Goal: Task Accomplishment & Management: Manage account settings

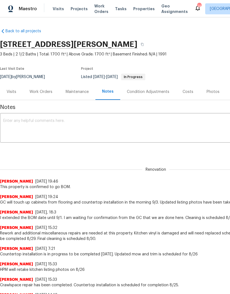
click at [210, 93] on div "Photos" at bounding box center [212, 92] width 13 height 6
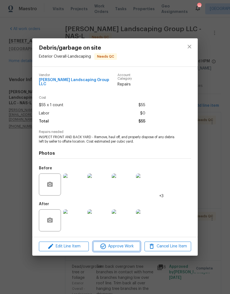
click at [128, 244] on span "Approve Work" at bounding box center [116, 246] width 43 height 7
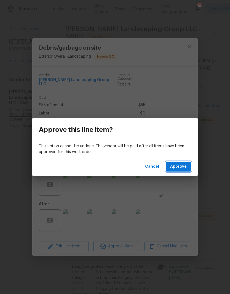
click at [179, 169] on span "Approve" at bounding box center [178, 166] width 17 height 7
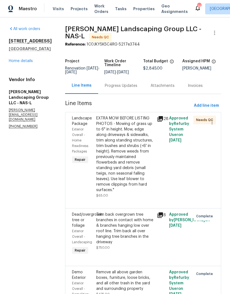
click at [136, 122] on div "EXTRA MOW BEFORE LISTING PHOTOS - Mowing of grass up to 6" in height. Mow, edge…" at bounding box center [124, 153] width 57 height 77
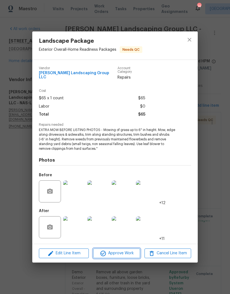
click at [121, 250] on span "Approve Work" at bounding box center [116, 253] width 43 height 7
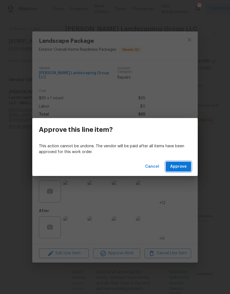
click at [182, 167] on span "Approve" at bounding box center [178, 166] width 17 height 7
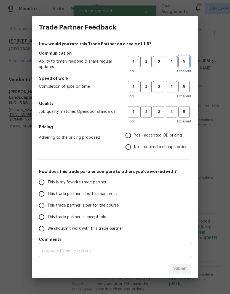
click at [187, 63] on span "5" at bounding box center [184, 61] width 10 height 6
click at [188, 86] on span "5" at bounding box center [184, 87] width 10 height 6
click at [173, 112] on span "4" at bounding box center [171, 112] width 10 height 6
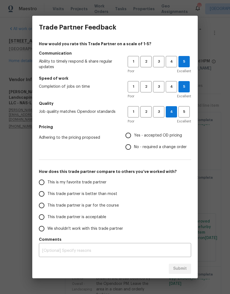
click at [133, 135] on input "Yes - accepted OD pricing" at bounding box center [128, 136] width 12 height 12
radio input "true"
click at [45, 182] on input "This is my favorite trade partner" at bounding box center [42, 182] width 12 height 12
click at [178, 269] on span "Submit" at bounding box center [180, 268] width 14 height 7
radio input "true"
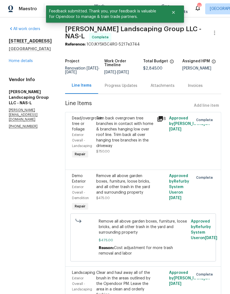
click at [24, 61] on link "Home details" at bounding box center [21, 61] width 24 height 4
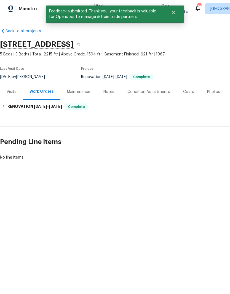
click at [210, 92] on div "Photos" at bounding box center [213, 92] width 13 height 6
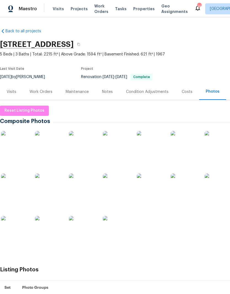
click at [111, 92] on div "Notes" at bounding box center [107, 92] width 11 height 6
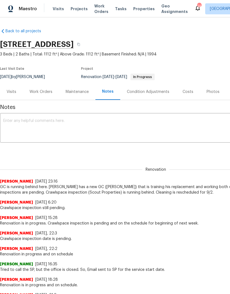
click at [113, 126] on textarea at bounding box center [155, 128] width 305 height 19
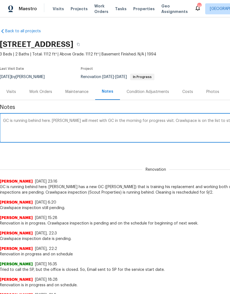
scroll to position [0, 82]
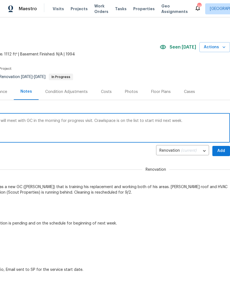
type textarea "GC is running behind here. HPM, Cynthia will meet with GC in the morning for pr…"
click at [221, 150] on span "Add" at bounding box center [221, 150] width 9 height 7
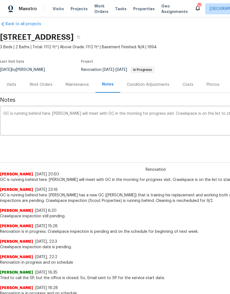
scroll to position [8, 0]
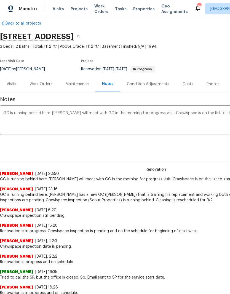
click at [47, 85] on div "Work Orders" at bounding box center [40, 84] width 23 height 6
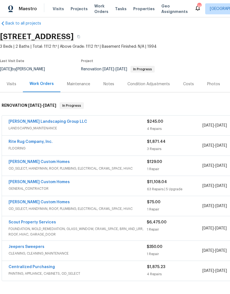
click at [15, 223] on link "Scout Property Services" at bounding box center [32, 222] width 47 height 4
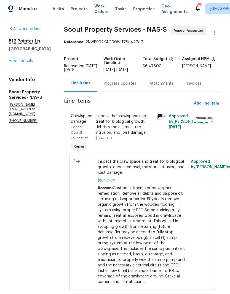
click at [108, 83] on div "Progress Updates" at bounding box center [120, 84] width 33 height 6
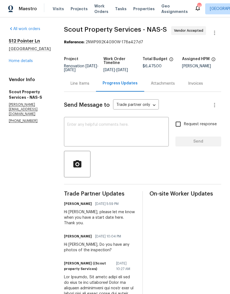
click at [71, 83] on div "Line Items" at bounding box center [80, 84] width 19 height 6
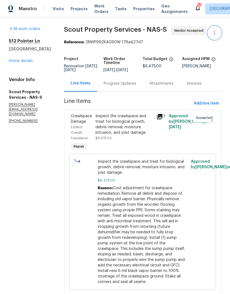
click at [215, 33] on icon "button" at bounding box center [214, 32] width 7 height 7
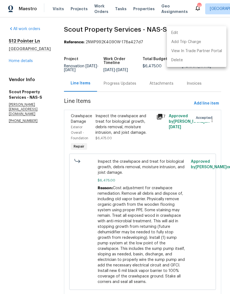
click at [185, 32] on li "Edit" at bounding box center [197, 32] width 60 height 9
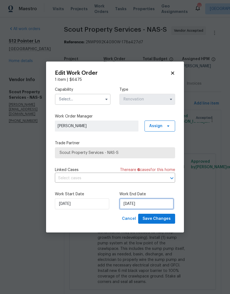
click at [143, 204] on input "[DATE]" at bounding box center [146, 203] width 54 height 11
select select "8"
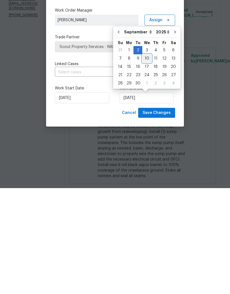
click at [147, 160] on div "10" at bounding box center [146, 164] width 9 height 8
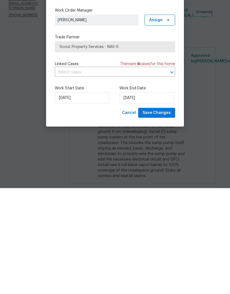
type input "9/10/2025"
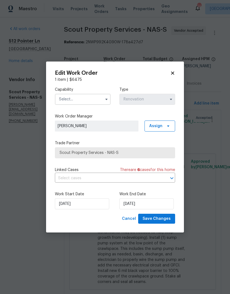
click at [98, 100] on input "text" at bounding box center [83, 99] width 56 height 11
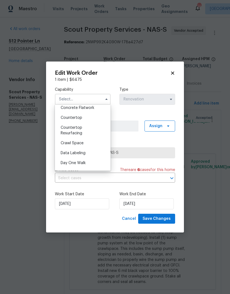
scroll to position [105, 0]
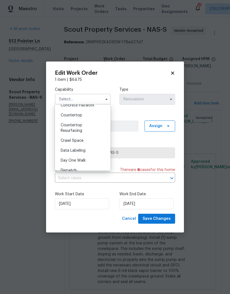
click at [81, 141] on span "Crawl Space" at bounding box center [72, 141] width 23 height 4
type input "Crawl Space"
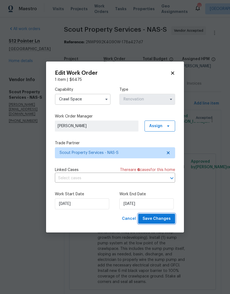
click at [158, 219] on span "Save Changes" at bounding box center [156, 218] width 28 height 7
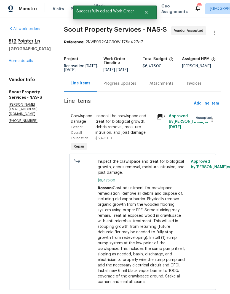
click at [15, 63] on link "Home details" at bounding box center [21, 61] width 24 height 4
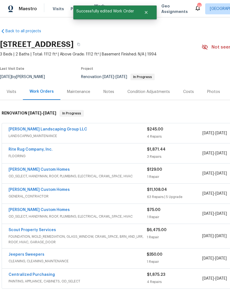
click at [40, 150] on link "Rite Rug Company, Inc." at bounding box center [31, 149] width 44 height 4
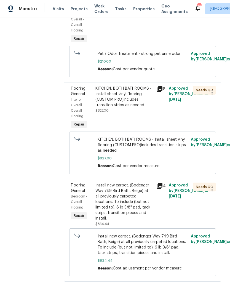
scroll to position [113, 0]
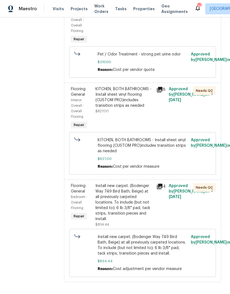
click at [146, 103] on div "KITCHEN, BOTH BATHROOMS - Install sheet vinyl flooring (CUSTOM PRO)includes tra…" at bounding box center [124, 97] width 58 height 22
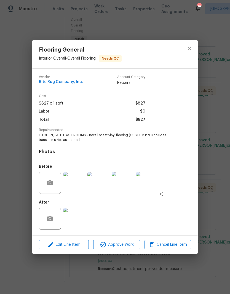
click at [78, 221] on img at bounding box center [74, 219] width 22 height 22
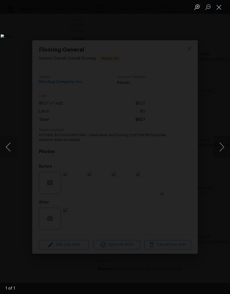
click at [220, 9] on button "Close lightbox" at bounding box center [218, 7] width 11 height 10
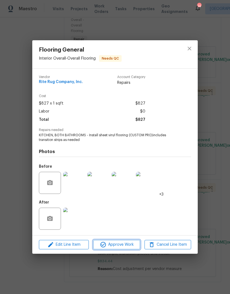
click at [122, 246] on span "Approve Work" at bounding box center [116, 244] width 43 height 7
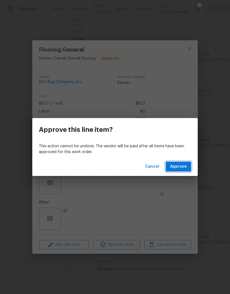
click at [182, 165] on span "Approve" at bounding box center [178, 166] width 17 height 7
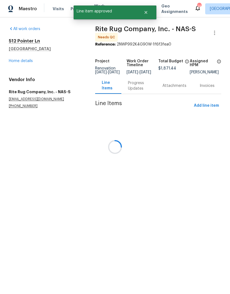
scroll to position [0, 0]
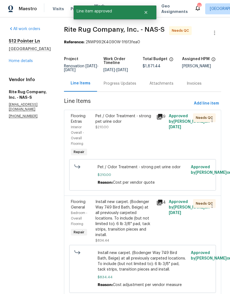
click at [140, 219] on div "Install new carpet. (Bodenger Way 749 Bird Bath, Beige) at all previously carpe…" at bounding box center [124, 218] width 58 height 39
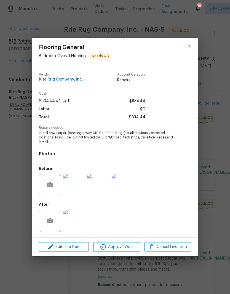
click at [76, 222] on img at bounding box center [74, 221] width 22 height 22
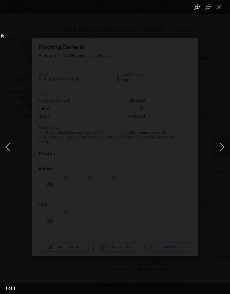
click at [221, 10] on button "Close lightbox" at bounding box center [218, 7] width 11 height 10
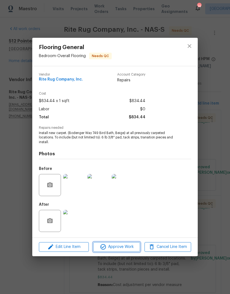
click at [123, 248] on span "Approve Work" at bounding box center [116, 246] width 43 height 7
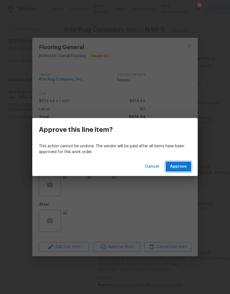
click at [182, 168] on span "Approve" at bounding box center [178, 166] width 17 height 7
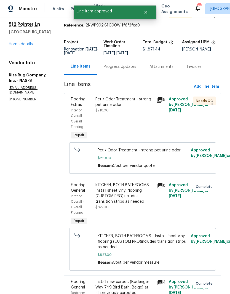
scroll to position [17, 0]
click at [131, 106] on div "Pet / Odor Treatment - strong pet urine odor" at bounding box center [124, 102] width 58 height 11
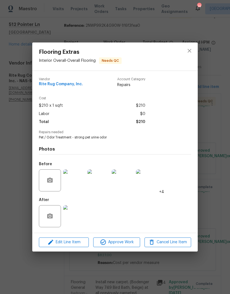
click at [77, 220] on img at bounding box center [74, 216] width 22 height 22
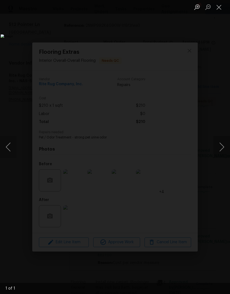
click at [222, 10] on button "Close lightbox" at bounding box center [218, 7] width 11 height 10
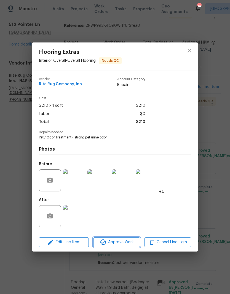
click at [124, 241] on span "Approve Work" at bounding box center [116, 242] width 43 height 7
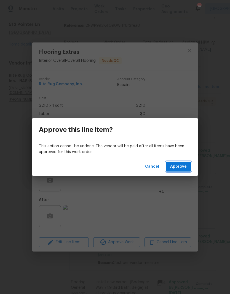
click at [179, 166] on span "Approve" at bounding box center [178, 166] width 17 height 7
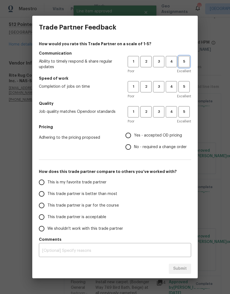
click at [185, 63] on span "5" at bounding box center [184, 61] width 10 height 6
click at [186, 90] on button "5" at bounding box center [183, 86] width 11 height 11
click at [172, 114] on span "4" at bounding box center [171, 112] width 10 height 6
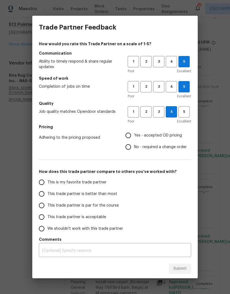
click at [133, 136] on input "Yes - accepted OD pricing" at bounding box center [128, 136] width 12 height 12
radio input "true"
click at [44, 184] on input "This is my favorite trade partner" at bounding box center [42, 182] width 12 height 12
click at [186, 112] on span "5" at bounding box center [184, 112] width 10 height 6
radio input "true"
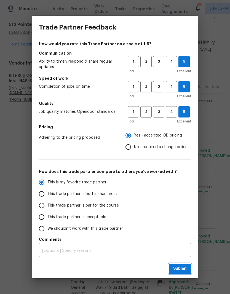
click at [182, 268] on span "Submit" at bounding box center [180, 268] width 14 height 7
radio input "false"
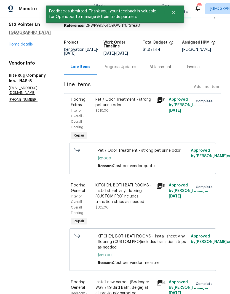
click at [27, 46] on link "Home details" at bounding box center [21, 44] width 24 height 4
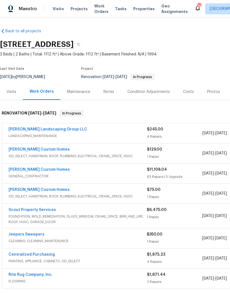
click at [56, 128] on link "[PERSON_NAME] Landscaping Group LLC" at bounding box center [48, 129] width 79 height 4
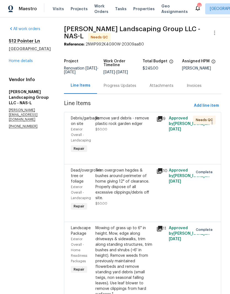
click at [145, 124] on div "Remove yard debris - remove plastic rock garden edger" at bounding box center [124, 120] width 58 height 11
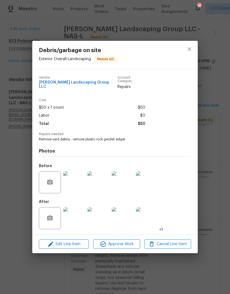
click at [75, 215] on img at bounding box center [74, 218] width 22 height 22
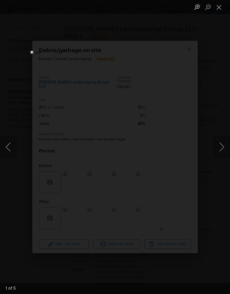
click at [223, 144] on button "Next image" at bounding box center [221, 147] width 17 height 22
click at [222, 148] on button "Next image" at bounding box center [221, 147] width 17 height 22
click at [222, 146] on button "Next image" at bounding box center [221, 147] width 17 height 22
click at [221, 143] on button "Next image" at bounding box center [221, 147] width 17 height 22
click at [221, 145] on button "Next image" at bounding box center [221, 147] width 17 height 22
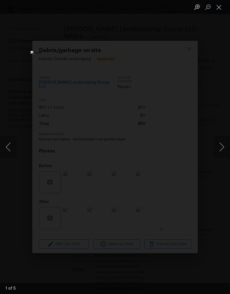
click at [220, 147] on button "Next image" at bounding box center [221, 147] width 17 height 22
click at [219, 10] on button "Close lightbox" at bounding box center [218, 7] width 11 height 10
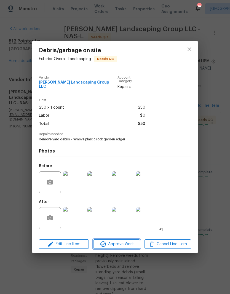
click at [123, 244] on span "Approve Work" at bounding box center [116, 244] width 43 height 7
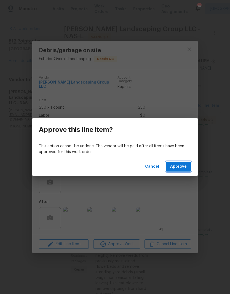
click at [184, 167] on span "Approve" at bounding box center [178, 166] width 17 height 7
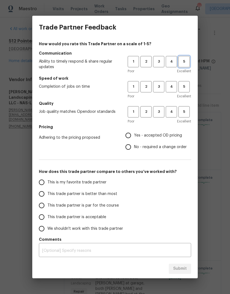
click at [183, 64] on span "5" at bounding box center [184, 61] width 10 height 6
click at [186, 89] on span "5" at bounding box center [184, 87] width 10 height 6
click at [185, 112] on span "5" at bounding box center [184, 112] width 10 height 6
click at [131, 138] on input "Yes - accepted OD pricing" at bounding box center [128, 136] width 12 height 12
radio input "true"
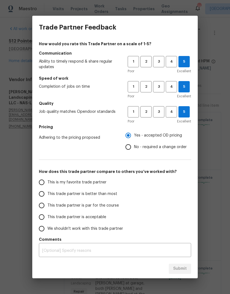
click at [41, 183] on input "This is my favorite trade partner" at bounding box center [42, 182] width 12 height 12
click at [178, 269] on span "Submit" at bounding box center [180, 268] width 14 height 7
radio input "true"
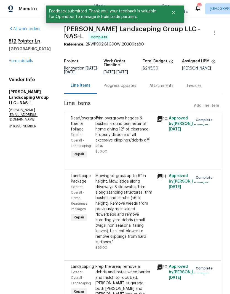
click at [29, 61] on link "Home details" at bounding box center [21, 61] width 24 height 4
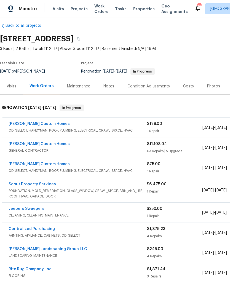
scroll to position [6, 0]
click at [40, 164] on link "Rappa Custom Homes" at bounding box center [39, 164] width 61 height 4
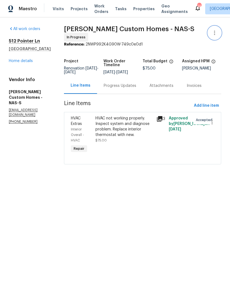
click at [214, 33] on icon "button" at bounding box center [214, 33] width 1 height 4
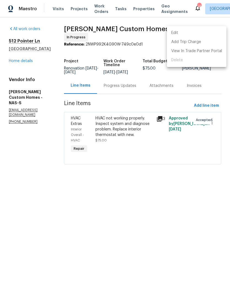
click at [176, 32] on li "Edit" at bounding box center [197, 32] width 60 height 9
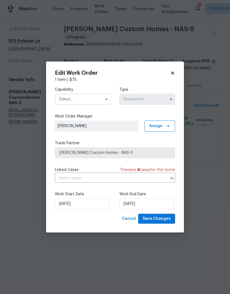
click at [172, 75] on icon at bounding box center [172, 73] width 5 height 5
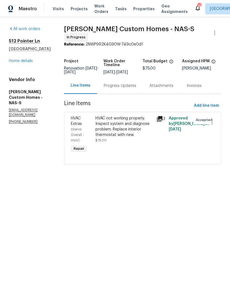
click at [27, 62] on link "Home details" at bounding box center [21, 61] width 24 height 4
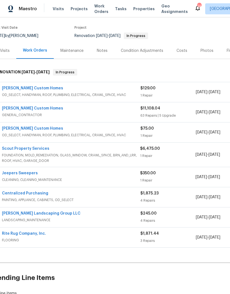
scroll to position [43, 8]
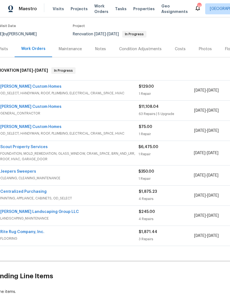
click at [28, 171] on link "Jeepers Sweepers" at bounding box center [18, 171] width 36 height 4
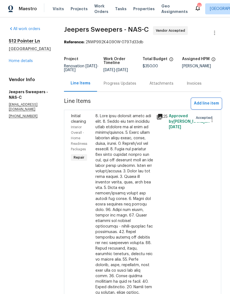
click at [212, 107] on span "Add line item" at bounding box center [206, 103] width 25 height 7
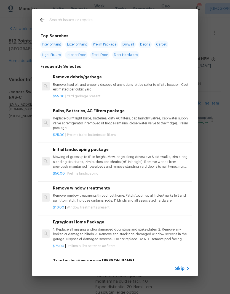
click at [106, 17] on input "text" at bounding box center [107, 21] width 117 height 8
type input "Clean"
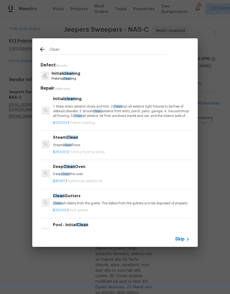
click at [74, 74] on p "Initial clean ing" at bounding box center [66, 74] width 29 height 6
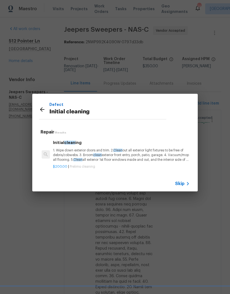
click at [86, 155] on p "1. Wipe down exterior doors and trim. 2. Clean out all exterior light fixtures …" at bounding box center [121, 155] width 137 height 14
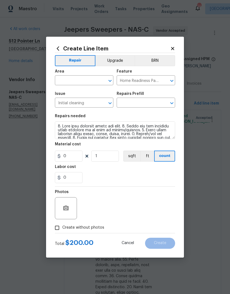
type input "Initial cleaning $200.00"
click at [79, 157] on input "200" at bounding box center [69, 155] width 28 height 11
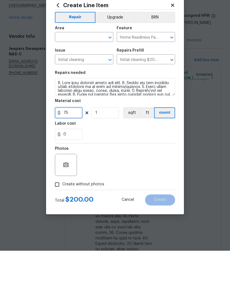
type input "75"
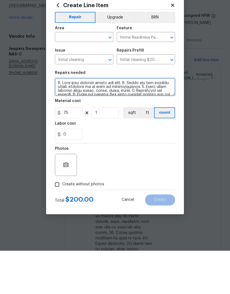
click at [60, 121] on textarea at bounding box center [115, 130] width 120 height 18
click at [59, 121] on textarea at bounding box center [115, 130] width 120 height 18
click at [58, 121] on textarea at bounding box center [115, 130] width 120 height 18
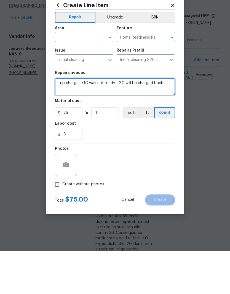
type textarea "Trip charge - GC was not ready - GC will be charged back"
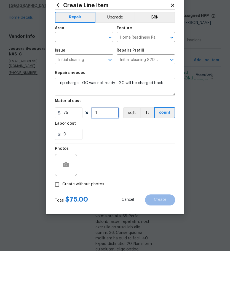
click at [106, 150] on input "1" at bounding box center [105, 155] width 28 height 11
type input "2"
click at [69, 201] on button "button" at bounding box center [65, 207] width 13 height 13
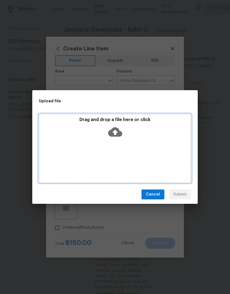
click at [135, 134] on div "Drag and drop a file here or click" at bounding box center [115, 129] width 150 height 24
click at [130, 142] on div "Drag and drop a file here or click" at bounding box center [115, 148] width 152 height 69
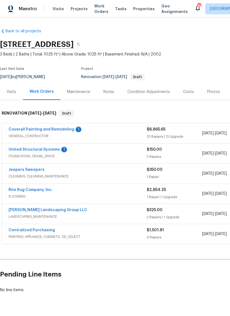
click at [62, 130] on link "Coverall Painting and Remodeling" at bounding box center [42, 129] width 66 height 4
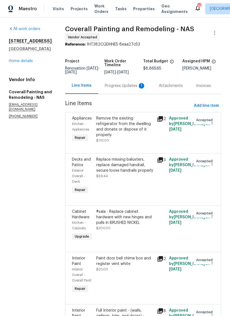
click at [133, 88] on div "Progress Updates 1" at bounding box center [125, 86] width 41 height 6
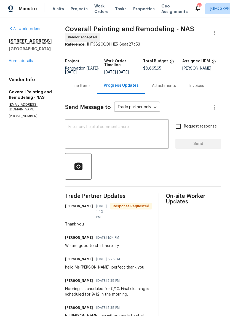
click at [24, 62] on link "Home details" at bounding box center [21, 61] width 24 height 4
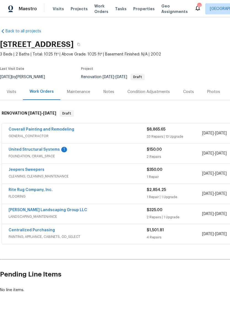
click at [44, 128] on link "Coverall Painting and Remodeling" at bounding box center [42, 129] width 66 height 4
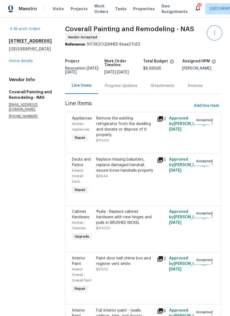
click at [214, 35] on icon "button" at bounding box center [214, 32] width 7 height 7
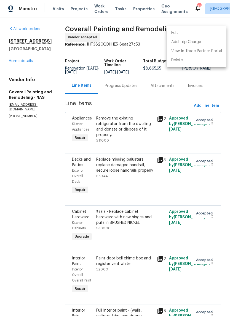
click at [181, 32] on li "Edit" at bounding box center [197, 32] width 60 height 9
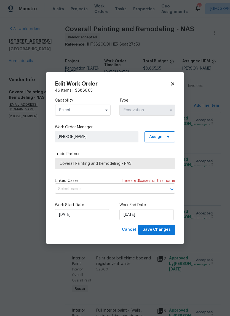
click at [97, 110] on input "text" at bounding box center [83, 109] width 56 height 11
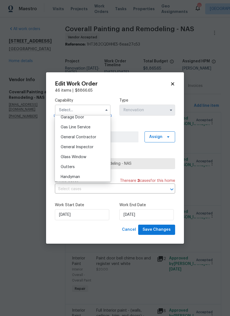
scroll to position [252, 0]
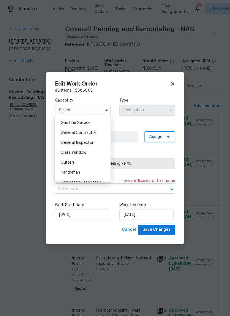
click at [93, 132] on span "General Contractor" at bounding box center [79, 133] width 36 height 4
type input "General Contractor"
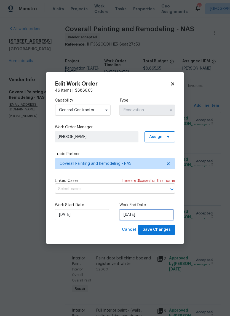
click at [157, 213] on input "9/15/2025" at bounding box center [146, 214] width 54 height 11
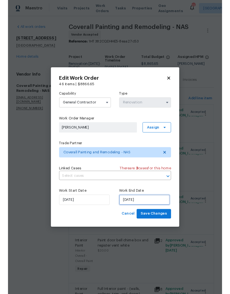
scroll to position [15, 0]
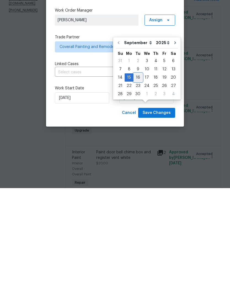
click at [138, 179] on div "16" at bounding box center [137, 183] width 9 height 8
type input "9/16/2025"
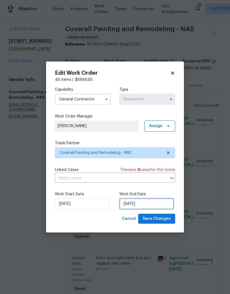
click at [152, 203] on input "9/16/2025" at bounding box center [146, 203] width 54 height 11
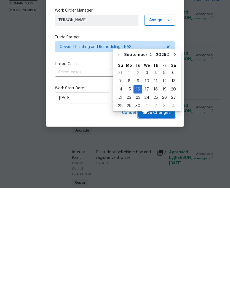
click at [156, 215] on span "Save Changes" at bounding box center [156, 218] width 28 height 7
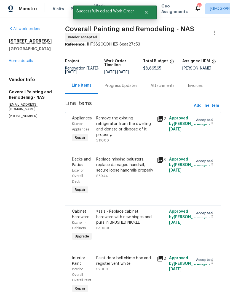
click at [25, 59] on link "Home details" at bounding box center [21, 61] width 24 height 4
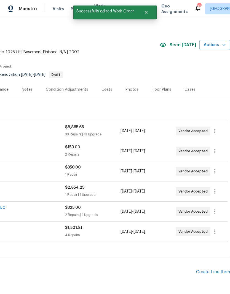
scroll to position [2, 82]
click at [132, 87] on div "Photos" at bounding box center [131, 90] width 13 height 6
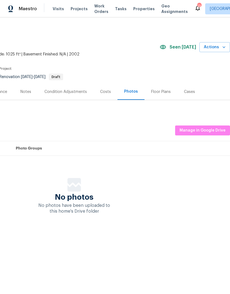
click at [107, 91] on div "Costs" at bounding box center [105, 92] width 11 height 6
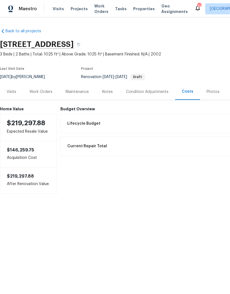
click at [47, 91] on div "Work Orders" at bounding box center [40, 92] width 23 height 6
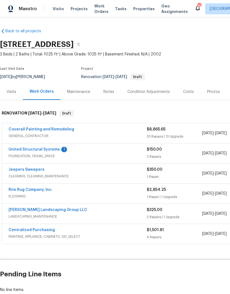
click at [45, 130] on link "Coverall Painting and Remodeling" at bounding box center [42, 129] width 66 height 4
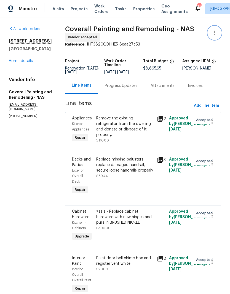
click at [215, 36] on button "button" at bounding box center [214, 32] width 13 height 13
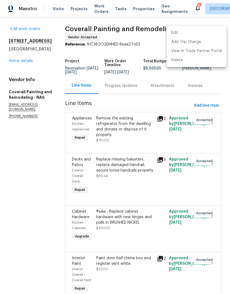
click at [185, 33] on li "Edit" at bounding box center [197, 32] width 60 height 9
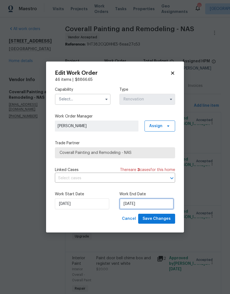
click at [144, 204] on input "9/16/2025" at bounding box center [146, 203] width 54 height 11
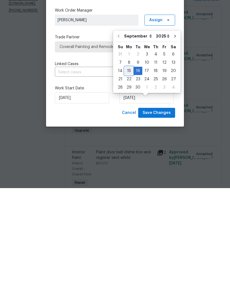
click at [129, 173] on div "15" at bounding box center [129, 177] width 9 height 8
type input "9/15/2025"
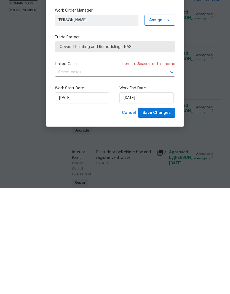
scroll to position [23, 0]
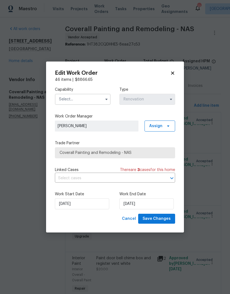
click at [93, 100] on input "text" at bounding box center [83, 99] width 56 height 11
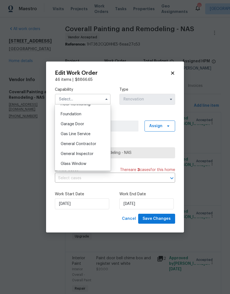
scroll to position [232, 0]
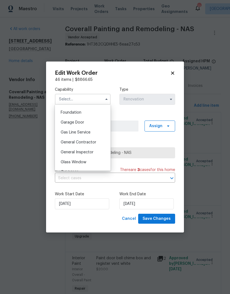
click at [90, 142] on span "General Contractor" at bounding box center [79, 142] width 36 height 4
type input "General Contractor"
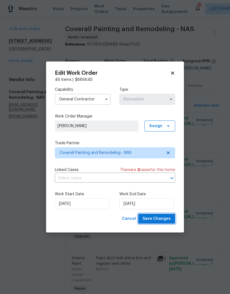
click at [160, 220] on span "Save Changes" at bounding box center [156, 218] width 28 height 7
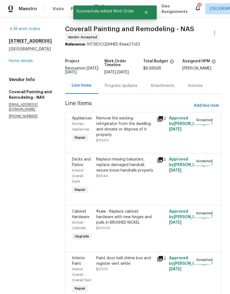
click at [23, 59] on link "Home details" at bounding box center [21, 61] width 24 height 4
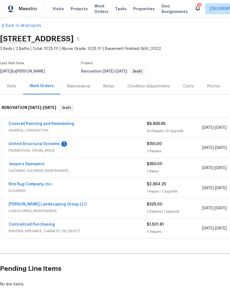
scroll to position [6, 0]
click at [41, 142] on link "United Structural Systems" at bounding box center [34, 144] width 51 height 4
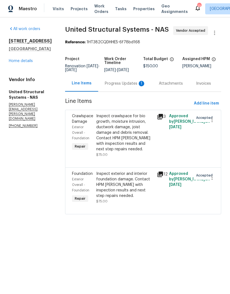
click at [127, 82] on div "Progress Updates 1" at bounding box center [125, 84] width 41 height 6
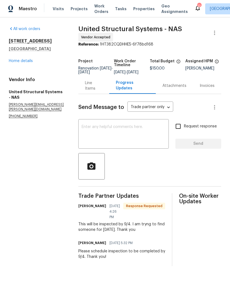
click at [123, 134] on textarea at bounding box center [124, 134] width 84 height 19
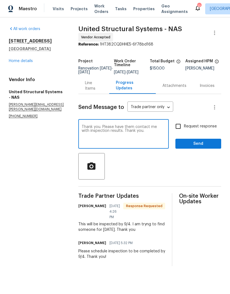
type textarea "Thank you. Please have them contact me with inspection results. Thank you."
click at [202, 146] on span "Send" at bounding box center [198, 143] width 37 height 7
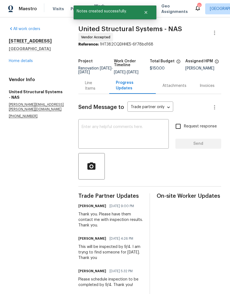
click at [25, 61] on link "Home details" at bounding box center [21, 61] width 24 height 4
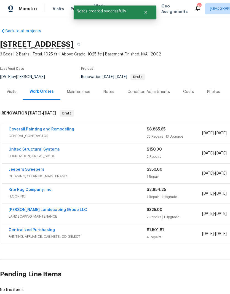
click at [109, 91] on div "Notes" at bounding box center [108, 92] width 11 height 6
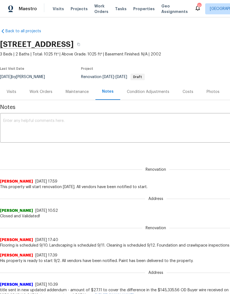
click at [84, 122] on textarea at bounding box center [155, 128] width 305 height 19
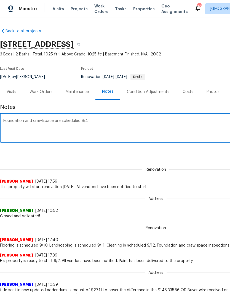
click at [55, 121] on textarea "Foundation and crawlspace are scheduled 9/4" at bounding box center [155, 128] width 305 height 19
click at [127, 119] on textarea "Foundation and crawlspace inspections are scheduled 9/4" at bounding box center [155, 128] width 305 height 19
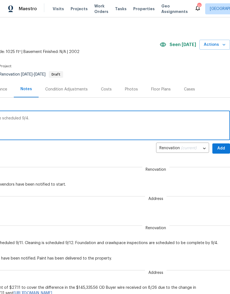
scroll to position [2, 82]
type textarea "Foundation and crawlspace inspections are scheduled 9/4."
click at [222, 147] on span "Add" at bounding box center [221, 148] width 9 height 7
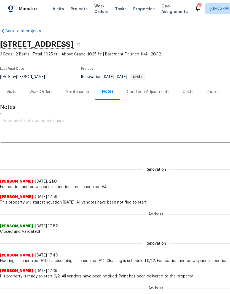
scroll to position [0, 0]
click at [45, 93] on div "Work Orders" at bounding box center [40, 92] width 23 height 6
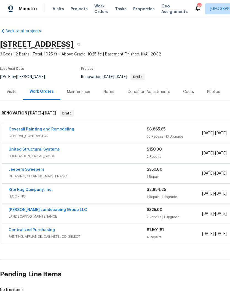
click at [42, 191] on link "Rite Rug Company, Inc." at bounding box center [31, 190] width 44 height 4
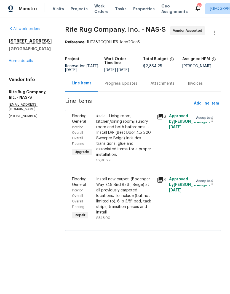
click at [134, 86] on div "Progress Updates" at bounding box center [121, 84] width 33 height 6
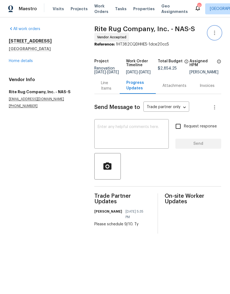
click at [214, 35] on icon "button" at bounding box center [214, 33] width 1 height 4
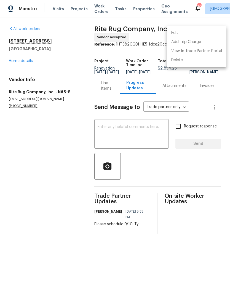
click at [190, 32] on li "Edit" at bounding box center [197, 32] width 60 height 9
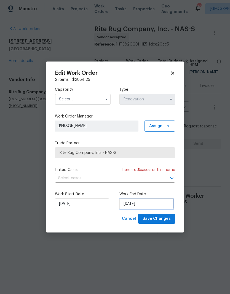
click at [146, 202] on input "9/15/2025" at bounding box center [146, 203] width 54 height 11
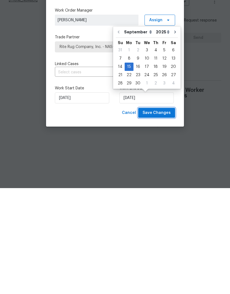
click at [157, 215] on span "Save Changes" at bounding box center [156, 218] width 28 height 7
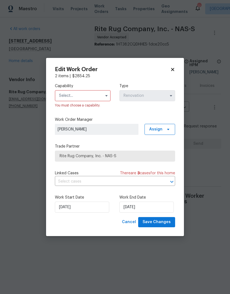
click at [173, 71] on icon at bounding box center [172, 69] width 5 height 5
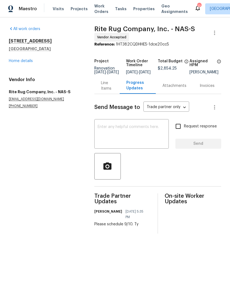
click at [128, 131] on textarea at bounding box center [132, 134] width 68 height 19
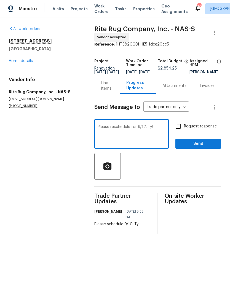
type textarea "Please reschedule for 9/12. Ty!"
click at [203, 146] on span "Send" at bounding box center [198, 143] width 37 height 7
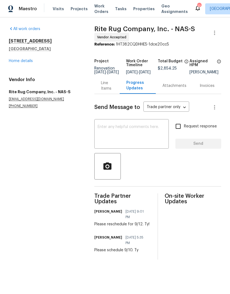
click at [26, 62] on link "Home details" at bounding box center [21, 61] width 24 height 4
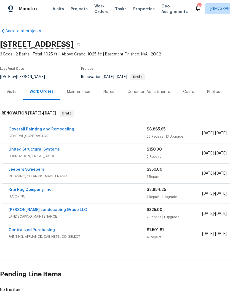
click at [38, 171] on link "Jeepers Sweepers" at bounding box center [27, 170] width 36 height 4
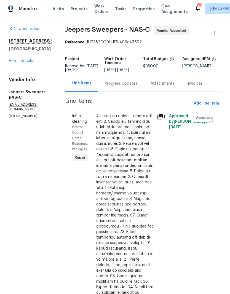
click at [142, 88] on div "Progress Updates" at bounding box center [121, 83] width 46 height 16
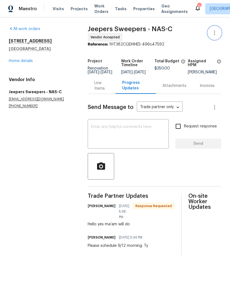
click at [215, 33] on icon "button" at bounding box center [214, 32] width 7 height 7
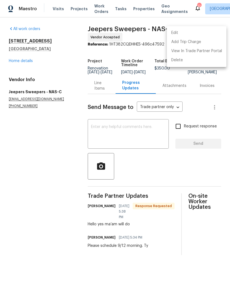
click at [185, 31] on li "Edit" at bounding box center [197, 32] width 60 height 9
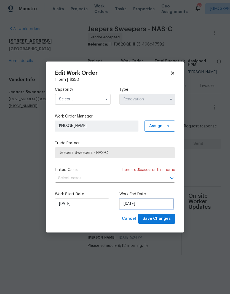
click at [145, 206] on input "9/15/2025" at bounding box center [146, 203] width 54 height 11
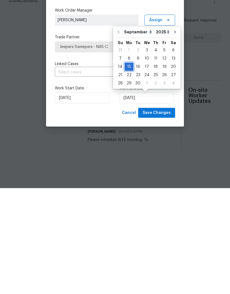
click at [129, 169] on div "15" at bounding box center [129, 173] width 9 height 8
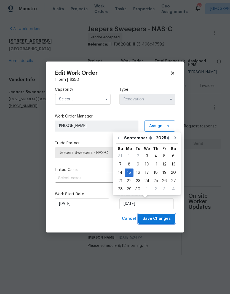
click at [162, 217] on span "Save Changes" at bounding box center [156, 218] width 28 height 7
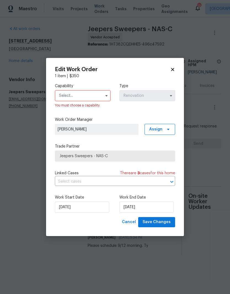
click at [96, 96] on input "text" at bounding box center [83, 95] width 56 height 11
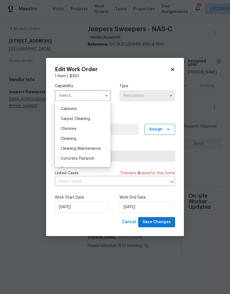
scroll to position [51, 0]
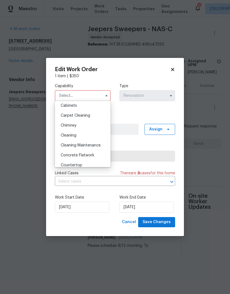
click at [76, 137] on span "Cleaning" at bounding box center [69, 135] width 16 height 4
type input "Cleaning"
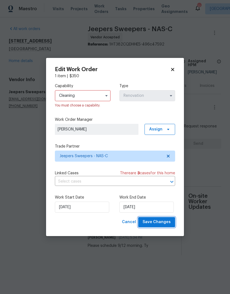
click at [160, 224] on span "Save Changes" at bounding box center [156, 222] width 28 height 7
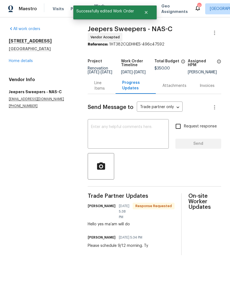
click at [131, 132] on textarea at bounding box center [128, 134] width 74 height 19
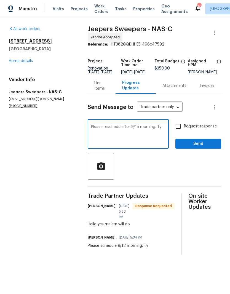
type textarea "Please reschedule for 9/15 morning. Ty"
click at [195, 147] on span "Send" at bounding box center [198, 143] width 37 height 7
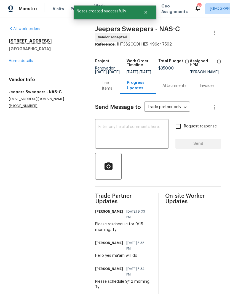
click at [29, 60] on link "Home details" at bounding box center [21, 61] width 24 height 4
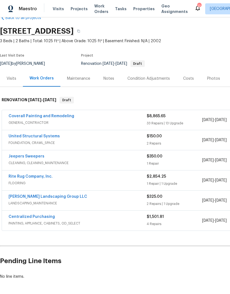
scroll to position [13, 0]
click at [58, 196] on link "[PERSON_NAME] Landscaping Group LLC" at bounding box center [48, 197] width 79 height 4
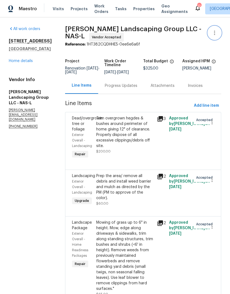
click at [214, 34] on icon "button" at bounding box center [214, 33] width 1 height 4
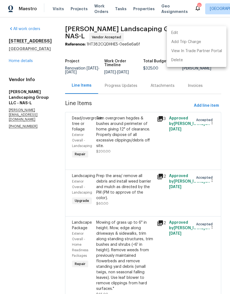
click at [189, 34] on li "Edit" at bounding box center [197, 32] width 60 height 9
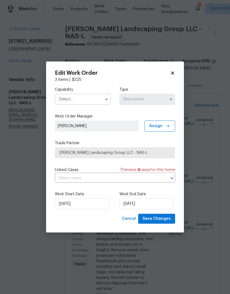
click at [93, 98] on input "text" at bounding box center [83, 99] width 56 height 11
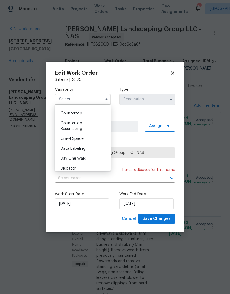
click at [173, 74] on icon at bounding box center [172, 73] width 5 height 5
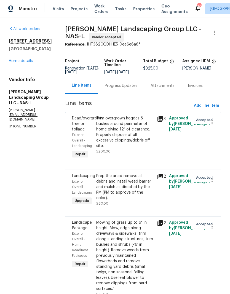
scroll to position [107, 0]
click at [137, 88] on div "Progress Updates" at bounding box center [121, 86] width 33 height 6
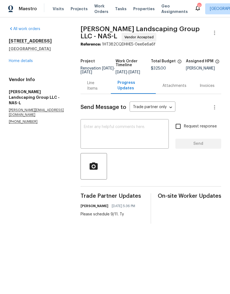
click at [127, 129] on textarea at bounding box center [125, 134] width 82 height 19
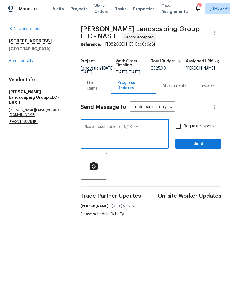
type textarea "Please reschedule for 9/13. Ty"
click at [197, 147] on span "Send" at bounding box center [198, 143] width 37 height 7
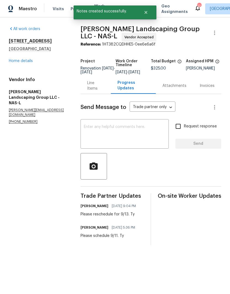
click at [26, 61] on link "Home details" at bounding box center [21, 61] width 24 height 4
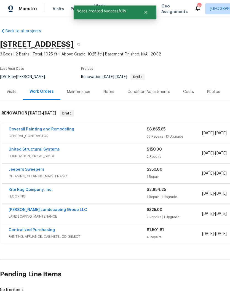
click at [47, 128] on link "Coverall Painting and Remodeling" at bounding box center [42, 129] width 66 height 4
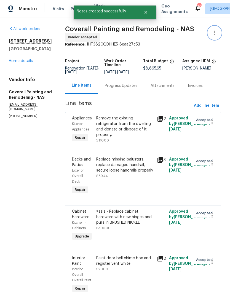
click at [219, 30] on button "button" at bounding box center [214, 32] width 13 height 13
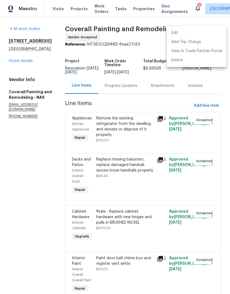
click at [184, 34] on li "Edit" at bounding box center [197, 32] width 60 height 9
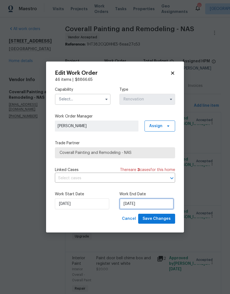
click at [150, 205] on input "9/15/2025" at bounding box center [146, 203] width 54 height 11
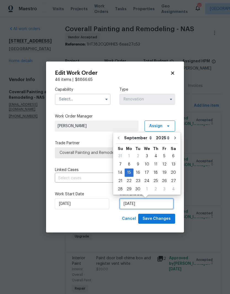
scroll to position [4, 0]
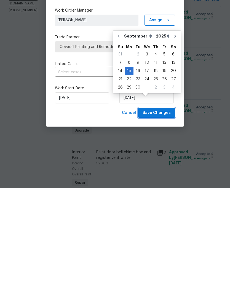
click at [160, 215] on span "Save Changes" at bounding box center [156, 218] width 28 height 7
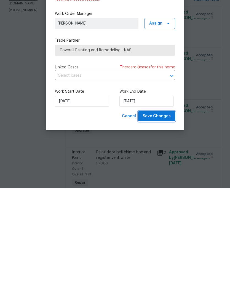
scroll to position [23, 0]
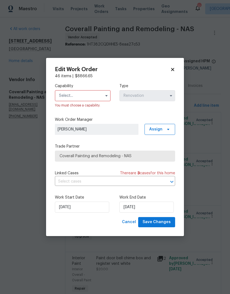
click at [174, 68] on icon at bounding box center [172, 69] width 3 height 3
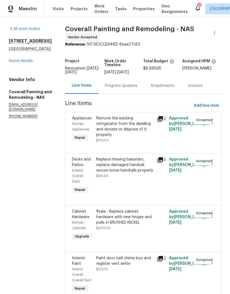
click at [137, 83] on div "Progress Updates" at bounding box center [121, 86] width 33 height 6
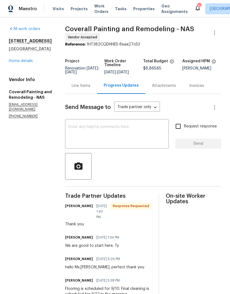
click at [136, 130] on textarea at bounding box center [116, 134] width 97 height 19
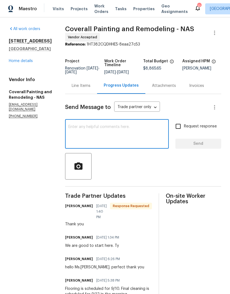
type textarea "F"
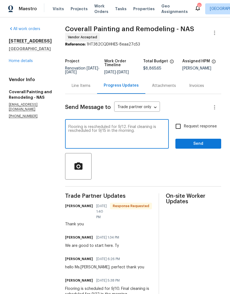
type textarea "Flooring is rescheduled for 9/12. Final cleaning is rescheduled for 9/15 in the…"
click at [196, 145] on span "Send" at bounding box center [198, 143] width 37 height 7
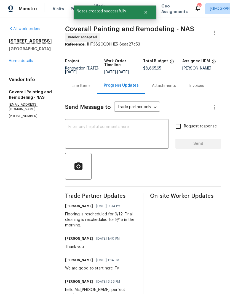
click at [28, 62] on link "Home details" at bounding box center [21, 61] width 24 height 4
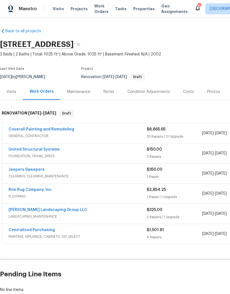
click at [40, 171] on link "Jeepers Sweepers" at bounding box center [27, 170] width 36 height 4
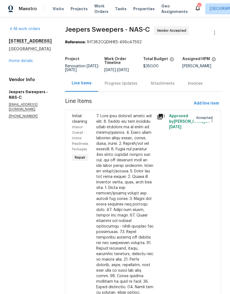
click at [137, 86] on div "Progress Updates" at bounding box center [121, 84] width 33 height 6
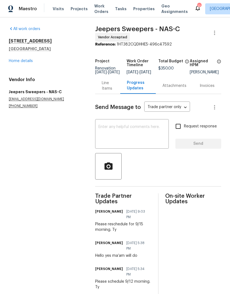
click at [29, 61] on link "Home details" at bounding box center [21, 61] width 24 height 4
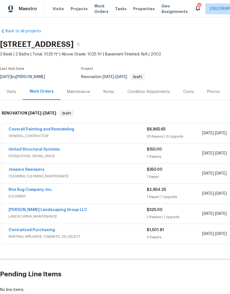
click at [41, 190] on link "Rite Rug Company, Inc." at bounding box center [31, 190] width 44 height 4
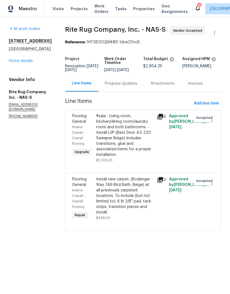
click at [137, 86] on div "Progress Updates" at bounding box center [121, 84] width 33 height 6
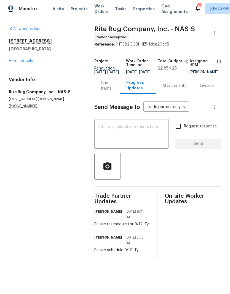
click at [31, 61] on link "Home details" at bounding box center [21, 61] width 24 height 4
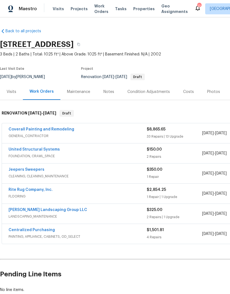
click at [57, 209] on link "[PERSON_NAME] Landscaping Group LLC" at bounding box center [48, 210] width 79 height 4
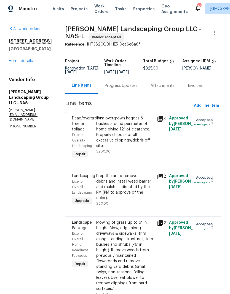
click at [137, 88] on div "Progress Updates" at bounding box center [121, 86] width 33 height 6
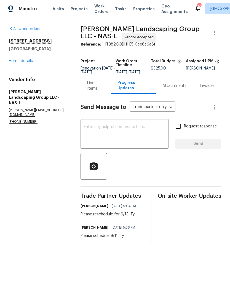
click at [28, 62] on link "Home details" at bounding box center [21, 61] width 24 height 4
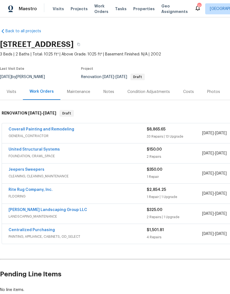
click at [111, 92] on div "Notes" at bounding box center [108, 92] width 11 height 6
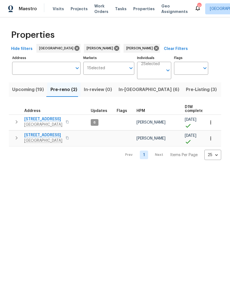
click at [48, 136] on span "[STREET_ADDRESS]" at bounding box center [43, 135] width 38 height 6
click at [44, 120] on span "[STREET_ADDRESS]" at bounding box center [43, 119] width 38 height 6
click at [212, 141] on icon "button" at bounding box center [211, 139] width 6 height 6
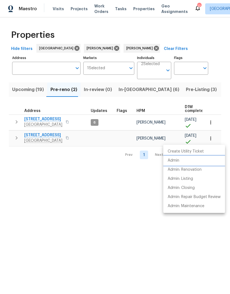
click at [176, 161] on p "Admin" at bounding box center [174, 161] width 12 height 6
click at [211, 139] on div at bounding box center [115, 147] width 230 height 294
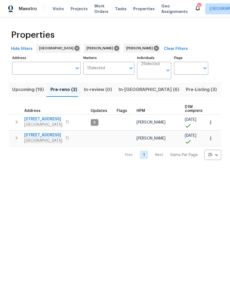
click at [211, 139] on icon "button" at bounding box center [211, 139] width 6 height 6
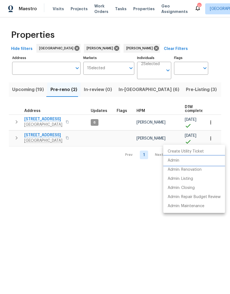
click at [176, 162] on p "Admin" at bounding box center [174, 161] width 12 height 6
click at [179, 161] on p "Admin" at bounding box center [174, 161] width 12 height 6
click at [127, 88] on div at bounding box center [115, 147] width 230 height 294
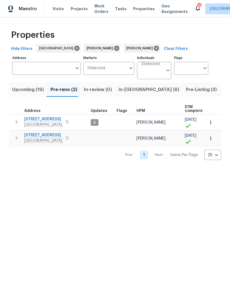
click at [126, 90] on span "In-reno (6)" at bounding box center [149, 90] width 61 height 8
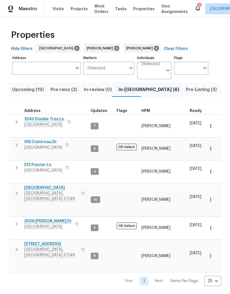
click at [43, 185] on span "844 College St" at bounding box center [51, 188] width 54 height 6
click at [46, 118] on span "1040 Double Tree Ln" at bounding box center [44, 119] width 40 height 6
click at [186, 89] on span "Pre-Listing (3)" at bounding box center [201, 90] width 31 height 8
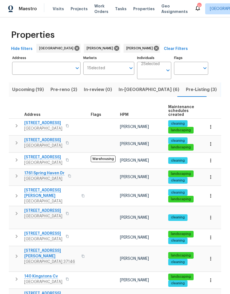
scroll to position [4, 0]
click at [50, 290] on span "203 Snug Harbor Dr" at bounding box center [43, 293] width 38 height 6
click at [123, 85] on button "In-reno (6)" at bounding box center [148, 89] width 67 height 14
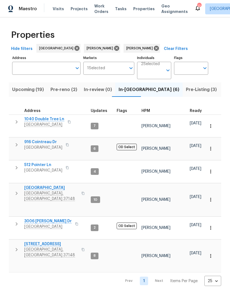
click at [53, 119] on span "1040 Double Tree Ln" at bounding box center [44, 119] width 40 height 6
click at [48, 185] on span "844 College St" at bounding box center [51, 188] width 54 height 6
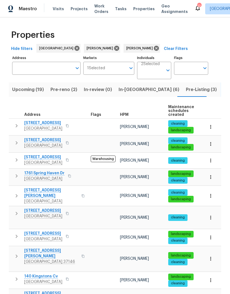
click at [42, 248] on span "108 Nancy Ave" at bounding box center [51, 253] width 54 height 11
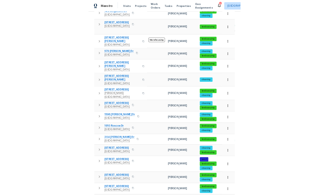
scroll to position [259, 0]
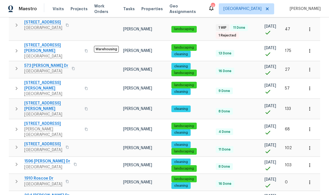
scroll to position [0, 0]
click at [110, 9] on span "Work Orders" at bounding box center [105, 8] width 22 height 11
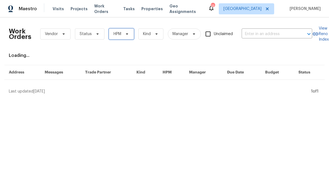
click at [127, 35] on icon at bounding box center [127, 34] width 4 height 4
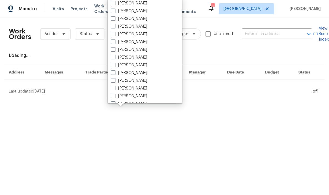
click at [144, 66] on label "[PERSON_NAME]" at bounding box center [129, 65] width 36 height 6
click at [115, 66] on input "[PERSON_NAME]" at bounding box center [113, 64] width 4 height 4
checkbox input "true"
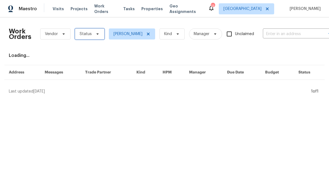
click at [97, 34] on icon at bounding box center [97, 33] width 2 height 1
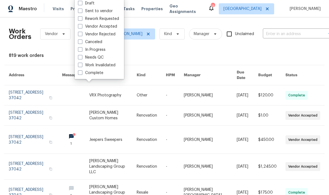
click at [103, 57] on label "Needs QC" at bounding box center [91, 58] width 26 height 6
click at [82, 57] on input "Needs QC" at bounding box center [80, 57] width 4 height 4
checkbox input "true"
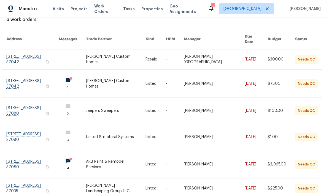
scroll to position [36, 2]
click at [42, 84] on link at bounding box center [32, 84] width 52 height 28
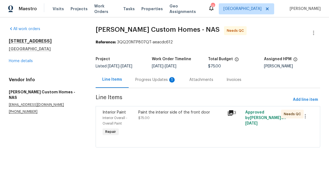
click at [160, 78] on div "Progress Updates 1" at bounding box center [155, 80] width 41 height 6
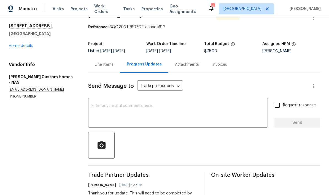
scroll to position [13, 0]
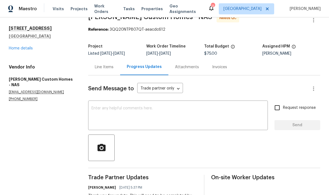
click at [109, 68] on div "Line Items" at bounding box center [104, 67] width 19 height 6
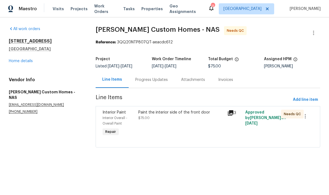
click at [180, 113] on div "Paint the interior side of the front door" at bounding box center [181, 112] width 86 height 6
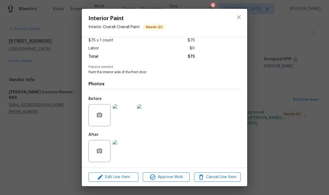
scroll to position [33, 0]
click at [125, 152] on img at bounding box center [124, 151] width 22 height 22
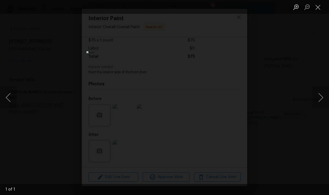
click at [230, 10] on button "Close lightbox" at bounding box center [318, 7] width 11 height 10
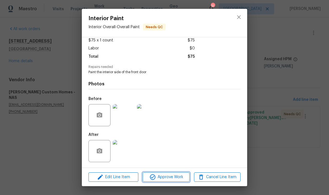
click at [175, 177] on span "Approve Work" at bounding box center [165, 176] width 43 height 7
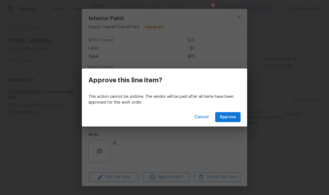
click at [230, 116] on span "Approve" at bounding box center [228, 117] width 17 height 7
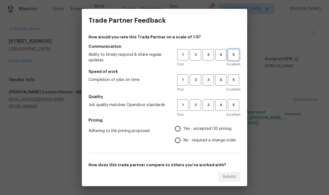
click at [230, 57] on span "5" at bounding box center [233, 55] width 10 height 6
click at [221, 82] on span "4" at bounding box center [221, 80] width 10 height 6
click at [230, 106] on span "5" at bounding box center [233, 105] width 10 height 6
click at [179, 130] on input "Yes - accepted OD pricing" at bounding box center [178, 129] width 12 height 12
radio input "true"
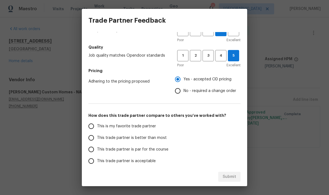
scroll to position [50, 0]
click at [93, 128] on input "This is my favorite trade partner" at bounding box center [91, 126] width 12 height 12
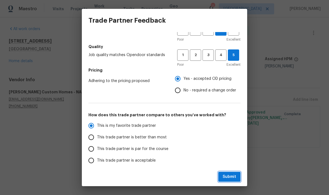
click at [230, 178] on span "Submit" at bounding box center [230, 176] width 14 height 7
radio input "true"
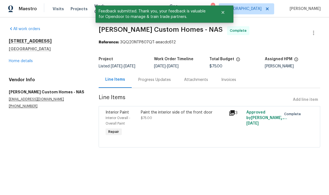
click at [20, 62] on link "Home details" at bounding box center [21, 61] width 24 height 4
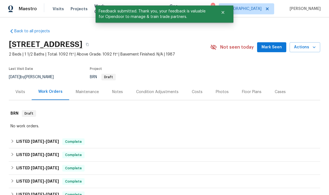
click at [230, 49] on span "Mark Seen" at bounding box center [272, 47] width 20 height 7
click at [118, 90] on div "Notes" at bounding box center [117, 92] width 11 height 6
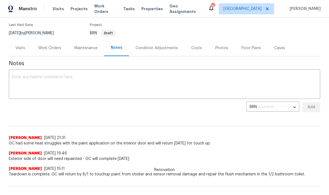
scroll to position [44, 0]
click at [69, 77] on textarea at bounding box center [164, 83] width 305 height 19
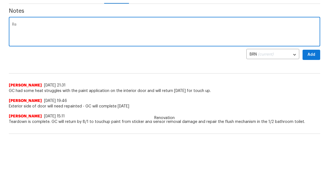
type textarea "R"
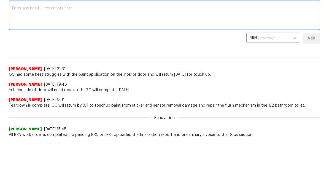
scroll to position [49, 0]
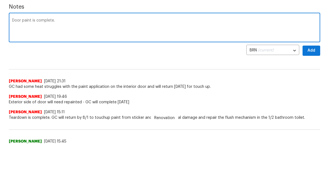
type textarea "Door paint is complete."
click at [230, 99] on span "Add" at bounding box center [311, 102] width 9 height 7
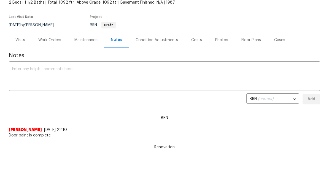
scroll to position [0, 0]
click at [53, 42] on div "Work Orders" at bounding box center [49, 40] width 23 height 6
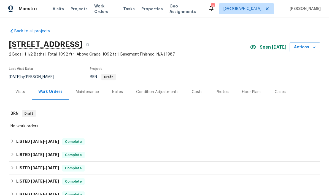
click at [108, 8] on span "Work Orders" at bounding box center [105, 8] width 22 height 11
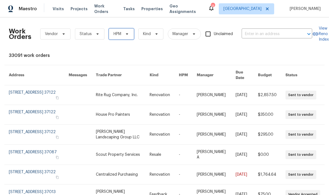
click at [128, 34] on icon at bounding box center [127, 33] width 2 height 1
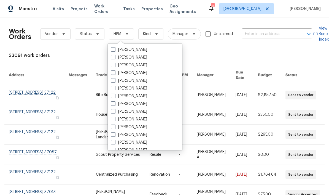
click at [141, 112] on label "[PERSON_NAME]" at bounding box center [129, 112] width 36 height 6
click at [115, 112] on input "[PERSON_NAME]" at bounding box center [113, 111] width 4 height 4
checkbox input "true"
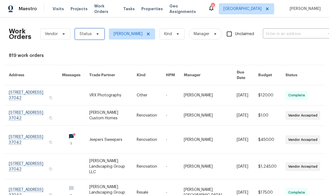
click at [96, 36] on icon at bounding box center [97, 34] width 4 height 4
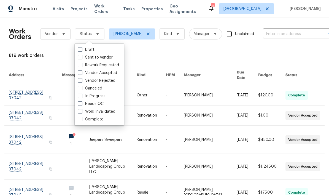
click at [103, 102] on label "Needs QC" at bounding box center [91, 104] width 26 height 6
click at [82, 102] on input "Needs QC" at bounding box center [80, 103] width 4 height 4
checkbox input "true"
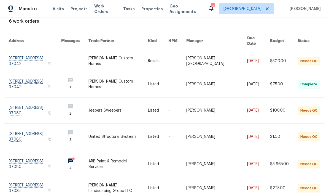
scroll to position [34, 0]
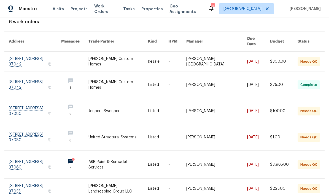
click at [51, 110] on link at bounding box center [35, 111] width 52 height 26
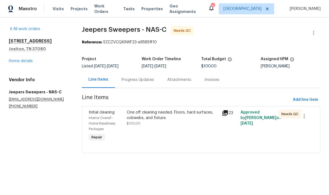
click at [166, 116] on div "One off cleaning needed. Floors, hard surfaces, cobwebs, and fixture." at bounding box center [172, 114] width 91 height 11
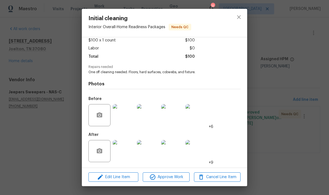
scroll to position [33, 0]
click at [177, 178] on span "Approve Work" at bounding box center [165, 176] width 43 height 7
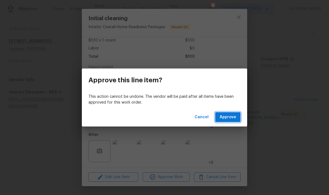
click at [230, 115] on span "Approve" at bounding box center [228, 117] width 17 height 7
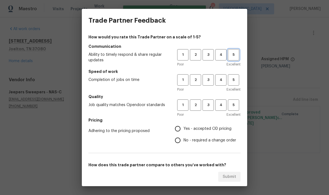
click at [230, 57] on span "5" at bounding box center [233, 55] width 10 height 6
click at [230, 81] on span "5" at bounding box center [233, 80] width 10 height 6
click at [230, 106] on span "5" at bounding box center [233, 105] width 10 height 6
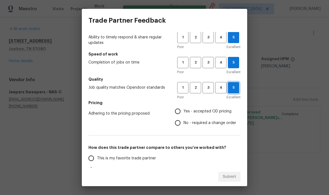
scroll to position [29, 0]
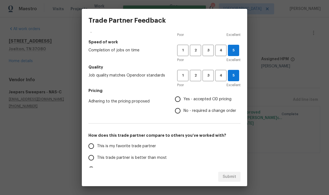
click at [181, 101] on input "Yes - accepted OD pricing" at bounding box center [178, 99] width 12 height 12
radio input "true"
click at [93, 147] on input "This is my favorite trade partner" at bounding box center [91, 146] width 12 height 12
click at [230, 178] on span "Submit" at bounding box center [230, 176] width 14 height 7
radio input "true"
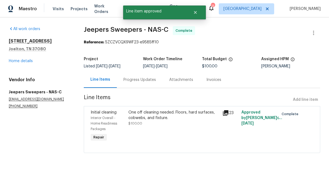
radio input "false"
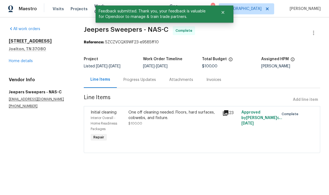
click at [25, 62] on link "Home details" at bounding box center [21, 61] width 24 height 4
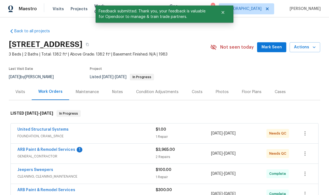
click at [61, 151] on link "ARB Paint & Remodel Services" at bounding box center [46, 149] width 58 height 4
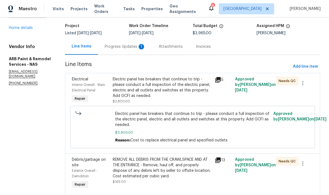
scroll to position [33, 0]
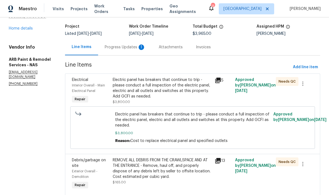
click at [180, 81] on div "Electric panel has breakers that continue to trip - please conduct a full inspe…" at bounding box center [162, 88] width 99 height 22
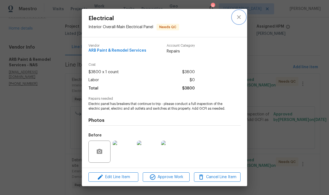
click at [230, 18] on icon "close" at bounding box center [239, 17] width 4 height 4
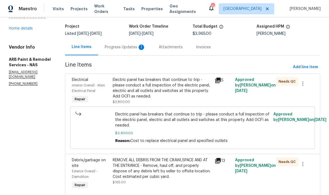
click at [123, 49] on div "Progress Updates 1" at bounding box center [125, 47] width 41 height 6
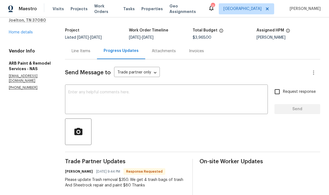
scroll to position [13, 0]
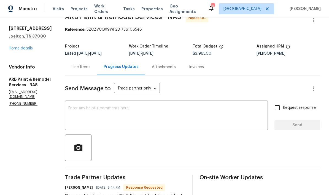
click at [28, 50] on link "Home details" at bounding box center [21, 48] width 24 height 4
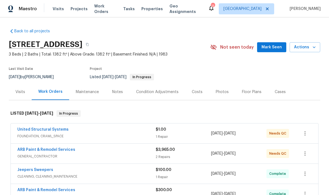
click at [28, 150] on link "ARB Paint & Remodel Services" at bounding box center [46, 149] width 58 height 4
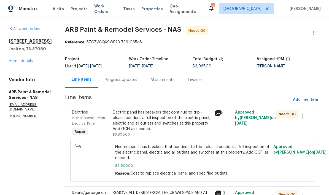
click at [230, 100] on span "Add line item" at bounding box center [305, 99] width 25 height 7
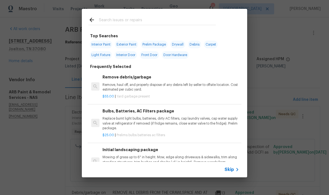
click at [138, 18] on input "text" at bounding box center [157, 21] width 117 height 8
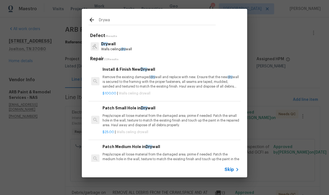
type input "Drywal"
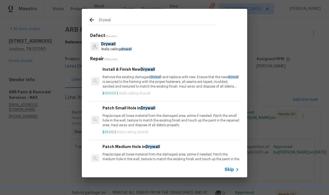
click at [117, 47] on p "Walls ceiling drywal l" at bounding box center [116, 49] width 31 height 5
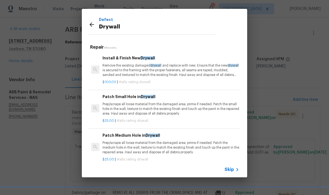
click at [139, 104] on p "Prep/scrape all loose material from the damaged area; prime if needed. Patch th…" at bounding box center [171, 109] width 137 height 14
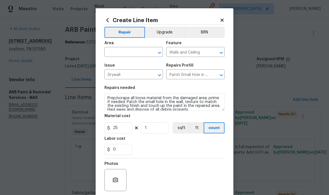
click at [147, 49] on input "text" at bounding box center [125, 52] width 43 height 9
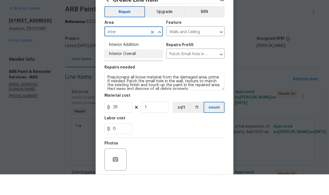
click at [134, 70] on li "Interior Overall" at bounding box center [133, 74] width 58 height 9
type input "Interior Overall"
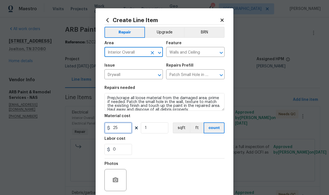
click at [127, 128] on input "25" at bounding box center [118, 127] width 28 height 11
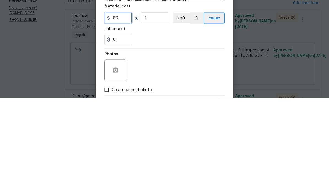
scroll to position [38, 0]
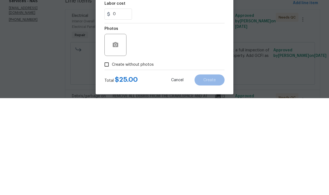
type input "80"
click at [120, 135] on button "button" at bounding box center [115, 141] width 13 height 13
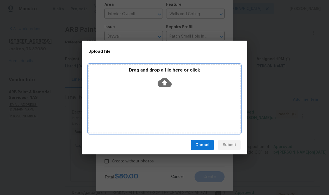
click at [174, 93] on div "Drag and drop a file here or click" at bounding box center [164, 98] width 152 height 69
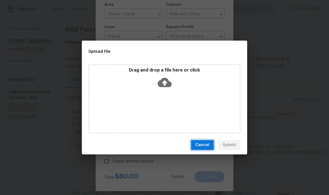
click at [206, 144] on span "Cancel" at bounding box center [202, 144] width 14 height 7
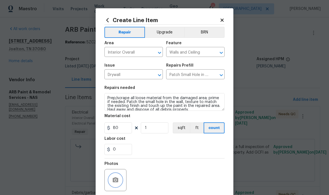
scroll to position [0, 0]
click at [224, 22] on icon at bounding box center [222, 20] width 5 height 5
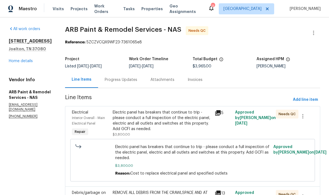
click at [184, 109] on div "Electric panel has breakers that continue to trip - please conduct a full inspe…" at bounding box center [162, 120] width 99 height 22
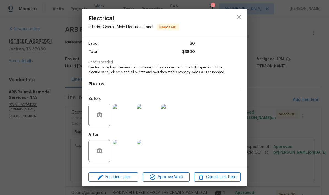
scroll to position [42, 0]
click at [151, 150] on img at bounding box center [148, 151] width 22 height 22
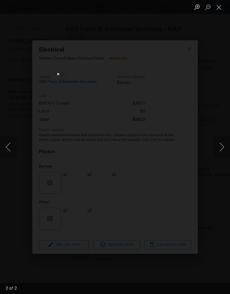
scroll to position [0, 0]
click at [169, 94] on img "Lightbox" at bounding box center [89, 146] width 176 height 225
click at [150, 95] on img "Lightbox" at bounding box center [89, 146] width 176 height 225
click at [220, 6] on button "Close lightbox" at bounding box center [218, 7] width 11 height 10
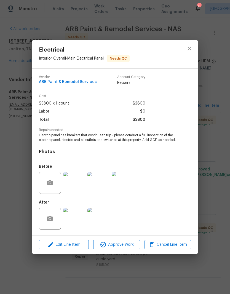
click at [78, 225] on img at bounding box center [74, 219] width 22 height 22
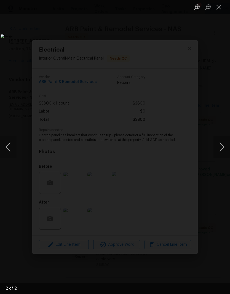
click at [219, 150] on button "Next image" at bounding box center [221, 147] width 17 height 22
click at [221, 9] on button "Close lightbox" at bounding box center [218, 7] width 11 height 10
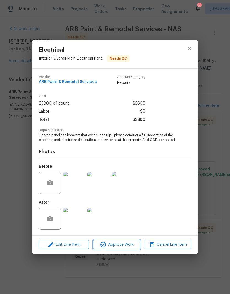
click at [127, 246] on span "Approve Work" at bounding box center [116, 244] width 43 height 7
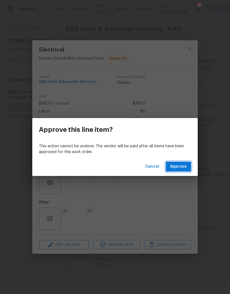
click at [184, 167] on span "Approve" at bounding box center [178, 166] width 17 height 7
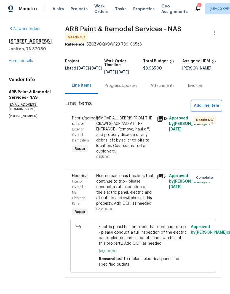
click at [210, 104] on span "Add line item" at bounding box center [206, 105] width 25 height 7
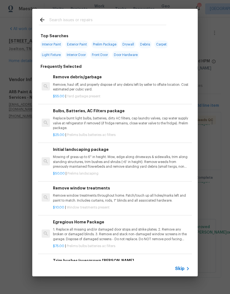
click at [98, 20] on input "text" at bounding box center [107, 21] width 117 height 8
type input "Drywall"
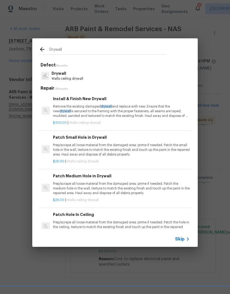
click at [99, 140] on div "Patch Small Hole in Drywall Prep/scrape all loose material from the damaged are…" at bounding box center [121, 145] width 137 height 23
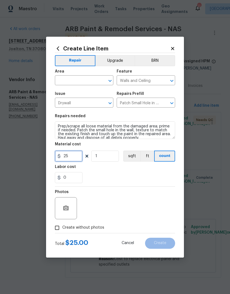
click at [76, 155] on input "25" at bounding box center [69, 155] width 28 height 11
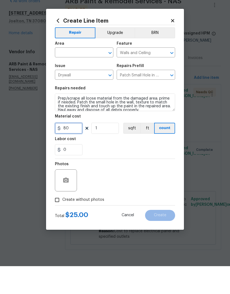
type input "80"
click at [97, 77] on input "text" at bounding box center [76, 81] width 43 height 9
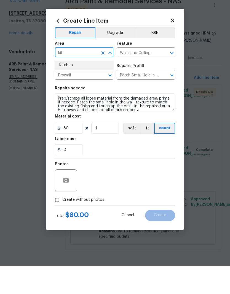
click at [72, 88] on li "Kitchen" at bounding box center [84, 92] width 58 height 9
type input "Kitchen"
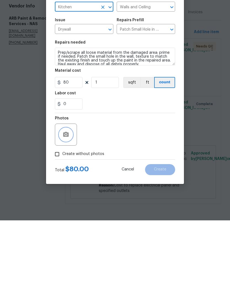
click at [71, 201] on button "button" at bounding box center [65, 207] width 13 height 13
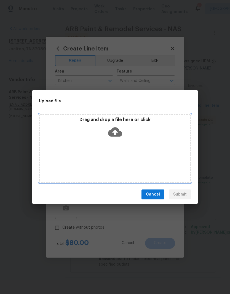
click at [123, 147] on div "Drag and drop a file here or click" at bounding box center [115, 148] width 152 height 69
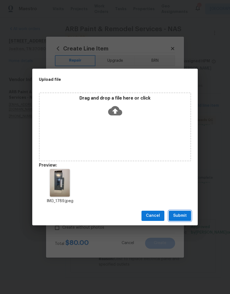
click at [182, 218] on span "Submit" at bounding box center [180, 215] width 14 height 7
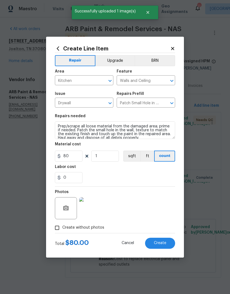
click at [164, 243] on span "Create" at bounding box center [160, 243] width 12 height 4
type input "0"
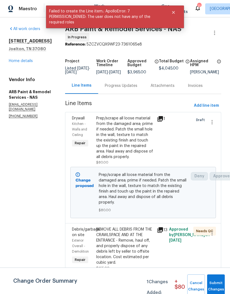
click at [133, 229] on div "REMOVE ALL DEBRIS FROM THE CRAWLSPACE AND AT THE ENTRANCE - Remove, haul off, a…" at bounding box center [124, 246] width 57 height 39
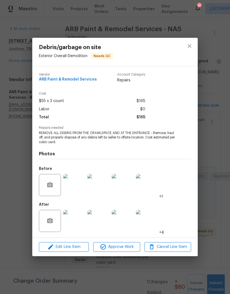
click at [80, 225] on img at bounding box center [74, 221] width 22 height 22
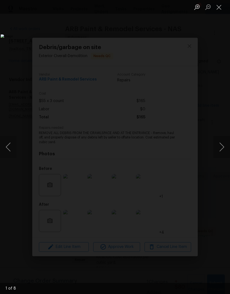
click at [223, 145] on button "Next image" at bounding box center [221, 147] width 17 height 22
click at [223, 146] on button "Next image" at bounding box center [221, 147] width 17 height 22
click at [224, 146] on button "Next image" at bounding box center [221, 147] width 17 height 22
click at [222, 147] on button "Next image" at bounding box center [221, 147] width 17 height 22
click at [224, 147] on button "Next image" at bounding box center [221, 147] width 17 height 22
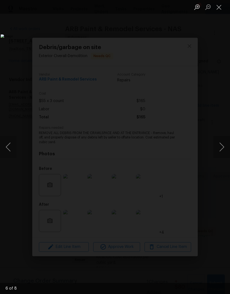
click at [223, 147] on button "Next image" at bounding box center [221, 147] width 17 height 22
click at [223, 149] on button "Next image" at bounding box center [221, 147] width 17 height 22
click at [222, 148] on button "Next image" at bounding box center [221, 147] width 17 height 22
click at [223, 148] on button "Next image" at bounding box center [221, 147] width 17 height 22
click at [220, 7] on button "Close lightbox" at bounding box center [218, 7] width 11 height 10
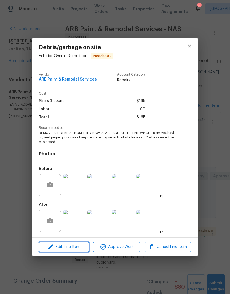
click at [73, 247] on span "Edit Line Item" at bounding box center [64, 246] width 47 height 7
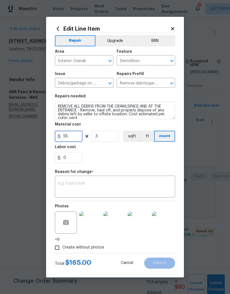
click at [77, 135] on input "55" at bounding box center [69, 136] width 28 height 11
type input "350"
click at [107, 138] on input "3" at bounding box center [105, 136] width 28 height 11
type input "1"
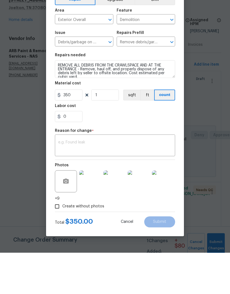
click at [113, 181] on textarea at bounding box center [115, 187] width 114 height 12
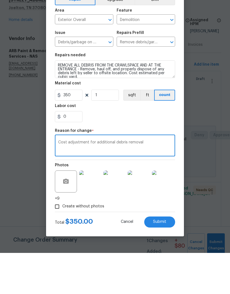
type textarea "Cost adjustment for additional debris removal"
click at [169, 152] on div "0" at bounding box center [115, 157] width 120 height 11
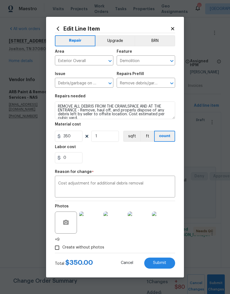
click at [165, 262] on span "Submit" at bounding box center [159, 263] width 13 height 4
type input "3"
type input "55"
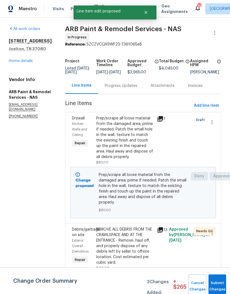
scroll to position [0, 0]
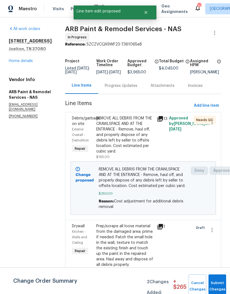
click at [123, 88] on div "Progress Updates" at bounding box center [121, 86] width 33 height 6
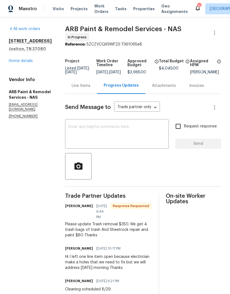
click at [81, 86] on div "Line Items" at bounding box center [81, 86] width 19 height 6
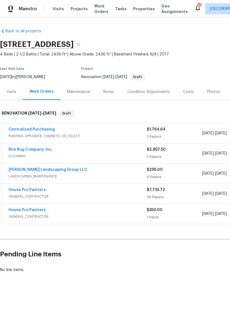
click at [36, 191] on link "House Pro Painters" at bounding box center [27, 190] width 37 height 4
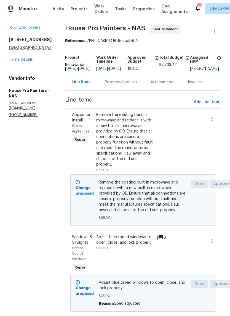
scroll to position [1, 0]
click at [25, 59] on link "Home details" at bounding box center [21, 60] width 24 height 4
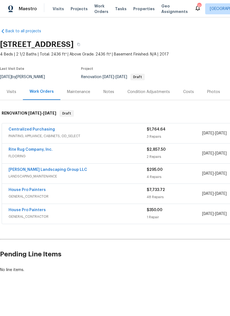
click at [189, 92] on div "Costs" at bounding box center [188, 92] width 11 height 6
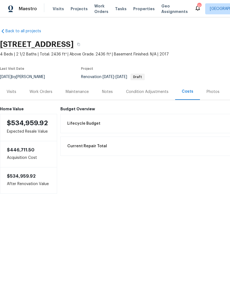
click at [110, 92] on div "Notes" at bounding box center [107, 92] width 11 height 6
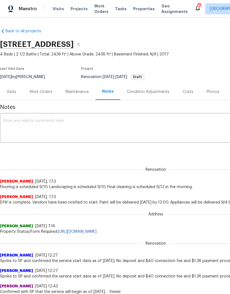
click at [42, 93] on div "Work Orders" at bounding box center [40, 92] width 23 height 6
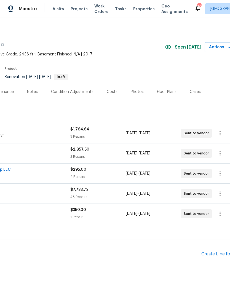
scroll to position [0, 80]
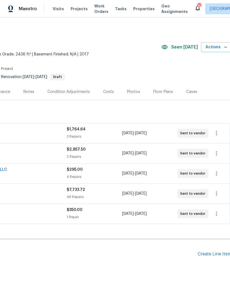
click at [109, 92] on div "Costs" at bounding box center [108, 92] width 11 height 6
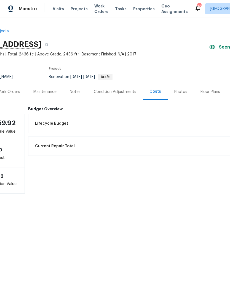
scroll to position [0, 32]
click at [117, 91] on div "Condition Adjustments" at bounding box center [115, 92] width 42 height 6
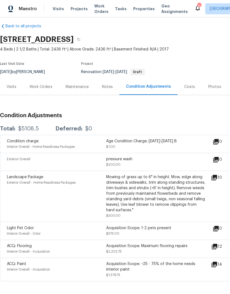
scroll to position [4, 0]
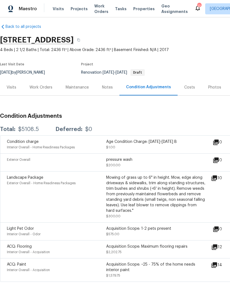
click at [189, 85] on div "Costs" at bounding box center [189, 88] width 11 height 6
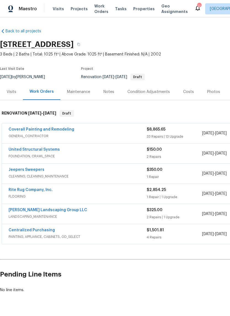
click at [188, 91] on div "Costs" at bounding box center [188, 92] width 11 height 6
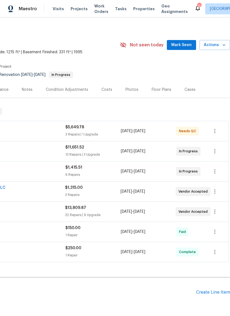
scroll to position [2, 82]
click at [187, 45] on span "Mark Seen" at bounding box center [181, 45] width 20 height 7
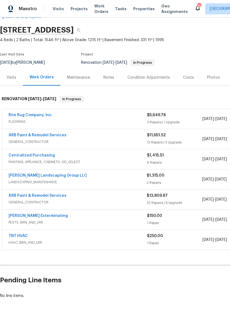
scroll to position [14, 0]
click at [112, 78] on div "Notes" at bounding box center [108, 78] width 11 height 6
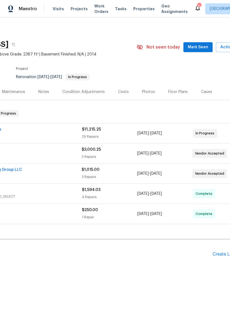
scroll to position [0, 62]
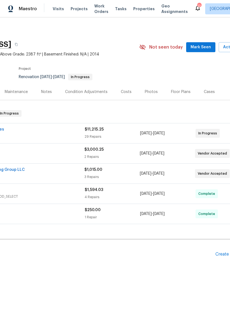
click at [203, 47] on span "Mark Seen" at bounding box center [200, 47] width 20 height 7
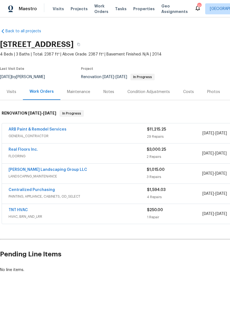
scroll to position [0, 0]
click at [45, 128] on link "ARB Paint & Remodel Services" at bounding box center [38, 129] width 58 height 4
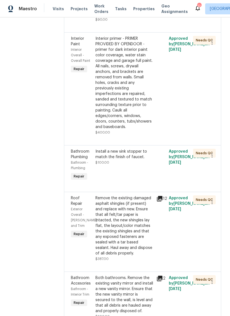
scroll to position [1545, 0]
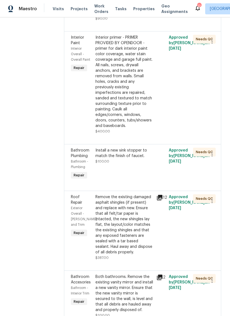
click at [113, 147] on div "Install a new sink stopper to match the finish of faucet." at bounding box center [124, 152] width 58 height 11
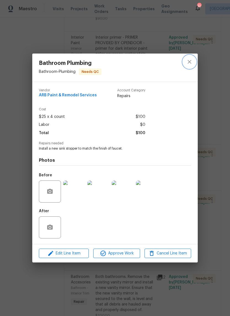
click at [191, 63] on icon "close" at bounding box center [189, 62] width 4 height 4
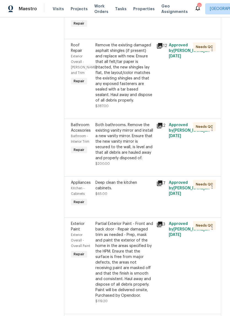
scroll to position [1699, 0]
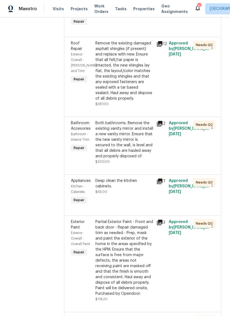
click at [120, 178] on div "Deep clean the kitchen cabinets." at bounding box center [124, 183] width 58 height 11
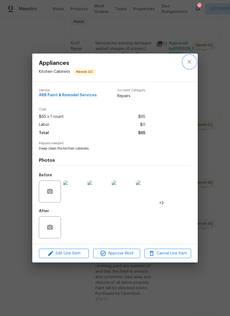
click at [189, 63] on icon "close" at bounding box center [189, 61] width 7 height 7
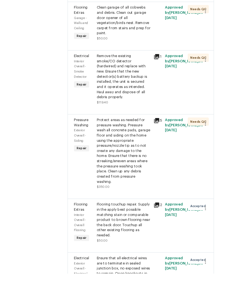
scroll to position [14, 0]
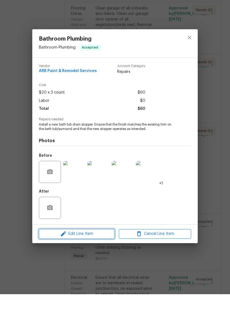
click at [105, 252] on span "Edit Line Item" at bounding box center [77, 255] width 72 height 7
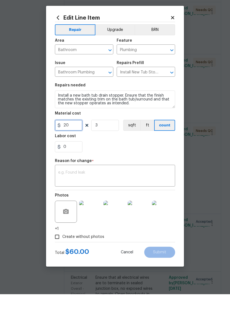
click at [75, 141] on input "20" at bounding box center [69, 146] width 28 height 11
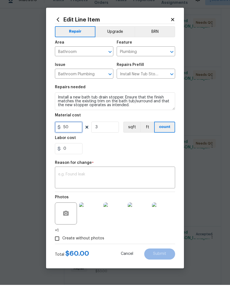
type input "50"
click at [122, 181] on textarea at bounding box center [115, 187] width 114 height 12
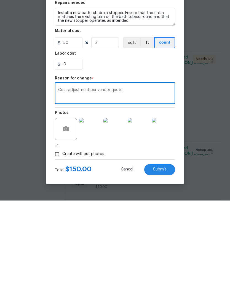
type textarea "Cost adjustment per vendor quote"
click at [162, 257] on button "Submit" at bounding box center [159, 262] width 31 height 11
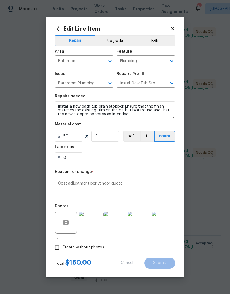
type input "20"
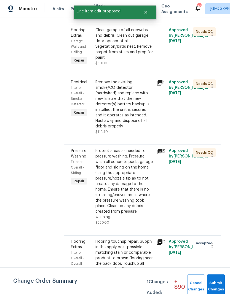
scroll to position [0, 0]
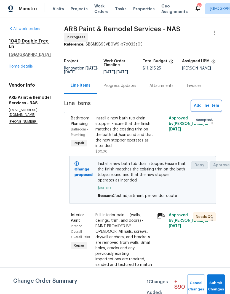
click at [199, 103] on span "Add line item" at bounding box center [206, 105] width 25 height 7
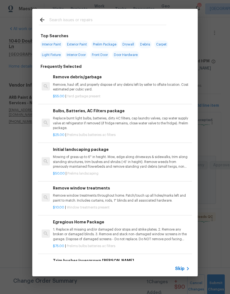
click at [101, 20] on input "text" at bounding box center [107, 21] width 117 height 8
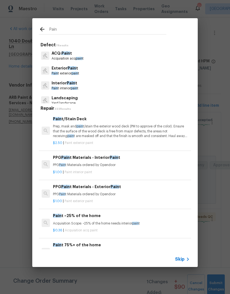
type input "Paint"
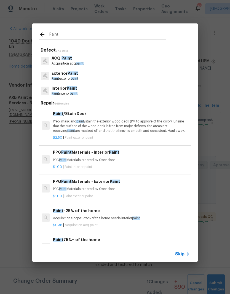
click at [76, 90] on span "Paint" at bounding box center [72, 88] width 10 height 4
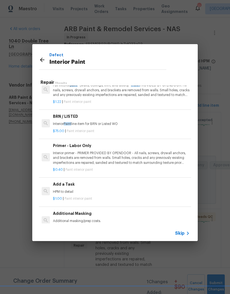
scroll to position [84, 0]
click at [68, 185] on div "Add a Task HPM to detail" at bounding box center [121, 187] width 137 height 13
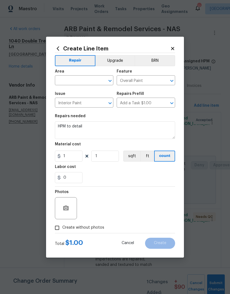
click at [99, 80] on button "Clear" at bounding box center [103, 81] width 8 height 8
click at [71, 93] on li "Garage" at bounding box center [84, 92] width 58 height 9
type input "Garage"
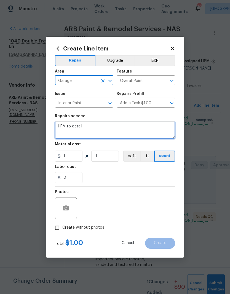
click at [97, 123] on textarea "HPM to detail" at bounding box center [115, 130] width 120 height 18
click at [94, 127] on textarea "HPM to detail" at bounding box center [115, 130] width 120 height 18
type textarea "H"
type textarea "Paint the garage"
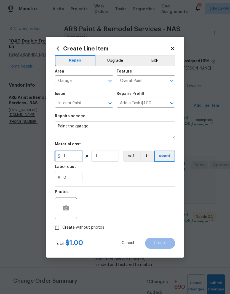
click at [76, 157] on input "1" at bounding box center [69, 155] width 28 height 11
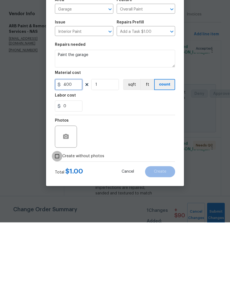
type input "400"
click at [60, 222] on input "Create without photos" at bounding box center [57, 227] width 10 height 10
checkbox input "true"
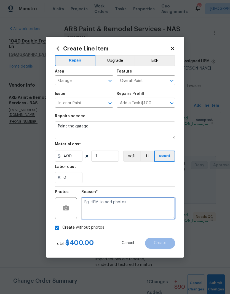
click at [107, 201] on textarea at bounding box center [128, 208] width 94 height 22
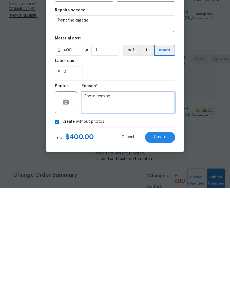
type textarea "Photo coming"
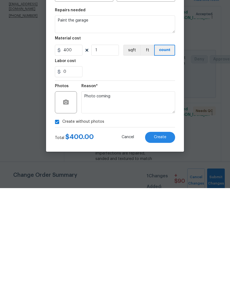
click at [163, 241] on span "Create" at bounding box center [160, 243] width 12 height 4
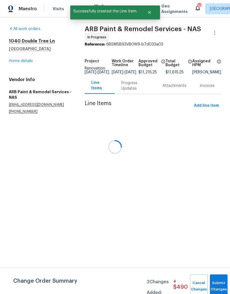
scroll to position [0, 0]
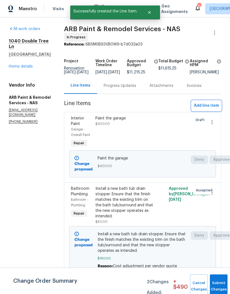
click at [199, 109] on span "Add line item" at bounding box center [206, 105] width 25 height 7
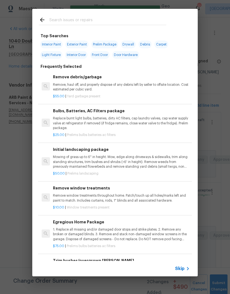
click at [111, 15] on div at bounding box center [102, 20] width 141 height 22
click at [94, 18] on input "text" at bounding box center [107, 21] width 117 height 8
type input "Windows"
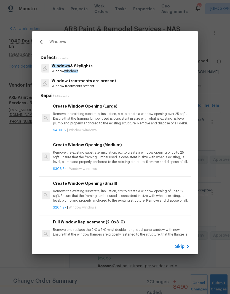
click at [81, 67] on p "Windows & Skylights" at bounding box center [72, 66] width 41 height 6
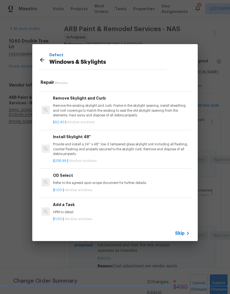
scroll to position [405, 0]
click at [67, 203] on h6 "Add a Task" at bounding box center [121, 205] width 137 height 6
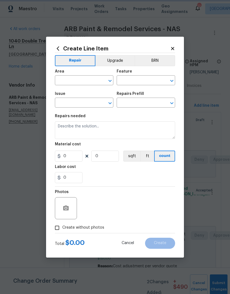
type input "Windows & Skylights"
type textarea "HPM to detail"
type input "1"
type input "Add a Task $1.00"
type input "1"
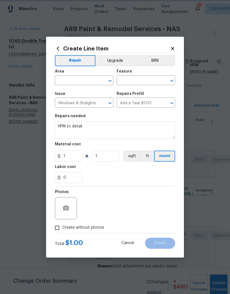
click at [102, 79] on icon "Clear" at bounding box center [103, 81] width 6 height 6
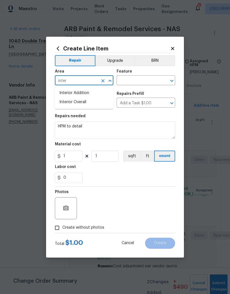
click at [85, 103] on li "Interior Overall" at bounding box center [84, 102] width 58 height 9
type input "Interior Overall"
click at [146, 79] on input "text" at bounding box center [138, 81] width 43 height 9
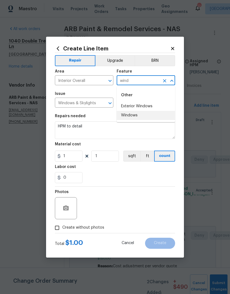
click at [138, 117] on li "Windows" at bounding box center [146, 115] width 58 height 9
type input "Windows"
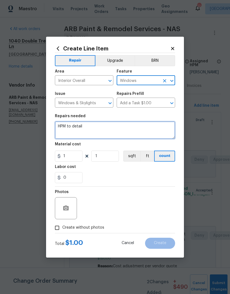
click at [94, 127] on textarea "HPM to detail" at bounding box center [115, 130] width 120 height 18
type textarea "H"
type textarea "Replace damaged window locks"
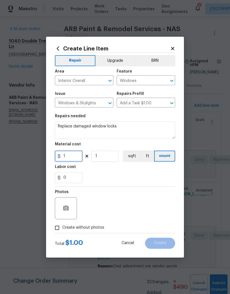
click at [74, 156] on input "1" at bounding box center [69, 155] width 28 height 11
type input "25"
click at [104, 157] on input "1" at bounding box center [105, 155] width 28 height 11
type input "7"
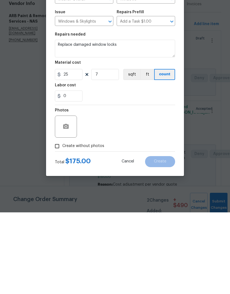
click at [61, 222] on input "Create without photos" at bounding box center [57, 227] width 10 height 10
checkbox input "true"
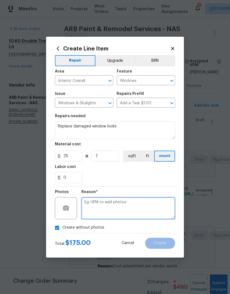
click at [106, 204] on textarea at bounding box center [128, 208] width 94 height 22
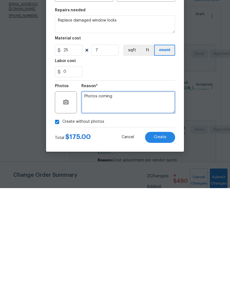
type textarea "Photos coming"
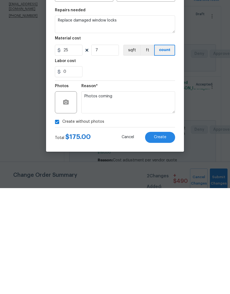
click at [162, 241] on span "Create" at bounding box center [160, 243] width 12 height 4
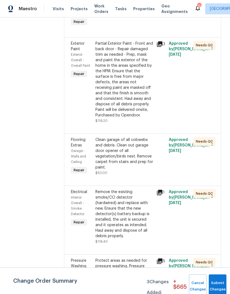
scroll to position [2120, 0]
click at [130, 189] on div "Remove the existing smoke/CO detector (hardwired) and replace with new. Ensure …" at bounding box center [124, 214] width 58 height 50
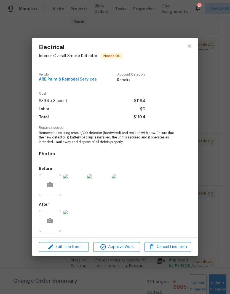
click at [79, 247] on span "Edit Line Item" at bounding box center [64, 246] width 47 height 7
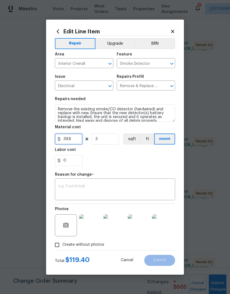
click at [79, 140] on input "39.8" at bounding box center [69, 138] width 28 height 11
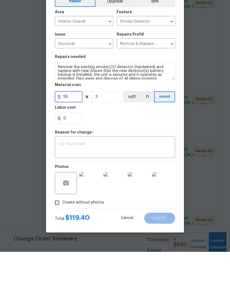
type input "55"
click at [116, 184] on textarea at bounding box center [115, 190] width 114 height 12
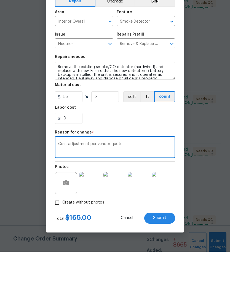
type textarea "Cost adjustment per vendor quote"
click at [168, 155] on div "0" at bounding box center [115, 160] width 120 height 11
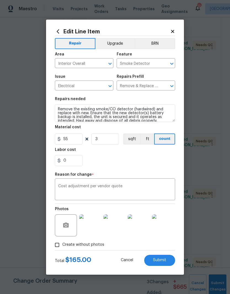
click at [163, 261] on span "Submit" at bounding box center [159, 260] width 13 height 4
type input "39.8"
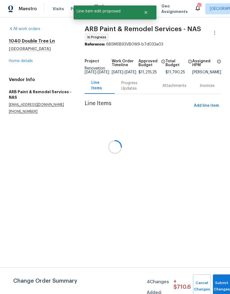
scroll to position [0, 0]
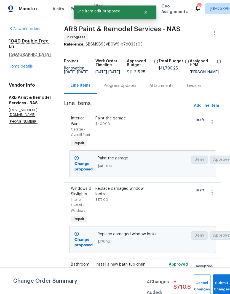
click at [28, 67] on link "Home details" at bounding box center [21, 66] width 24 height 4
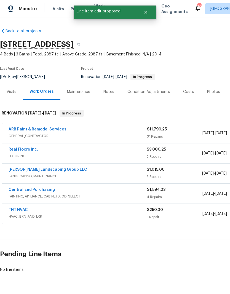
click at [58, 130] on link "ARB Paint & Remodel Services" at bounding box center [38, 129] width 58 height 4
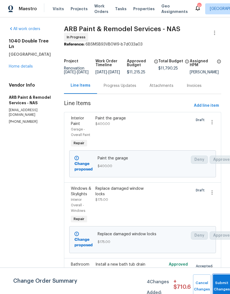
click at [221, 283] on button "Submit Changes" at bounding box center [222, 286] width 18 height 24
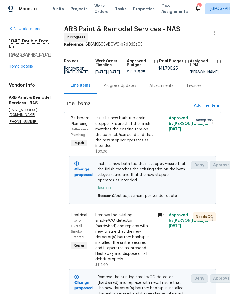
click at [32, 67] on link "Home details" at bounding box center [21, 66] width 24 height 4
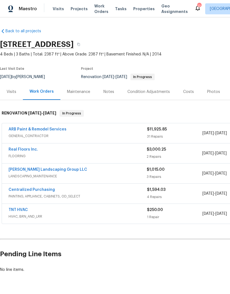
click at [33, 150] on link "Real Floors Inc." at bounding box center [23, 149] width 29 height 4
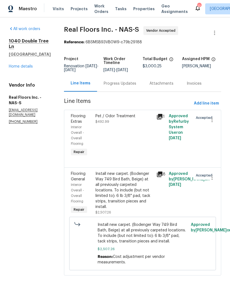
click at [131, 84] on div "Progress Updates" at bounding box center [120, 84] width 33 height 6
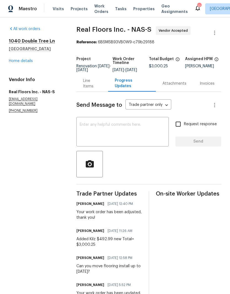
click at [28, 61] on link "Home details" at bounding box center [21, 61] width 24 height 4
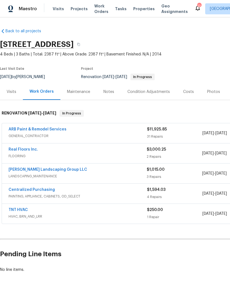
click at [110, 93] on div "Notes" at bounding box center [108, 92] width 11 height 6
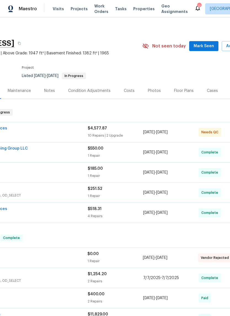
scroll to position [2, 71]
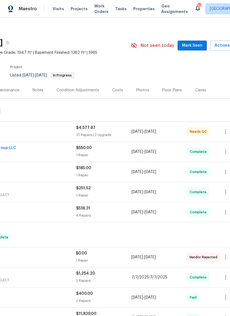
click at [195, 45] on span "Mark Seen" at bounding box center [192, 45] width 20 height 7
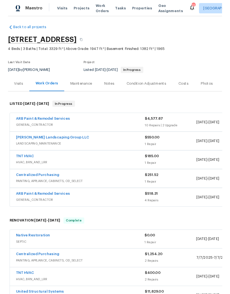
scroll to position [2, 0]
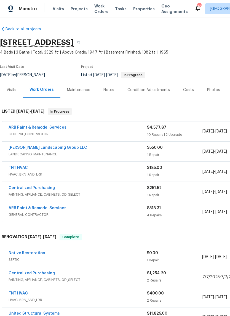
click at [51, 126] on link "ARB Paint & Remodel Services" at bounding box center [38, 127] width 58 height 4
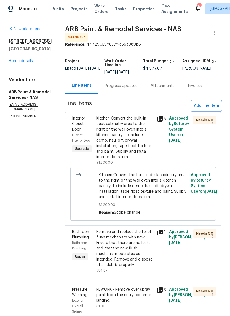
click at [207, 102] on span "Add line item" at bounding box center [206, 105] width 25 height 7
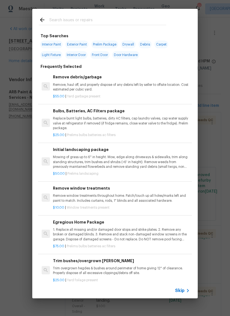
click at [95, 19] on input "text" at bounding box center [107, 21] width 117 height 8
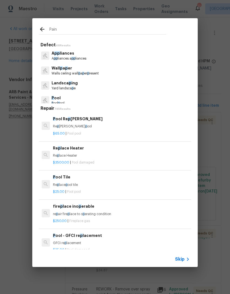
type input "Paint"
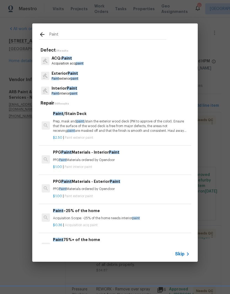
click at [71, 90] on p "Interior Paint" at bounding box center [65, 88] width 26 height 6
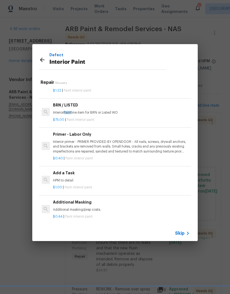
scroll to position [94, 0]
click at [70, 177] on div "Add a Task HPM to detail" at bounding box center [121, 176] width 137 height 13
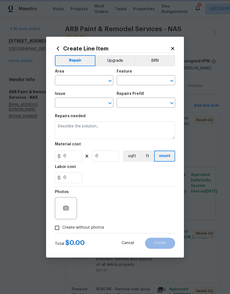
type input "Overall Paint"
type input "Interior Paint"
type input "Add a Task $1.00"
type textarea "HPM to detail"
type input "1"
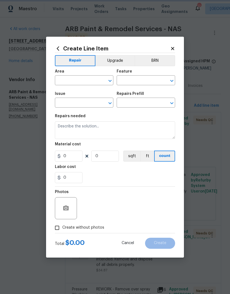
type input "1"
click at [98, 81] on div "​" at bounding box center [84, 81] width 58 height 9
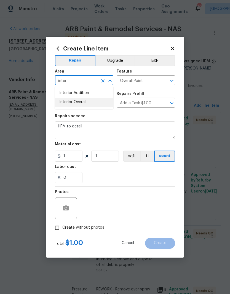
click at [86, 103] on li "Interior Overall" at bounding box center [84, 102] width 58 height 9
type input "Interior Overall"
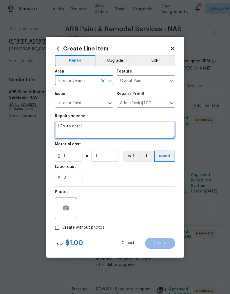
click at [94, 125] on textarea "HPM to detail" at bounding box center [115, 130] width 120 height 18
type textarea "H"
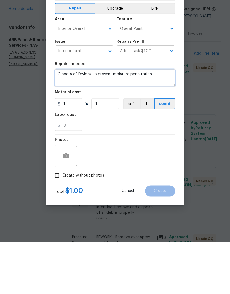
type textarea "2 coats of Drylock to prevent moisture penetration"
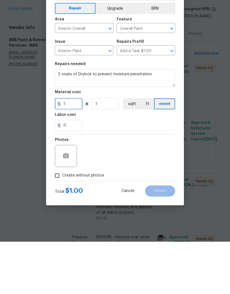
click at [73, 150] on input "1" at bounding box center [69, 155] width 28 height 11
type input "300"
click at [107, 150] on input "1" at bounding box center [105, 155] width 28 height 11
type input "2"
click at [70, 201] on button "button" at bounding box center [65, 207] width 13 height 13
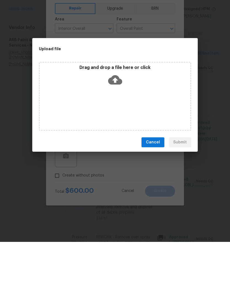
scroll to position [23, 0]
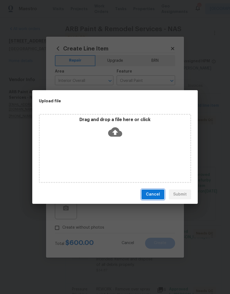
click at [158, 195] on span "Cancel" at bounding box center [153, 194] width 14 height 7
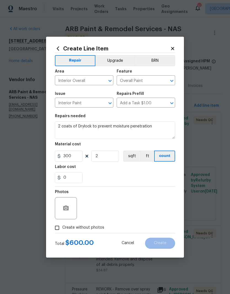
click at [59, 229] on input "Create without photos" at bounding box center [57, 227] width 10 height 10
checkbox input "true"
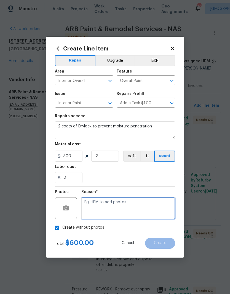
click at [111, 204] on textarea at bounding box center [128, 208] width 94 height 22
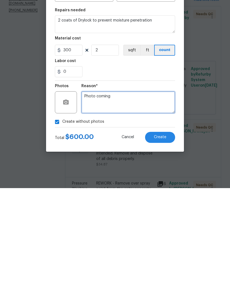
type textarea "Photo coming"
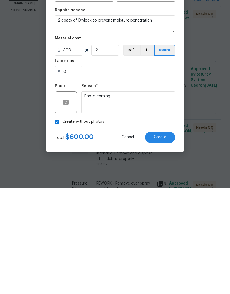
click at [166, 241] on span "Create" at bounding box center [160, 243] width 12 height 4
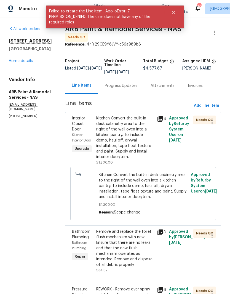
scroll to position [0, 0]
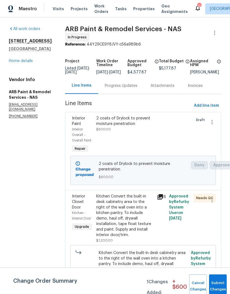
click at [217, 279] on button "Submit Changes" at bounding box center [218, 286] width 18 height 24
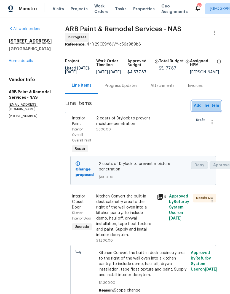
click at [211, 108] on span "Add line item" at bounding box center [206, 105] width 25 height 7
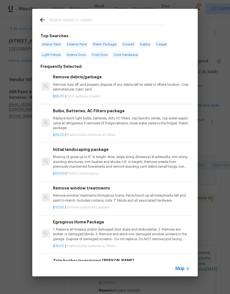
click at [92, 20] on input "text" at bounding box center [107, 21] width 117 height 8
type input "Trim"
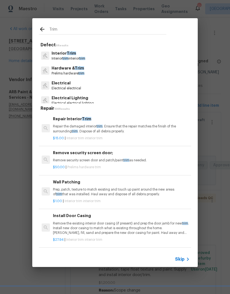
click at [74, 56] on p "Interior trim interior trim" at bounding box center [69, 58] width 34 height 5
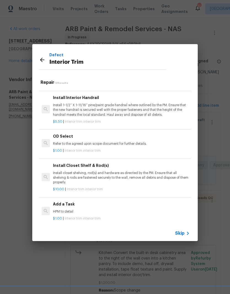
scroll to position [285, 0]
click at [66, 206] on div "Add a Task HPM to detail" at bounding box center [121, 207] width 137 height 13
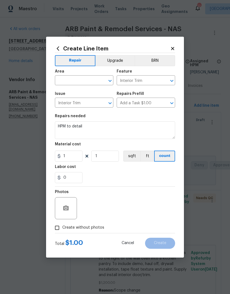
click at [96, 79] on input "text" at bounding box center [76, 81] width 43 height 9
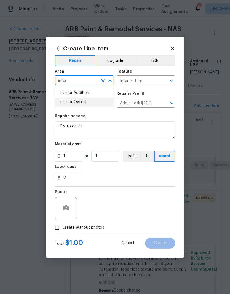
click at [85, 102] on li "Interior Overall" at bounding box center [84, 102] width 58 height 9
type input "Interior Overall"
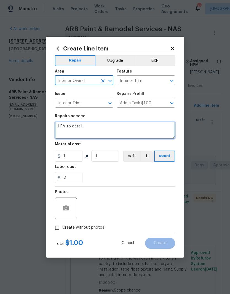
click at [96, 125] on textarea "HPM to detail" at bounding box center [115, 130] width 120 height 18
type textarea "H"
type textarea "Additional wood trim to secure paneling"
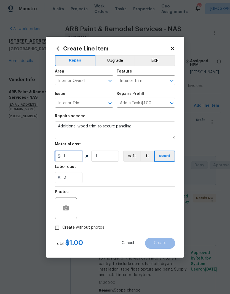
click at [73, 155] on input "1" at bounding box center [69, 155] width 28 height 11
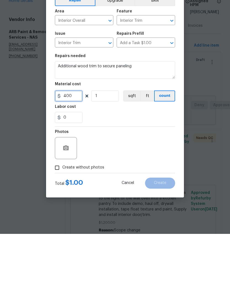
type input "400"
click at [71, 201] on button "button" at bounding box center [65, 207] width 13 height 13
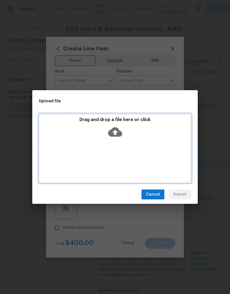
click at [119, 152] on div "Drag and drop a file here or click" at bounding box center [115, 148] width 152 height 69
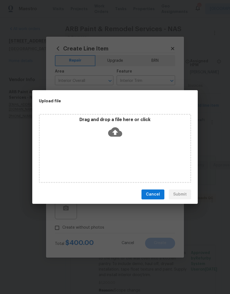
click at [156, 195] on span "Cancel" at bounding box center [153, 194] width 14 height 7
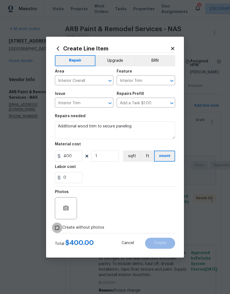
click at [60, 230] on input "Create without photos" at bounding box center [57, 227] width 10 height 10
checkbox input "true"
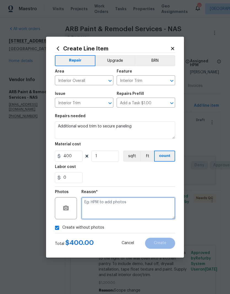
click at [114, 202] on textarea at bounding box center [128, 208] width 94 height 22
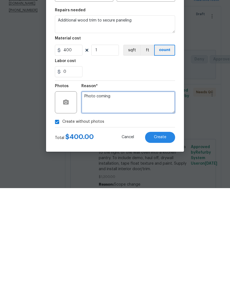
type textarea "Photo coming"
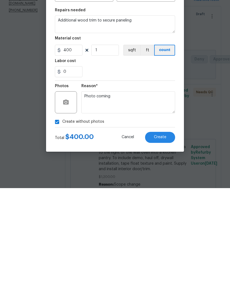
click at [163, 241] on span "Create" at bounding box center [160, 243] width 12 height 4
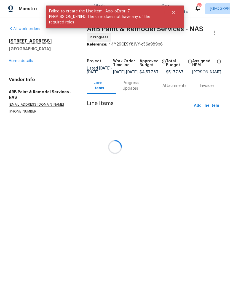
scroll to position [0, 0]
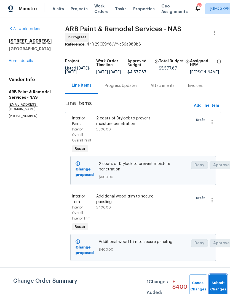
click at [218, 282] on button "Submit Changes" at bounding box center [218, 286] width 18 height 24
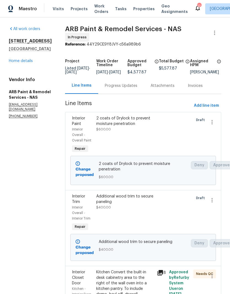
click at [28, 63] on link "Home details" at bounding box center [21, 61] width 24 height 4
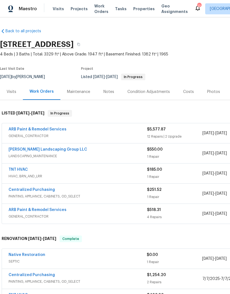
click at [112, 92] on div "Notes" at bounding box center [108, 92] width 11 height 6
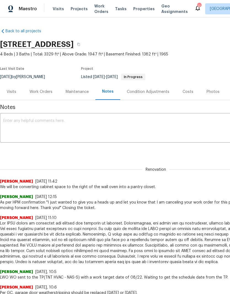
click at [47, 90] on div "Work Orders" at bounding box center [40, 92] width 23 height 6
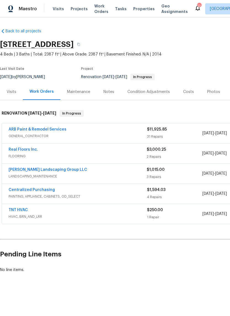
click at [56, 128] on link "ARB Paint & Remodel Services" at bounding box center [38, 129] width 58 height 4
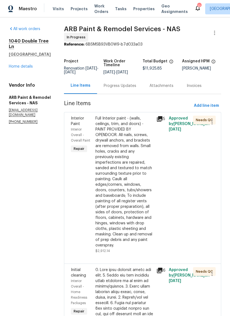
click at [28, 67] on link "Home details" at bounding box center [21, 66] width 24 height 4
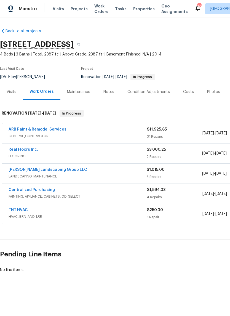
click at [56, 130] on link "ARB Paint & Remodel Services" at bounding box center [38, 129] width 58 height 4
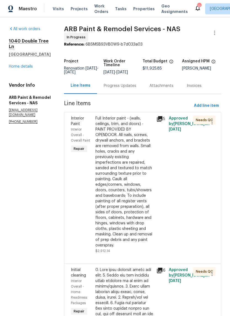
click at [123, 83] on div "Progress Updates" at bounding box center [120, 86] width 33 height 6
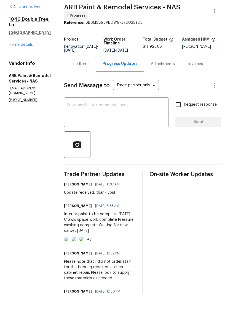
click at [30, 64] on link "Home details" at bounding box center [21, 66] width 24 height 4
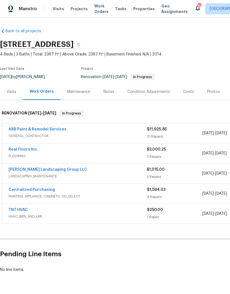
click at [51, 127] on link "ARB Paint & Remodel Services" at bounding box center [38, 129] width 58 height 4
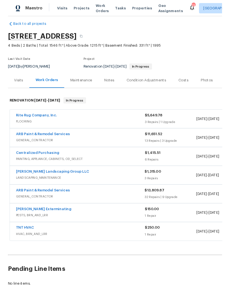
scroll to position [6, 0]
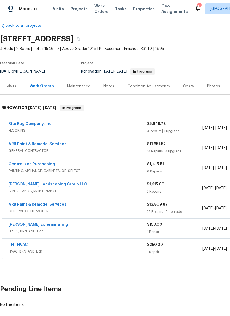
click at [47, 142] on link "ARB Paint & Remodel Services" at bounding box center [38, 144] width 58 height 4
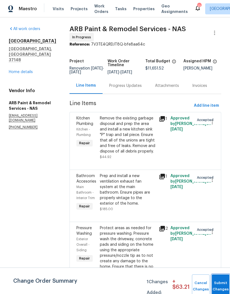
click at [220, 285] on span "Submit Changes" at bounding box center [220, 286] width 12 height 13
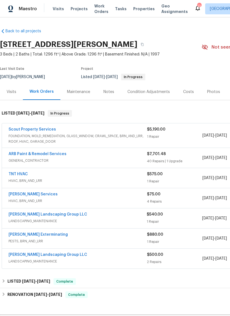
click at [47, 131] on link "Scout Property Services" at bounding box center [32, 129] width 47 height 4
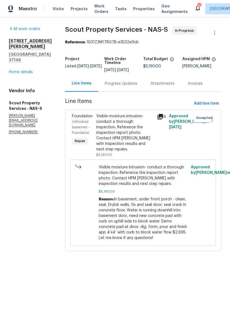
click at [112, 83] on div "Progress Updates" at bounding box center [121, 84] width 33 height 6
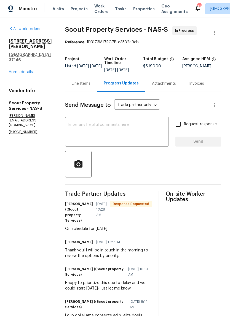
click at [96, 130] on textarea at bounding box center [116, 132] width 97 height 19
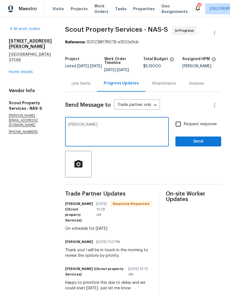
type textarea "[PERSON_NAME]"
click at [197, 146] on button "Send" at bounding box center [198, 141] width 46 height 10
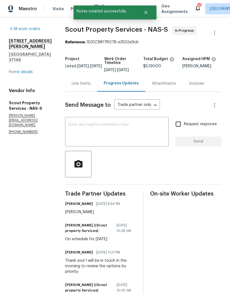
click at [19, 74] on link "Home details" at bounding box center [21, 72] width 24 height 4
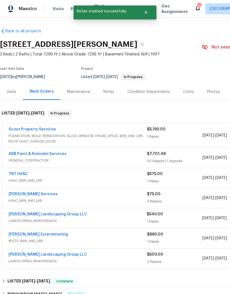
click at [112, 92] on div "Notes" at bounding box center [108, 92] width 11 height 6
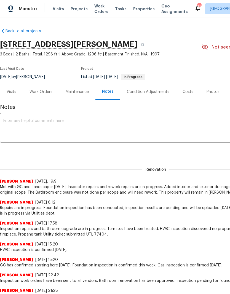
click at [83, 123] on textarea at bounding box center [155, 128] width 305 height 19
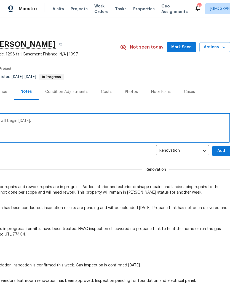
scroll to position [0, 82]
type textarea "Repairs are in progress. Foundation repairs will begin [DATE]."
click at [221, 152] on span "Add" at bounding box center [221, 150] width 9 height 7
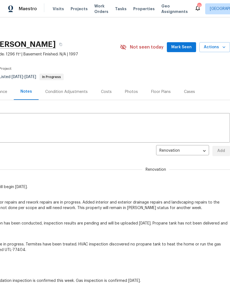
click at [187, 48] on span "Mark Seen" at bounding box center [181, 47] width 20 height 7
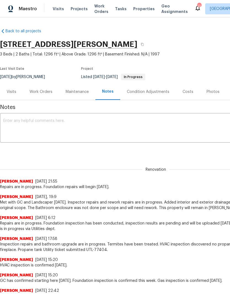
scroll to position [0, 0]
click at [45, 90] on div "Work Orders" at bounding box center [40, 92] width 23 height 6
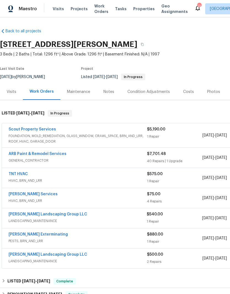
click at [52, 155] on link "ARB Paint & Remodel Services" at bounding box center [38, 154] width 58 height 4
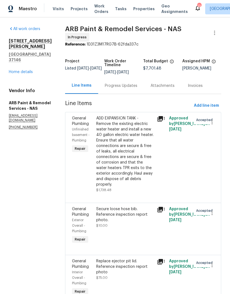
click at [27, 70] on link "Home details" at bounding box center [21, 72] width 24 height 4
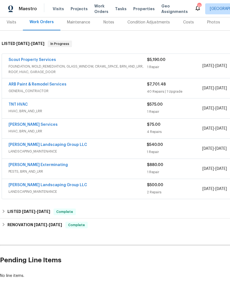
scroll to position [69, 0]
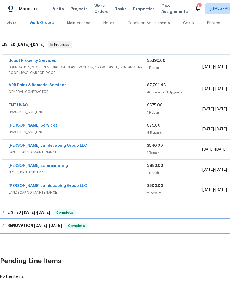
click at [29, 224] on h6 "RENOVATION 5/19/25 - 6/1/25" at bounding box center [34, 225] width 55 height 7
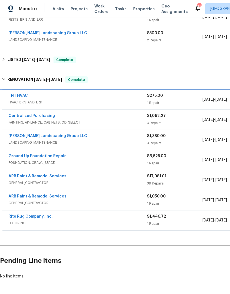
scroll to position [221, 0]
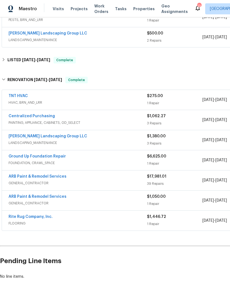
click at [52, 177] on link "ARB Paint & Remodel Services" at bounding box center [38, 176] width 58 height 4
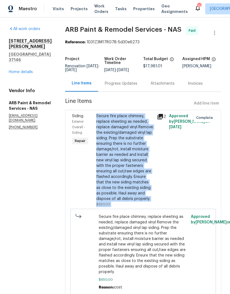
click at [25, 70] on link "Home details" at bounding box center [21, 72] width 24 height 4
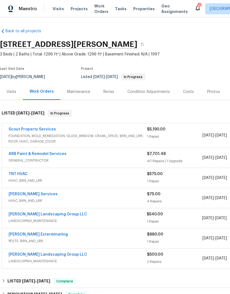
click at [47, 154] on link "ARB Paint & Remodel Services" at bounding box center [38, 154] width 58 height 4
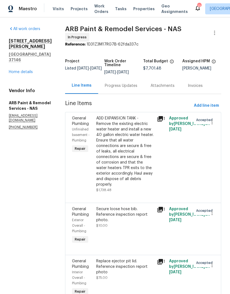
click at [214, 104] on span "Add line item" at bounding box center [206, 105] width 25 height 7
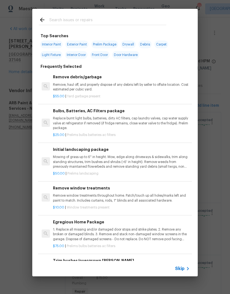
click at [83, 19] on input "text" at bounding box center [107, 21] width 117 height 8
click at [76, 17] on input "text" at bounding box center [107, 21] width 117 height 8
click at [24, 150] on div "Top Searches Interior Paint Exterior Paint Prelim Package Drywall Debris Carpet…" at bounding box center [115, 142] width 230 height 285
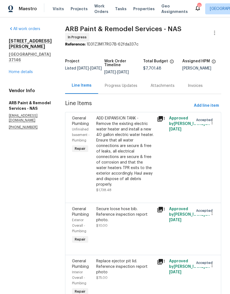
click at [27, 70] on link "Home details" at bounding box center [21, 72] width 24 height 4
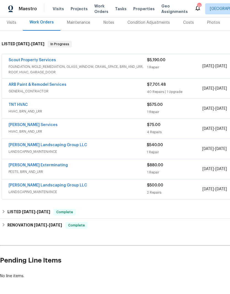
scroll to position [69, 0]
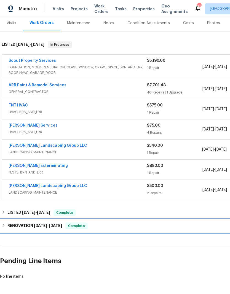
click at [40, 225] on span "5/19/25" at bounding box center [40, 226] width 13 height 4
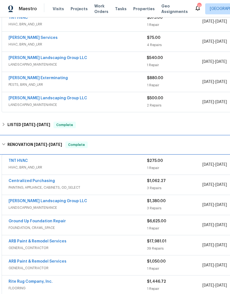
scroll to position [158, 0]
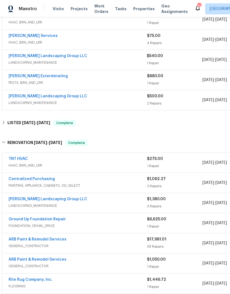
click at [50, 238] on link "ARB Paint & Remodel Services" at bounding box center [38, 239] width 58 height 4
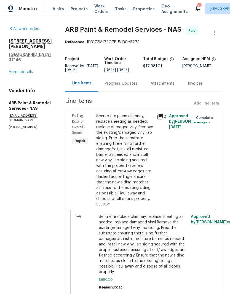
click at [27, 70] on link "Home details" at bounding box center [21, 72] width 24 height 4
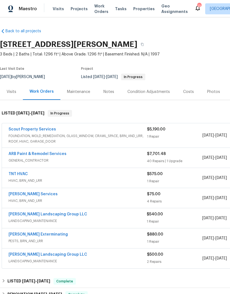
click at [40, 155] on link "ARB Paint & Remodel Services" at bounding box center [38, 154] width 58 height 4
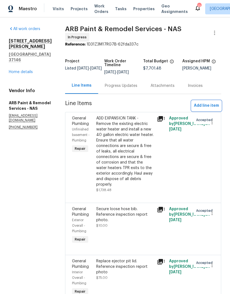
click at [211, 104] on span "Add line item" at bounding box center [206, 105] width 25 height 7
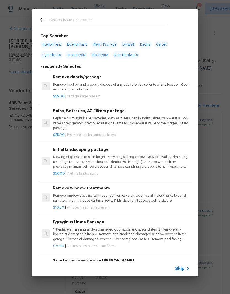
click at [86, 17] on input "text" at bounding box center [107, 21] width 117 height 8
type input "Suding"
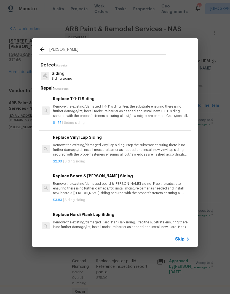
click at [66, 76] on p "Siding" at bounding box center [62, 74] width 21 height 6
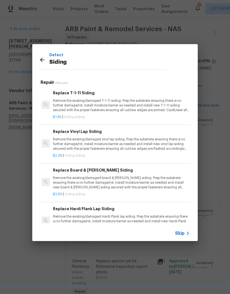
click at [126, 143] on p "Remove the existing/damaged vinyl lap siding. Prep the substrate ensuring there…" at bounding box center [121, 144] width 137 height 14
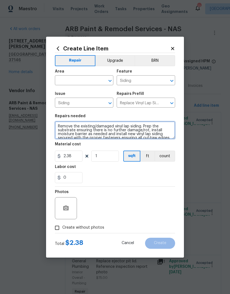
click at [60, 125] on textarea "Remove the existing/damaged vinyl lap siding. Prep the substrate ensuring there…" at bounding box center [115, 130] width 120 height 18
click at [79, 126] on textarea "REWORK - Remove the existing/damaged vinyl lap siding. Prep the substrate ensur…" at bounding box center [115, 130] width 120 height 18
paste textarea "Secure fire place chimney, replace sheeting as needed, replace damaged vinyl Re…"
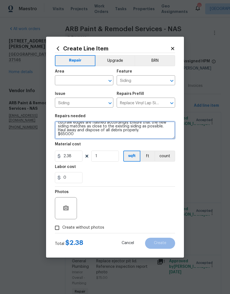
scroll to position [23, 0]
type textarea "REWORK - Secure fire place chimney, replace sheeting as needed, replace damaged…"
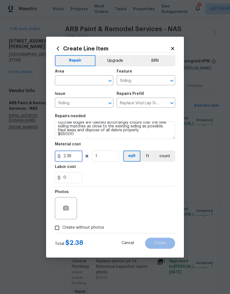
click at [77, 158] on input "2.38" at bounding box center [69, 155] width 28 height 11
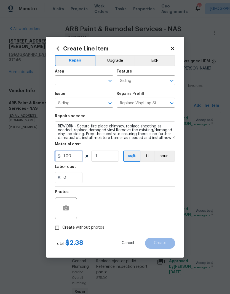
scroll to position [0, 0]
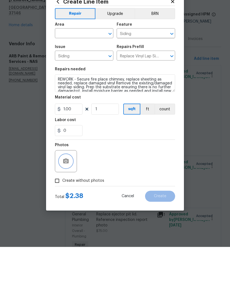
click at [71, 201] on button "button" at bounding box center [65, 207] width 13 height 13
type input "1"
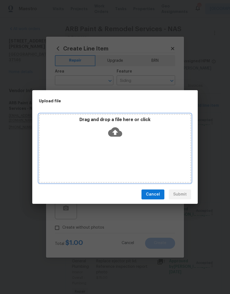
click at [136, 138] on div "Drag and drop a file here or click" at bounding box center [115, 129] width 150 height 24
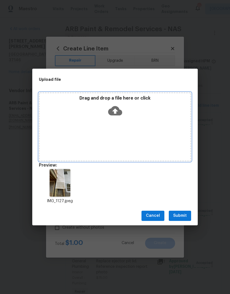
click at [158, 119] on div "Drag and drop a file here or click" at bounding box center [115, 126] width 152 height 69
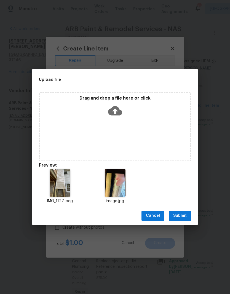
click at [182, 217] on span "Submit" at bounding box center [180, 215] width 14 height 7
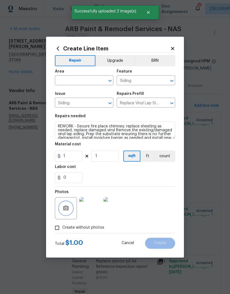
click at [102, 77] on button "Clear" at bounding box center [103, 81] width 8 height 8
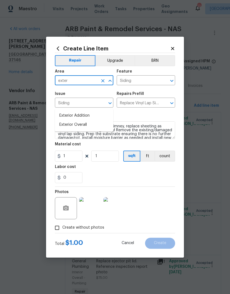
click at [85, 120] on li "Exterior Overall" at bounding box center [84, 124] width 58 height 9
type input "Exterior Overall"
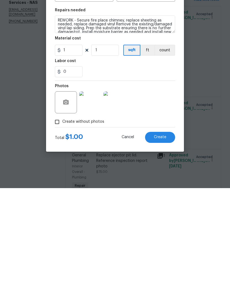
click at [166, 238] on button "Create" at bounding box center [160, 243] width 30 height 11
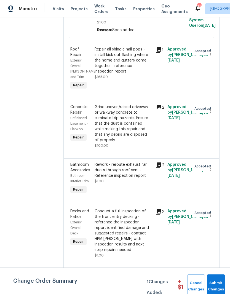
scroll to position [592, 2]
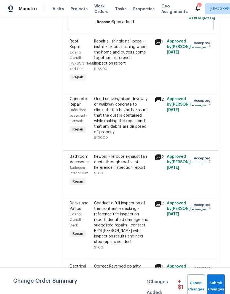
click at [133, 96] on div "Grind uneven/raised driveway or walkway concrete to eliminate trip hazards. Ens…" at bounding box center [122, 115] width 57 height 39
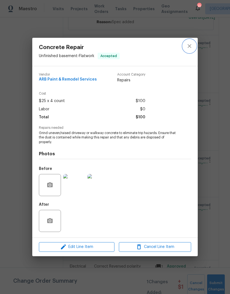
click at [192, 49] on icon "close" at bounding box center [189, 46] width 7 height 7
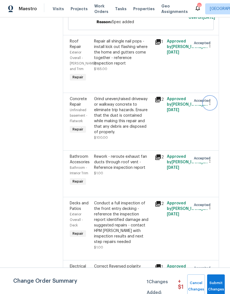
click at [211, 99] on icon "button" at bounding box center [209, 102] width 7 height 7
click at [217, 88] on li "Cancel" at bounding box center [213, 88] width 21 height 9
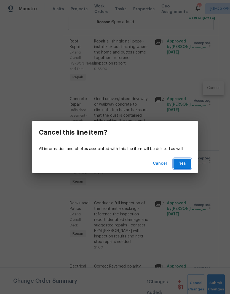
click at [184, 164] on span "Yes" at bounding box center [182, 163] width 9 height 7
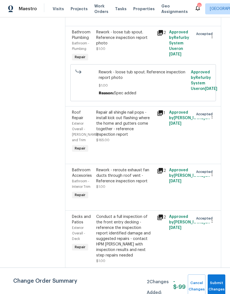
scroll to position [522, 0]
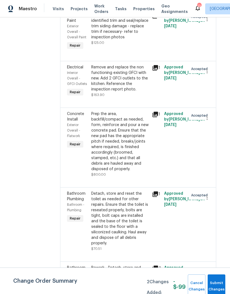
scroll to position [838, 5]
click at [208, 114] on icon "button" at bounding box center [207, 117] width 7 height 7
click at [214, 101] on li "Cancel" at bounding box center [210, 100] width 21 height 9
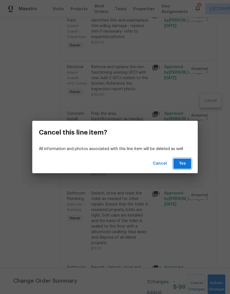
click at [186, 165] on span "Yes" at bounding box center [182, 163] width 9 height 7
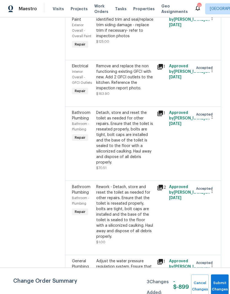
scroll to position [802, 0]
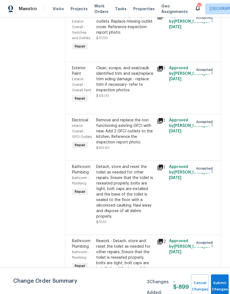
click at [217, 284] on button "Submit Changes" at bounding box center [220, 286] width 18 height 24
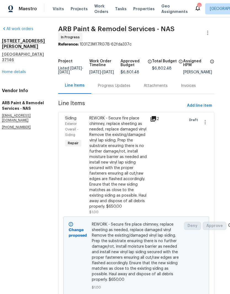
scroll to position [0, 7]
click at [113, 83] on div "Progress Updates" at bounding box center [114, 86] width 33 height 6
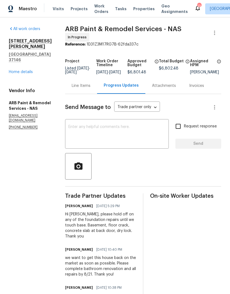
click at [113, 134] on textarea at bounding box center [116, 134] width 97 height 19
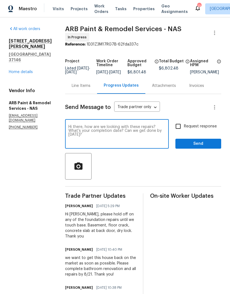
type textarea "Hi there, how are we looking with these repairs? What’s your completion date? C…"
click at [203, 146] on span "Send" at bounding box center [198, 143] width 37 height 7
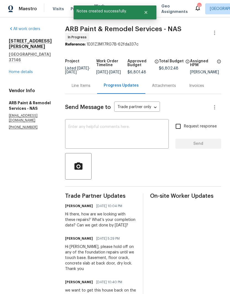
click at [26, 70] on link "Home details" at bounding box center [21, 72] width 24 height 4
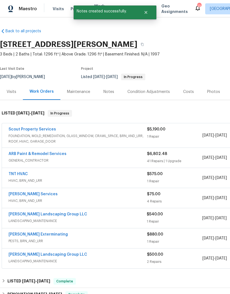
click at [109, 93] on div "Notes" at bounding box center [108, 92] width 11 height 6
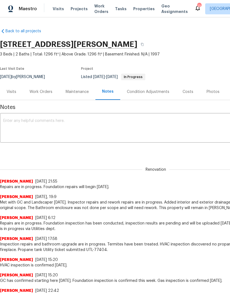
click at [43, 121] on textarea at bounding box center [155, 128] width 305 height 19
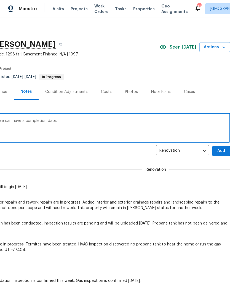
scroll to position [0, 82]
type textarea "Getting an update from GC on repairs so we can have a completion date."
click at [221, 151] on span "Add" at bounding box center [221, 150] width 9 height 7
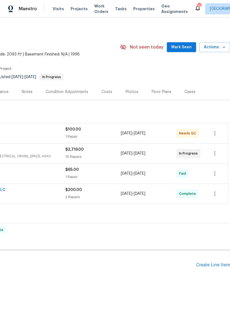
scroll to position [0, 82]
click at [185, 47] on span "Mark Seen" at bounding box center [181, 47] width 20 height 7
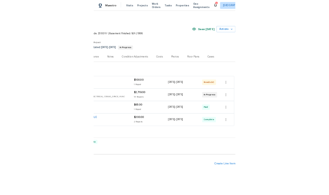
scroll to position [0, 0]
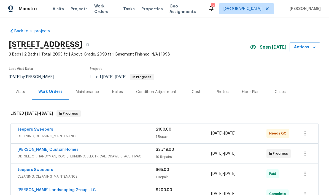
click at [28, 150] on link "[PERSON_NAME] Custom Homes" at bounding box center [47, 149] width 61 height 4
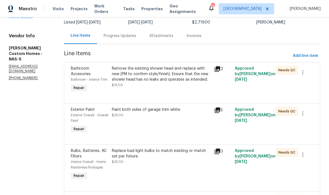
scroll to position [45, 0]
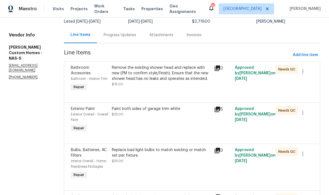
click at [196, 72] on div "Remove the existing shower head and replace with new (PM to confirm style/finis…" at bounding box center [161, 73] width 99 height 17
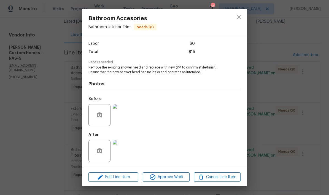
scroll to position [37, 0]
click at [127, 151] on img at bounding box center [124, 151] width 22 height 22
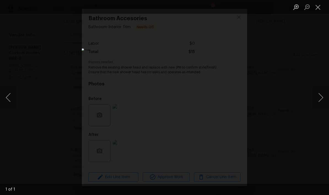
click at [230, 8] on button "Close lightbox" at bounding box center [318, 7] width 11 height 10
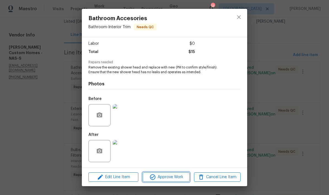
click at [174, 176] on span "Approve Work" at bounding box center [165, 176] width 43 height 7
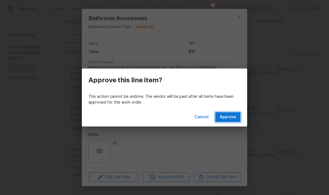
click at [230, 117] on span "Approve" at bounding box center [228, 117] width 17 height 7
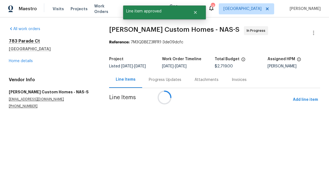
scroll to position [0, 0]
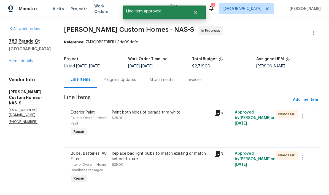
click at [176, 117] on div "Paint both sides of garage trim white $25.00" at bounding box center [161, 114] width 99 height 11
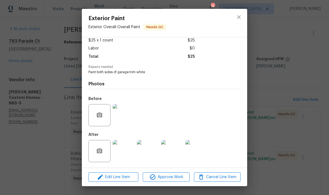
scroll to position [33, 0]
click at [128, 153] on img at bounding box center [124, 151] width 22 height 22
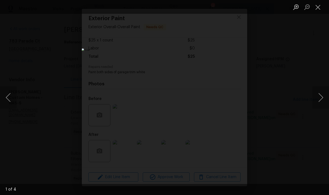
click at [230, 101] on button "Next image" at bounding box center [321, 97] width 17 height 22
click at [230, 100] on button "Next image" at bounding box center [321, 97] width 17 height 22
click at [230, 9] on button "Close lightbox" at bounding box center [318, 7] width 11 height 10
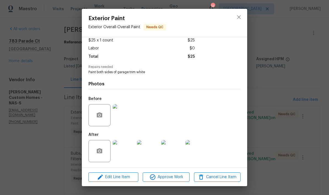
click at [128, 118] on img at bounding box center [124, 115] width 22 height 22
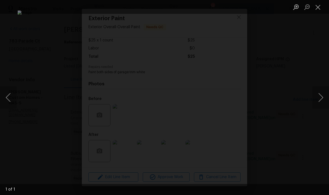
click at [230, 10] on button "Close lightbox" at bounding box center [318, 7] width 11 height 10
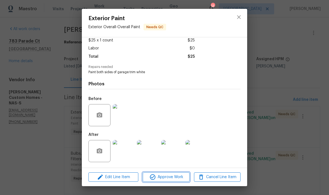
click at [178, 177] on span "Approve Work" at bounding box center [165, 176] width 43 height 7
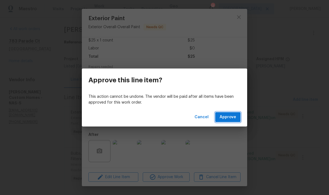
click at [230, 118] on span "Approve" at bounding box center [228, 117] width 17 height 7
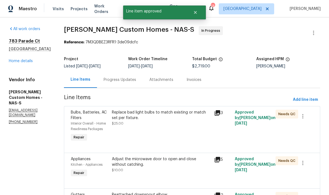
click at [152, 116] on div "Replace bad light bulbs to match existing or match set per fixture." at bounding box center [161, 114] width 99 height 11
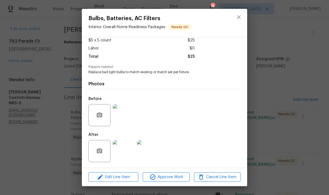
click at [128, 152] on img at bounding box center [124, 151] width 22 height 22
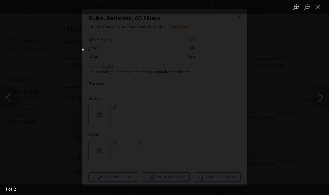
click at [230, 99] on button "Next image" at bounding box center [321, 97] width 17 height 22
click at [230, 10] on button "Close lightbox" at bounding box center [318, 7] width 11 height 10
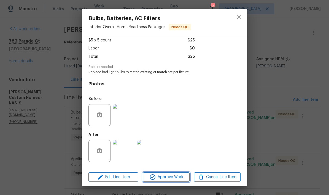
click at [179, 177] on span "Approve Work" at bounding box center [165, 176] width 43 height 7
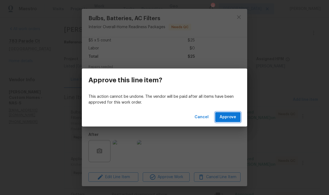
click at [230, 119] on span "Approve" at bounding box center [228, 117] width 17 height 7
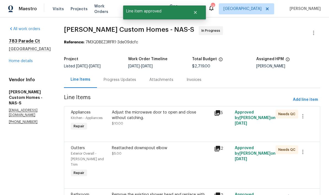
click at [164, 117] on div "Adjust the microwave door to open and close without catching." at bounding box center [161, 114] width 99 height 11
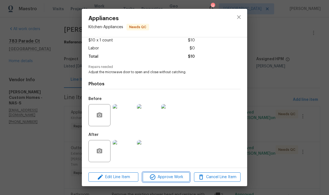
click at [175, 177] on span "Approve Work" at bounding box center [165, 176] width 43 height 7
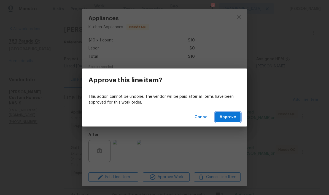
click at [230, 119] on span "Approve" at bounding box center [228, 117] width 17 height 7
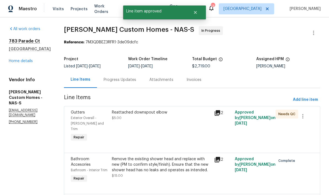
click at [167, 115] on div "Reattached downspout elbow" at bounding box center [161, 112] width 99 height 6
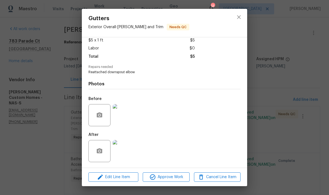
click at [129, 122] on img at bounding box center [124, 115] width 22 height 22
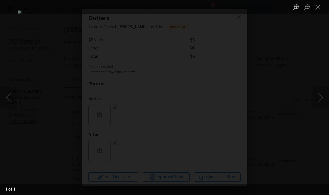
click at [230, 11] on button "Close lightbox" at bounding box center [318, 7] width 11 height 10
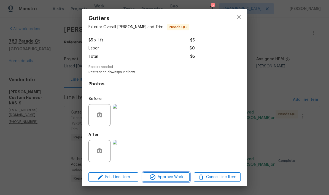
click at [176, 178] on span "Approve Work" at bounding box center [165, 176] width 43 height 7
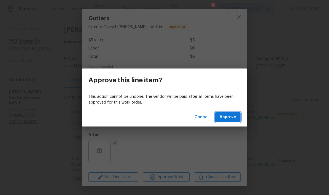
click at [230, 119] on span "Approve" at bounding box center [228, 117] width 17 height 7
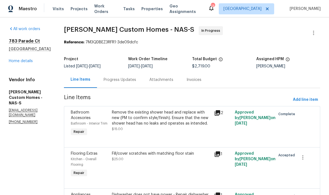
scroll to position [0, 0]
click at [136, 80] on div "Progress Updates" at bounding box center [120, 80] width 33 height 6
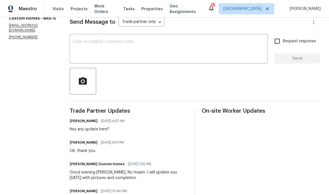
scroll to position [80, 0]
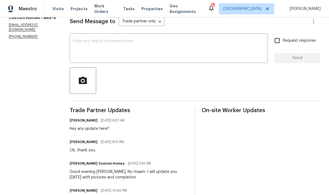
click at [146, 46] on textarea at bounding box center [169, 48] width 192 height 19
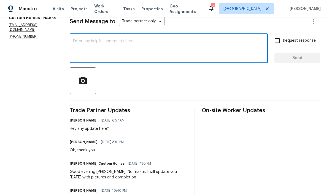
type textarea "H"
type textarea "D"
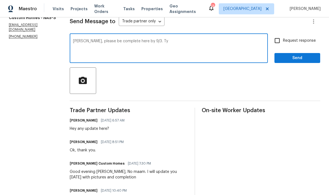
type textarea "Kohl, please be complete here by 9/3. Ty"
click at [230, 59] on span "Send" at bounding box center [297, 58] width 37 height 7
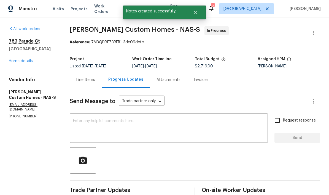
click at [23, 62] on link "Home details" at bounding box center [21, 61] width 24 height 4
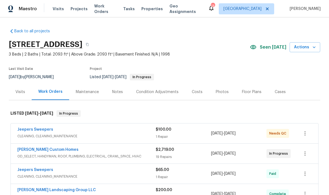
click at [32, 131] on link "Jeepers Sweepers" at bounding box center [35, 129] width 36 height 4
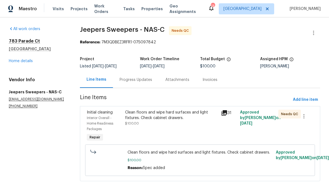
click at [181, 116] on div "Clean floors and wipe hard surfaces and light fixtures. Check cabinet drawers." at bounding box center [171, 114] width 92 height 11
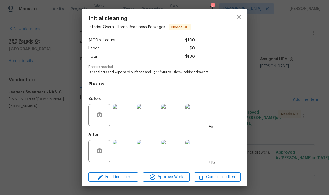
scroll to position [33, 0]
click at [175, 177] on span "Approve Work" at bounding box center [165, 176] width 43 height 7
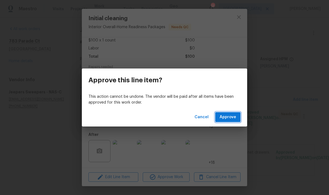
click at [230, 118] on span "Approve" at bounding box center [228, 117] width 17 height 7
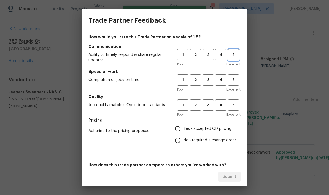
click at [230, 56] on span "5" at bounding box center [233, 55] width 10 height 6
click at [230, 106] on span "5" at bounding box center [233, 105] width 10 height 6
click at [230, 78] on span "5" at bounding box center [233, 80] width 10 height 6
click at [181, 128] on input "Yes - accepted OD pricing" at bounding box center [178, 129] width 12 height 12
radio input "true"
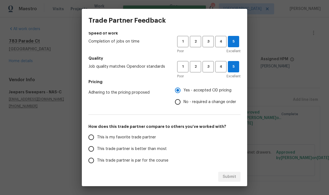
scroll to position [50, 0]
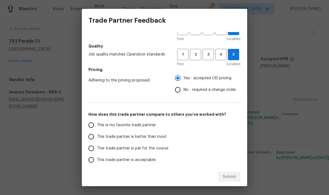
click at [94, 129] on input "This is my favorite trade partner" at bounding box center [91, 125] width 12 height 12
click at [230, 178] on span "Submit" at bounding box center [230, 176] width 14 height 7
radio input "true"
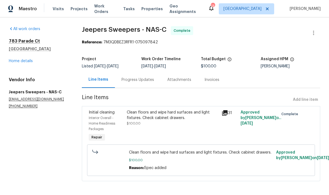
radio input "false"
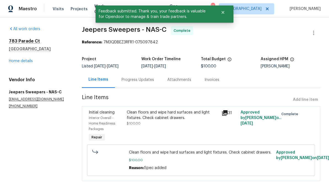
click at [26, 62] on link "Home details" at bounding box center [21, 61] width 24 height 4
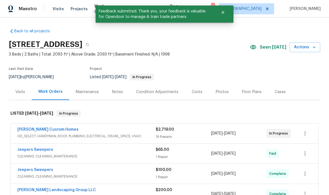
click at [120, 92] on div "Notes" at bounding box center [117, 92] width 11 height 6
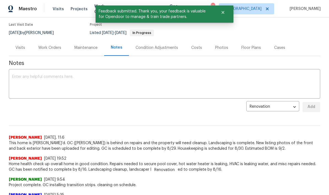
scroll to position [44, 0]
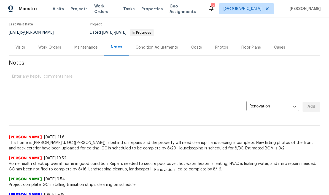
click at [44, 75] on textarea at bounding box center [164, 83] width 305 height 19
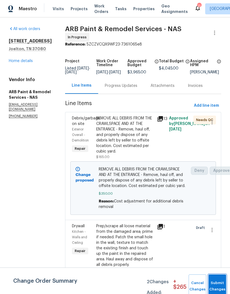
click at [219, 285] on button "Submit Changes" at bounding box center [217, 286] width 18 height 24
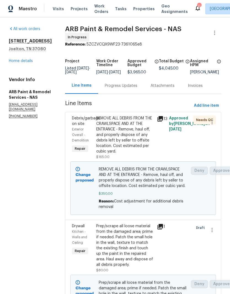
click at [118, 87] on div "Progress Updates" at bounding box center [121, 86] width 33 height 6
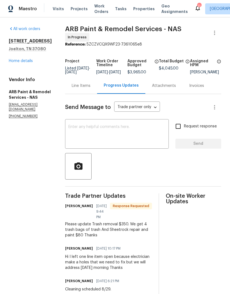
click at [101, 130] on textarea at bounding box center [116, 134] width 97 height 19
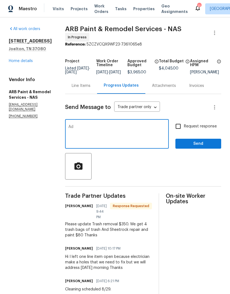
type textarea "A"
type textarea "Adjustments made."
click at [196, 146] on span "Send" at bounding box center [198, 143] width 37 height 7
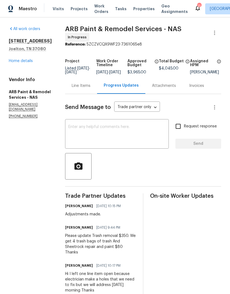
click at [29, 63] on link "Home details" at bounding box center [21, 61] width 24 height 4
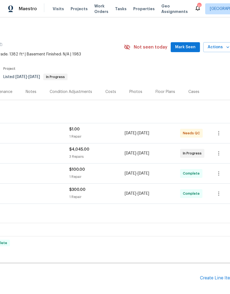
scroll to position [0, 78]
click at [186, 49] on span "Mark Seen" at bounding box center [185, 47] width 20 height 7
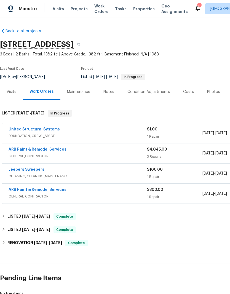
scroll to position [0, 0]
click at [48, 129] on link "United Structural Systems" at bounding box center [34, 129] width 51 height 4
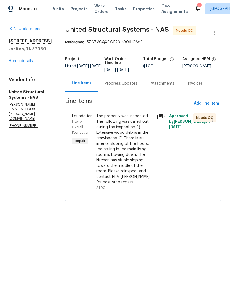
click at [125, 116] on div "The property was inspected. The following was called out during the inspection.…" at bounding box center [124, 149] width 57 height 72
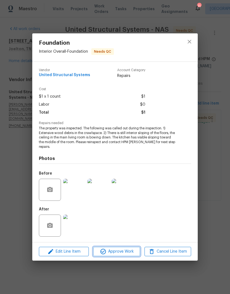
click at [126, 252] on span "Approve Work" at bounding box center [116, 251] width 43 height 7
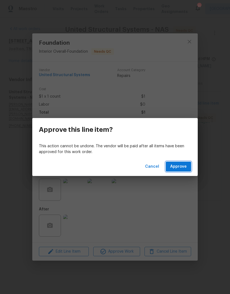
click at [184, 165] on span "Approve" at bounding box center [178, 166] width 17 height 7
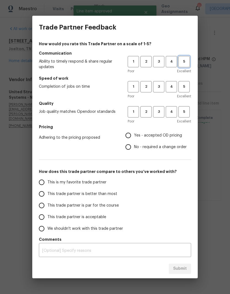
click at [185, 65] on button "5" at bounding box center [183, 61] width 11 height 11
click at [185, 87] on span "5" at bounding box center [184, 87] width 10 height 6
click at [187, 111] on span "5" at bounding box center [184, 112] width 10 height 6
click at [132, 136] on input "Yes - accepted OD pricing" at bounding box center [128, 136] width 12 height 12
radio input "true"
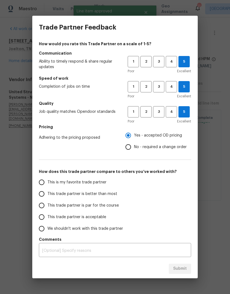
click at [44, 183] on input "This is my favorite trade partner" at bounding box center [42, 182] width 12 height 12
click at [184, 271] on span "Submit" at bounding box center [180, 268] width 14 height 7
radio input "true"
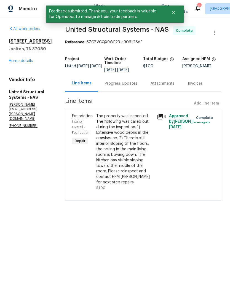
click at [28, 62] on link "Home details" at bounding box center [21, 61] width 24 height 4
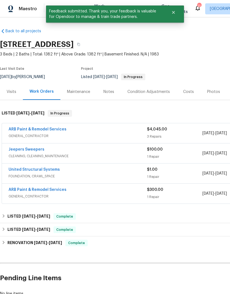
click at [110, 92] on div "Notes" at bounding box center [108, 92] width 11 height 6
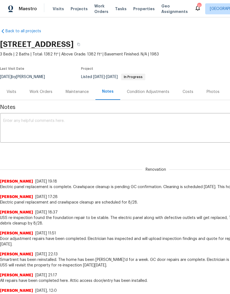
click at [78, 120] on textarea at bounding box center [155, 128] width 305 height 19
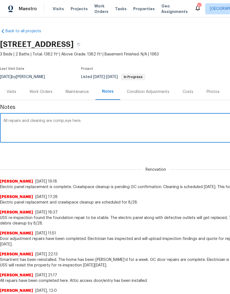
click at [65, 121] on textarea "All repairs and cleaning are comp,eye here." at bounding box center [155, 128] width 305 height 19
click at [10, 120] on textarea "All repairs and cleaning are completed here." at bounding box center [155, 128] width 305 height 19
click at [52, 117] on div "All FT repairs and cleaning are completed here. x ​" at bounding box center [155, 128] width 311 height 28
click at [53, 123] on textarea "All FT repairs and cleaning are completed here." at bounding box center [155, 128] width 305 height 19
click at [17, 121] on textarea "All FT repairs are completed here." at bounding box center [155, 128] width 305 height 19
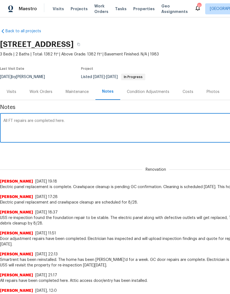
click at [9, 120] on textarea "All FT repairs are completed here." at bounding box center [155, 128] width 305 height 19
click at [10, 121] on textarea "FT repairs are completed here." at bounding box center [155, 128] width 305 height 19
click at [21, 121] on textarea "FT insoevtions repairs are completed here." at bounding box center [155, 128] width 305 height 19
click at [102, 121] on textarea "FT inspections and repairs are completed here." at bounding box center [155, 128] width 305 height 19
click at [90, 123] on textarea "FT inspections and repairs are completed here. This property is BOM." at bounding box center [155, 128] width 305 height 19
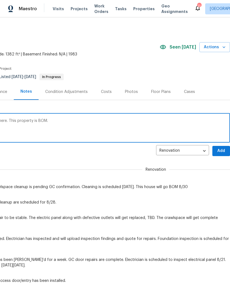
scroll to position [0, 82]
type textarea "FT inspections and repairs are completed here. This property is BOM."
click at [222, 150] on span "Add" at bounding box center [221, 150] width 9 height 7
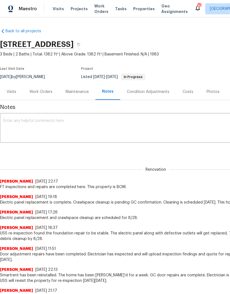
scroll to position [0, 0]
click at [137, 8] on span "Properties" at bounding box center [143, 9] width 21 height 6
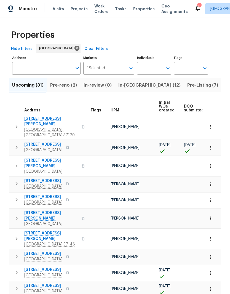
click at [161, 67] on input "Individuals" at bounding box center [150, 68] width 26 height 13
type input "Cynthia upshaw"
click at [150, 87] on input "checkbox" at bounding box center [147, 86] width 12 height 12
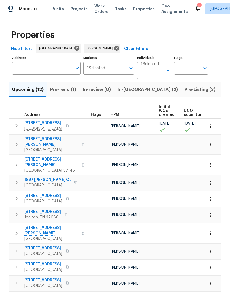
click at [210, 212] on icon "button" at bounding box center [211, 215] width 6 height 6
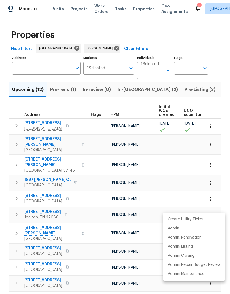
click at [176, 228] on p "Admin" at bounding box center [174, 228] width 12 height 6
click at [45, 124] on div at bounding box center [115, 147] width 230 height 294
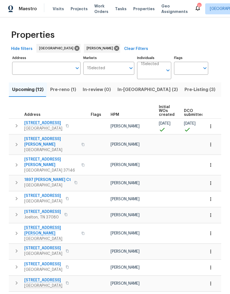
click at [48, 122] on span "[STREET_ADDRESS]" at bounding box center [43, 123] width 38 height 6
click at [211, 128] on icon "button" at bounding box center [211, 126] width 6 height 6
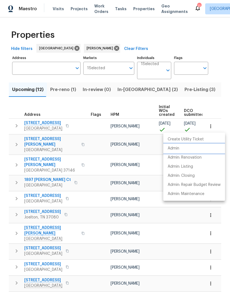
click at [177, 148] on p "Admin" at bounding box center [174, 149] width 12 height 6
click at [62, 91] on div at bounding box center [115, 147] width 230 height 294
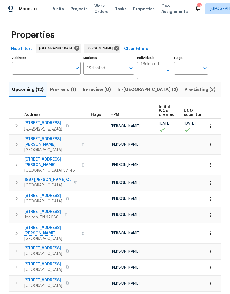
click at [64, 89] on span "Pre-reno (1)" at bounding box center [63, 90] width 26 height 8
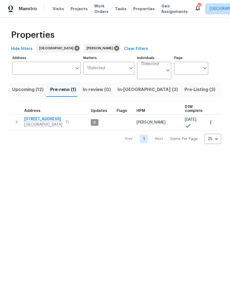
click at [128, 91] on span "In-reno (2)" at bounding box center [147, 90] width 60 height 8
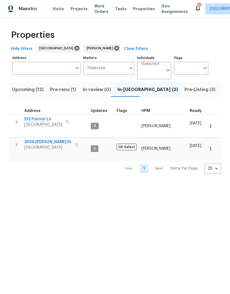
click at [50, 139] on span "3006 [PERSON_NAME] Dr" at bounding box center [47, 142] width 47 height 6
click at [184, 91] on span "Pre-Listing (3)" at bounding box center [199, 90] width 31 height 8
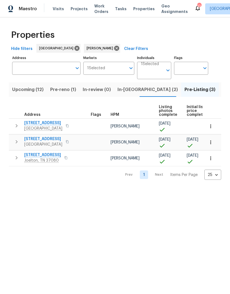
click at [126, 90] on span "In-reno (2)" at bounding box center [147, 90] width 60 height 8
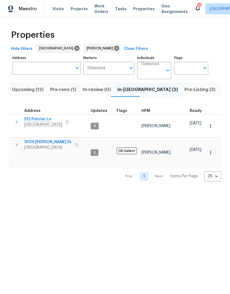
click at [166, 71] on icon "Open" at bounding box center [168, 70] width 7 height 7
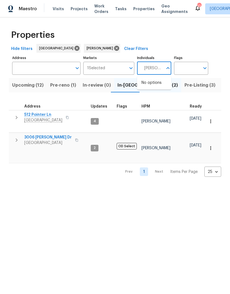
type input "Eric ovalle"
click at [151, 86] on input "checkbox" at bounding box center [147, 86] width 12 height 12
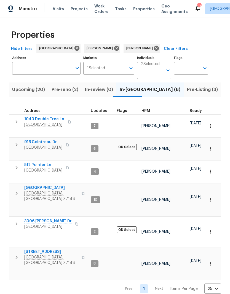
click at [127, 89] on span "In-reno (6)" at bounding box center [150, 90] width 61 height 8
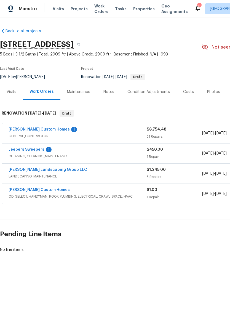
click at [44, 130] on link "[PERSON_NAME] Custom Homes" at bounding box center [39, 129] width 61 height 4
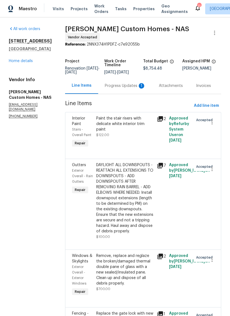
click at [124, 87] on div "Progress Updates 1" at bounding box center [125, 86] width 41 height 6
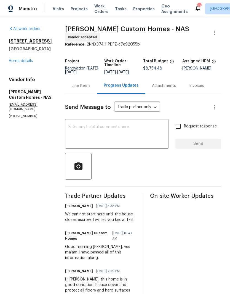
click at [99, 7] on span "Work Orders" at bounding box center [101, 8] width 14 height 11
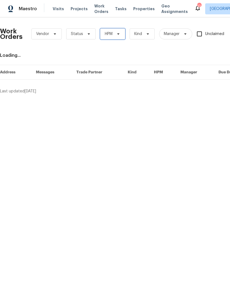
click at [120, 36] on icon at bounding box center [118, 34] width 4 height 4
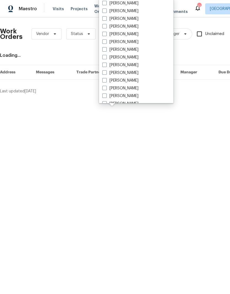
click at [134, 66] on label "[PERSON_NAME]" at bounding box center [120, 65] width 36 height 6
click at [106, 66] on input "[PERSON_NAME]" at bounding box center [104, 64] width 4 height 4
checkbox input "true"
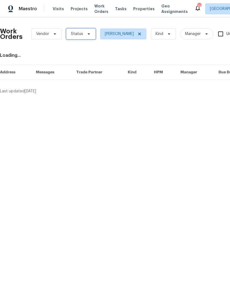
click at [83, 34] on span "Status" at bounding box center [80, 33] width 29 height 11
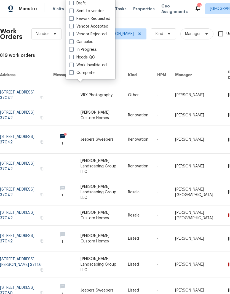
click at [94, 56] on label "Needs QC" at bounding box center [82, 58] width 26 height 6
click at [73, 56] on input "Needs QC" at bounding box center [71, 57] width 4 height 4
checkbox input "true"
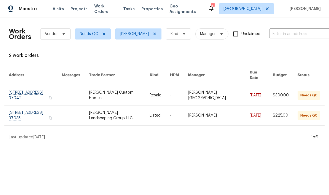
click at [22, 120] on link at bounding box center [35, 115] width 53 height 20
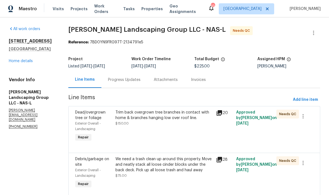
click at [189, 118] on div "Trim back overgrown tree branches in contact with home & branches hanging low o…" at bounding box center [163, 114] width 97 height 11
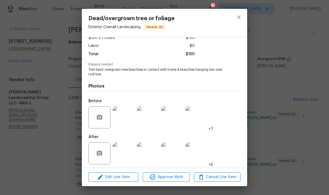
scroll to position [37, 0]
click at [175, 177] on span "Approve Work" at bounding box center [165, 176] width 43 height 7
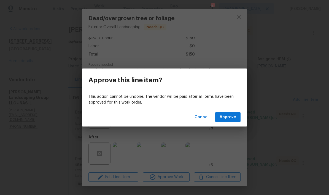
click at [230, 117] on span "Approve" at bounding box center [228, 117] width 17 height 7
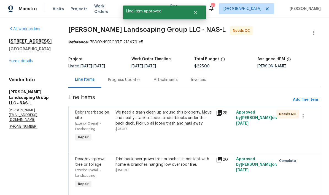
click at [192, 119] on div "We need a trash clean up around this property. Move and neatly stack all loose …" at bounding box center [163, 117] width 97 height 17
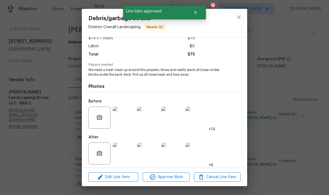
click at [131, 155] on img at bounding box center [124, 153] width 22 height 22
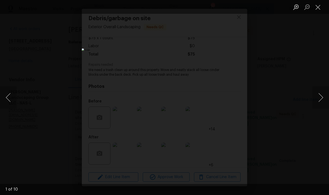
click at [230, 100] on button "Next image" at bounding box center [321, 97] width 17 height 22
click at [230, 96] on button "Next image" at bounding box center [321, 97] width 17 height 22
click at [230, 100] on button "Next image" at bounding box center [321, 97] width 17 height 22
click at [230, 97] on button "Next image" at bounding box center [321, 97] width 17 height 22
click at [230, 99] on button "Next image" at bounding box center [321, 97] width 17 height 22
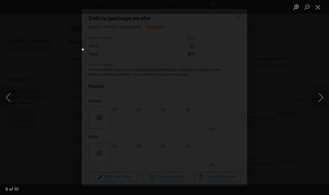
click at [230, 98] on button "Next image" at bounding box center [321, 97] width 17 height 22
click at [230, 99] on button "Next image" at bounding box center [321, 97] width 17 height 22
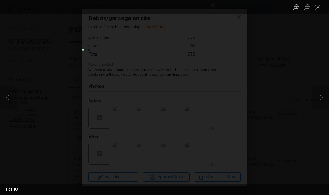
click at [230, 99] on button "Next image" at bounding box center [321, 97] width 17 height 22
click at [230, 98] on button "Next image" at bounding box center [321, 97] width 17 height 22
click at [230, 7] on button "Close lightbox" at bounding box center [318, 7] width 11 height 10
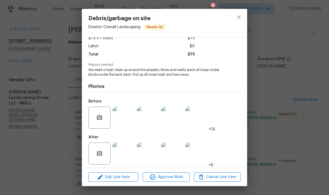
click at [131, 117] on img at bounding box center [124, 117] width 22 height 22
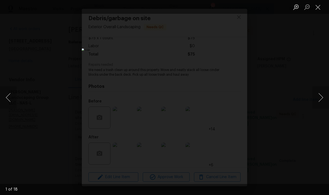
click at [230, 99] on button "Next image" at bounding box center [321, 97] width 17 height 22
click at [230, 96] on button "Next image" at bounding box center [321, 97] width 17 height 22
click at [230, 99] on button "Next image" at bounding box center [321, 97] width 17 height 22
click at [230, 98] on button "Next image" at bounding box center [321, 97] width 17 height 22
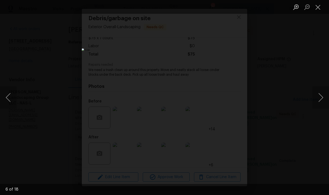
click at [230, 99] on button "Next image" at bounding box center [321, 97] width 17 height 22
click at [230, 100] on button "Next image" at bounding box center [321, 97] width 17 height 22
click at [230, 99] on button "Next image" at bounding box center [321, 97] width 17 height 22
click at [230, 101] on button "Next image" at bounding box center [321, 97] width 17 height 22
click at [230, 98] on button "Next image" at bounding box center [321, 97] width 17 height 22
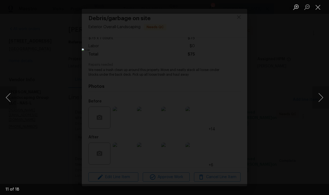
click at [6, 99] on button "Previous image" at bounding box center [8, 97] width 17 height 22
click at [230, 98] on button "Next image" at bounding box center [321, 97] width 17 height 22
click at [230, 97] on button "Next image" at bounding box center [321, 97] width 17 height 22
click at [230, 102] on button "Next image" at bounding box center [321, 97] width 17 height 22
click at [230, 103] on button "Next image" at bounding box center [321, 97] width 17 height 22
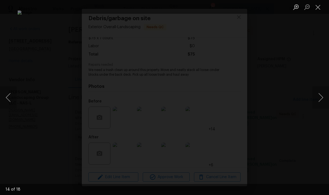
click at [230, 104] on button "Next image" at bounding box center [321, 97] width 17 height 22
click at [230, 8] on button "Close lightbox" at bounding box center [318, 7] width 11 height 10
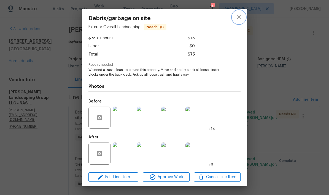
click at [230, 19] on button "close" at bounding box center [238, 16] width 13 height 13
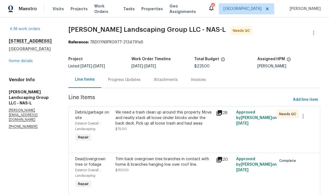
click at [141, 80] on div "Progress Updates" at bounding box center [124, 80] width 33 height 6
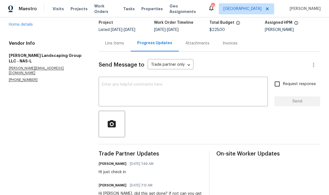
click at [157, 87] on textarea at bounding box center [183, 91] width 163 height 19
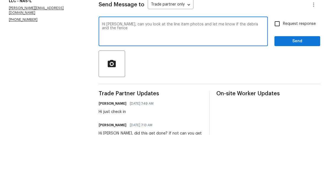
click at [109, 82] on textarea "Hi Juan, can you look at the line item photos and let me know if the debris and…" at bounding box center [183, 91] width 163 height 19
click at [136, 82] on textarea "Hi Juan, can you look at the line item photos and let me know if the debris and…" at bounding box center [183, 91] width 163 height 19
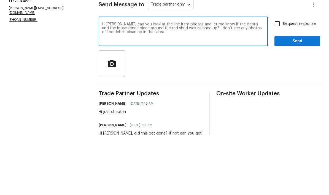
click at [190, 82] on textarea "Hi Juan, can you look at the line item photos and let me know if the debris and…" at bounding box center [183, 91] width 163 height 19
click at [230, 78] on div "Hi Juan, can you look at the line item photos for debris cleanup and let me kno…" at bounding box center [183, 92] width 169 height 28
click at [230, 82] on textarea "Hi Juan, can you look at the line item photos for debris cleanup and let me kno…" at bounding box center [183, 91] width 163 height 19
click at [151, 82] on textarea "Hi Juan, can you look at the line item photos for debris cleanup and attach pho…" at bounding box center [183, 91] width 163 height 19
click at [115, 82] on textarea "Hi Juan, can you look at the line item photos for debris cleanup and attach pho…" at bounding box center [183, 91] width 163 height 19
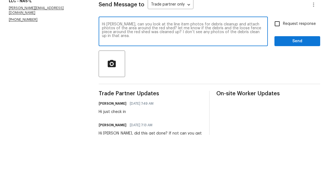
click at [177, 82] on textarea "Hi Juan, can you look at the line item photos for debris cleanup and attach pho…" at bounding box center [183, 91] width 163 height 19
click at [140, 82] on textarea "Hi Juan, can you look at the line item photos for debris cleanup and attach pho…" at bounding box center [183, 91] width 163 height 19
click at [121, 82] on textarea "Hi Juan, can you please look at the line item photos for debris cleanup and att…" at bounding box center [183, 91] width 163 height 19
click at [230, 82] on textarea "Hi Juan, can you please look at the line item photos for debris cleanup and att…" at bounding box center [183, 91] width 163 height 19
click at [213, 82] on textarea "Hi Juan, can you please look at the line item photos for debris cleanup around …" at bounding box center [183, 91] width 163 height 19
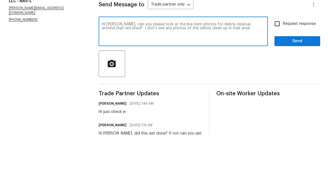
click at [230, 82] on textarea "Hi Juan, can you please look at the line item photos for debris cleanup around …" at bounding box center [183, 91] width 163 height 19
type textarea "Hi Juan, can you please look at the line item photos for debris cleanup around …"
click at [230, 98] on span "Send" at bounding box center [297, 101] width 37 height 7
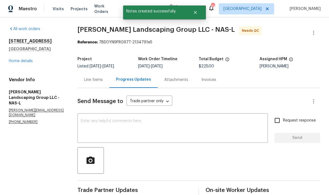
click at [30, 59] on link "Home details" at bounding box center [21, 61] width 24 height 4
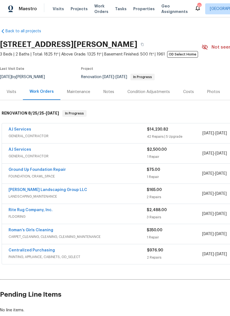
click at [25, 131] on link "AJ Services" at bounding box center [20, 129] width 23 height 4
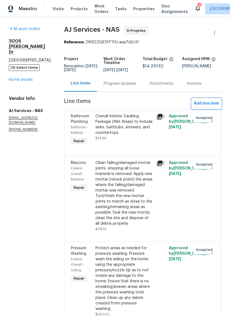
click at [212, 107] on span "Add line item" at bounding box center [206, 103] width 25 height 7
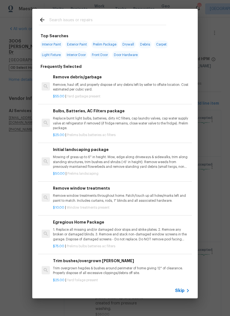
click at [92, 21] on input "text" at bounding box center [107, 21] width 117 height 8
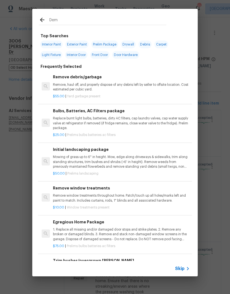
type input "Demo"
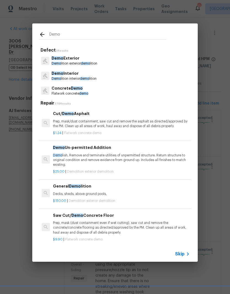
click at [79, 75] on p "Demo Interior" at bounding box center [74, 74] width 45 height 6
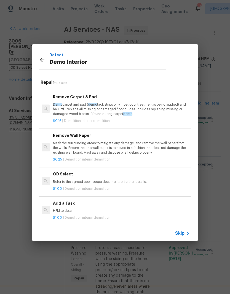
scroll to position [256, 0]
click at [67, 209] on p "HPM to detail" at bounding box center [121, 211] width 137 height 5
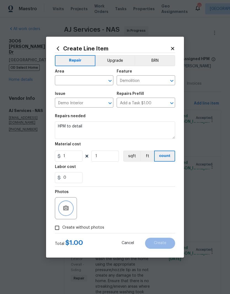
click at [68, 206] on icon "button" at bounding box center [66, 208] width 7 height 7
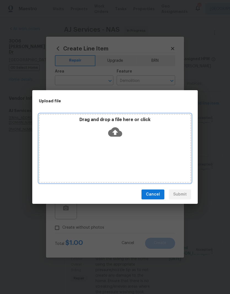
click at [124, 142] on div "Drag and drop a file here or click" at bounding box center [115, 148] width 152 height 69
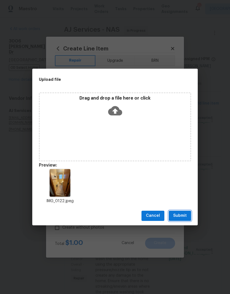
click at [184, 216] on span "Submit" at bounding box center [180, 215] width 14 height 7
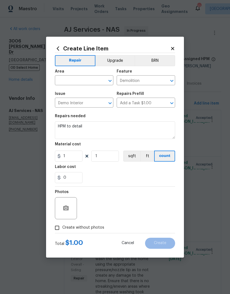
click at [94, 125] on textarea "HPM to detail" at bounding box center [115, 130] width 120 height 18
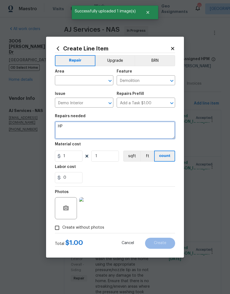
type textarea "H"
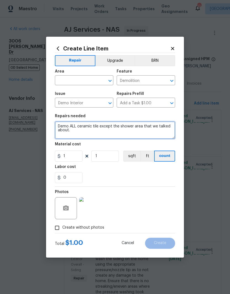
type textarea "Demo ALL ceramic tile except the shower area that we talked about."
click at [96, 77] on input "text" at bounding box center [76, 81] width 43 height 9
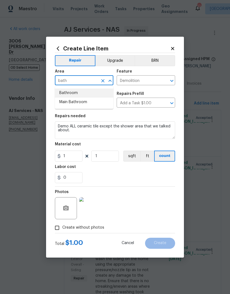
click at [76, 94] on li "Bathroom" at bounding box center [84, 92] width 58 height 9
type input "Bathroom"
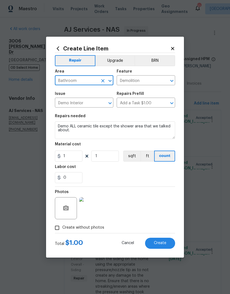
click at [119, 61] on button "Upgrade" at bounding box center [114, 60] width 39 height 11
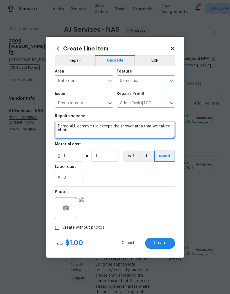
click at [84, 132] on textarea "Demo ALL ceramic tile except the shower area that we talked about." at bounding box center [115, 130] width 120 height 18
click at [140, 130] on textarea "Demo ALL ceramic tile except the shower area that we talked about. Repair drywa…" at bounding box center [115, 130] width 120 height 18
click at [166, 132] on textarea "Demo ALL ceramic tile except the shower area that we talked about. Repair drywa…" at bounding box center [115, 130] width 120 height 18
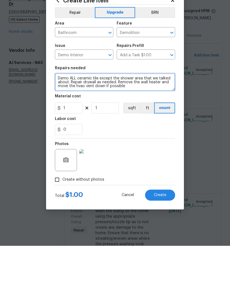
type textarea "Demo ALL ceramic tile except the shower area that we talked about. Repair drywa…"
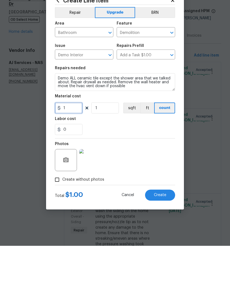
click at [75, 150] on input "1" at bounding box center [69, 155] width 28 height 11
type input "775"
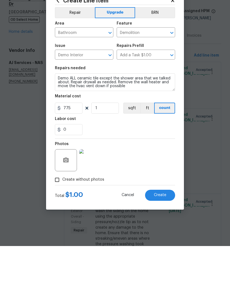
click at [131, 121] on textarea "Demo ALL ceramic tile except the shower area that we talked about. Repair drywa…" at bounding box center [115, 130] width 120 height 18
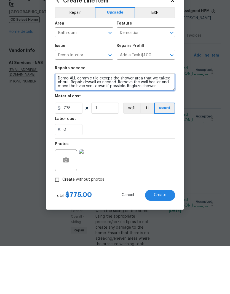
click at [142, 121] on textarea "Demo ALL ceramic tile except the shower area that we talked about. Repair drywa…" at bounding box center [115, 130] width 120 height 18
click at [99, 121] on textarea "Demo ALL ceramic tile except the shower area that we talked about. Repair drywa…" at bounding box center [115, 130] width 120 height 18
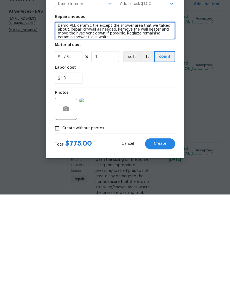
type textarea "Demo ALL ceramic tile except the shower area that we talked about. Repair drywa…"
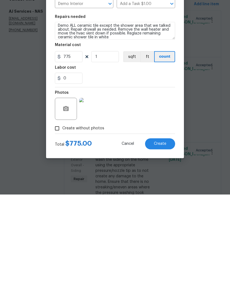
click at [160, 241] on span "Create" at bounding box center [160, 243] width 12 height 4
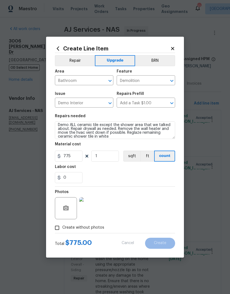
scroll to position [0, 0]
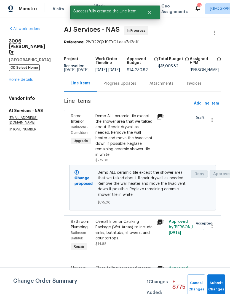
click at [140, 122] on div "Demo ALL ceramic tile except the shower area that we talked about. Repair drywa…" at bounding box center [124, 135] width 58 height 44
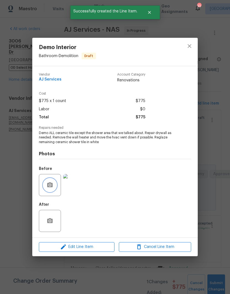
click at [54, 185] on button "button" at bounding box center [49, 184] width 13 height 13
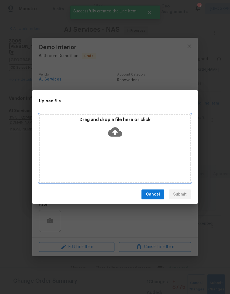
click at [117, 143] on div "Drag and drop a file here or click" at bounding box center [115, 148] width 152 height 69
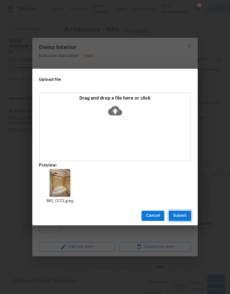
click at [185, 214] on span "Submit" at bounding box center [180, 215] width 14 height 7
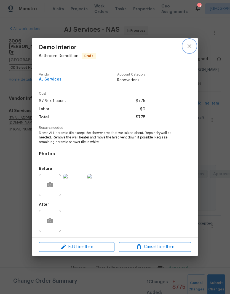
click at [189, 47] on icon "close" at bounding box center [189, 46] width 7 height 7
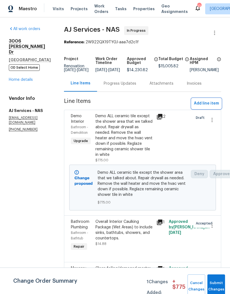
click at [208, 107] on span "Add line item" at bounding box center [206, 103] width 25 height 7
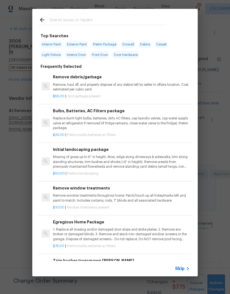
click at [101, 20] on input "text" at bounding box center [107, 21] width 117 height 8
type input "Vanity"
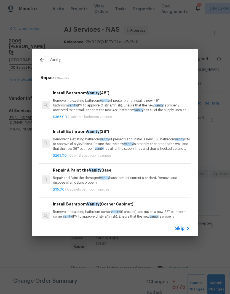
scroll to position [111, 0]
click at [95, 141] on p "Remove the existing bathroom vanity (if present) and install a new 36'' bathroo…" at bounding box center [121, 144] width 137 height 14
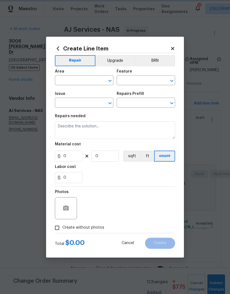
type input "Cabinets"
type input "Bathroom Cabinets"
type textarea "Remove the existing bathroom vanity (if present) and install a new 36'' bathroo…"
type input "1"
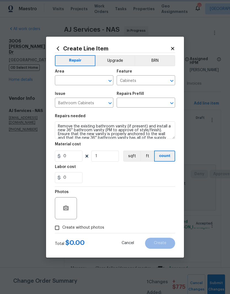
type input "Install Bathroom Vanity (36'') $263.00"
type input "263"
click at [97, 79] on input "text" at bounding box center [76, 81] width 43 height 9
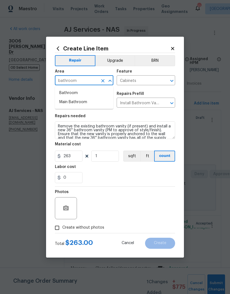
click at [71, 94] on li "Bathroom" at bounding box center [84, 92] width 58 height 9
type input "Bathroom"
click at [120, 59] on button "Upgrade" at bounding box center [114, 60] width 39 height 11
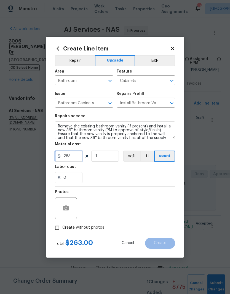
click at [79, 157] on input "263" at bounding box center [69, 155] width 28 height 11
type input "575"
click at [145, 126] on textarea "Remove the existing bathroom vanity (if present) and install a new 36'' bathroo…" at bounding box center [115, 130] width 120 height 18
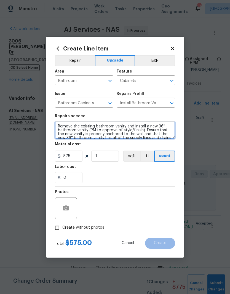
click at [162, 128] on textarea "Remove the existing bathroom vanity and install a new 36'' bathroom vanity (PM …" at bounding box center [115, 130] width 120 height 18
click at [166, 125] on textarea "Remove the existing bathroom vanity and install a new 36'' bathroom vanity (PM …" at bounding box center [115, 130] width 120 height 18
click at [160, 126] on textarea "Remove the existing bathroom vanity and install a new 30-34” bathroom vanity (P…" at bounding box center [115, 130] width 120 height 18
click at [162, 125] on textarea "Remove the existing bathroom vanity and install a new 30-34” bathroom vanity (P…" at bounding box center [115, 130] width 120 height 18
click at [173, 127] on textarea "Remove the existing bathroom vanity and install a new 30-34” bathroom vanity (P…" at bounding box center [115, 130] width 120 height 18
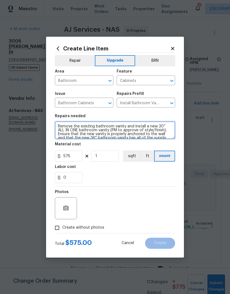
click at [158, 131] on textarea "Remove the existing bathroom vanity and install a new 30” ALL IN ONE bathroom v…" at bounding box center [115, 130] width 120 height 18
click at [162, 135] on textarea "Remove the existing bathroom vanity and install a new 30” ALL IN ONE bathroom v…" at bounding box center [115, 130] width 120 height 18
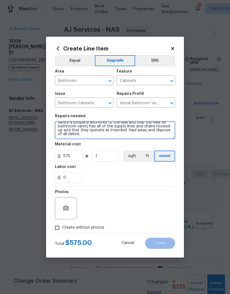
scroll to position [12, 0]
click at [88, 135] on textarea "Remove the existing bathroom vanity and install a new 30” ALL IN ONE bathroom v…" at bounding box center [115, 130] width 120 height 18
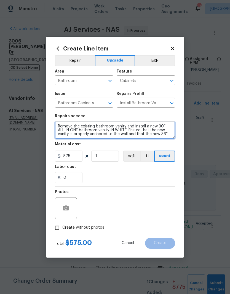
scroll to position [0, 0]
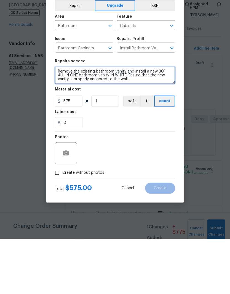
type textarea "Remove the existing bathroom vanity and install a new 30” ALL IN ONE bathroom v…"
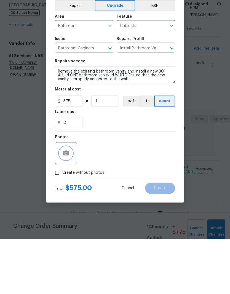
click at [66, 207] on circle "button" at bounding box center [66, 208] width 2 height 2
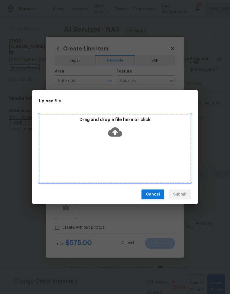
click at [131, 140] on div "Drag and drop a file here or click" at bounding box center [115, 129] width 150 height 24
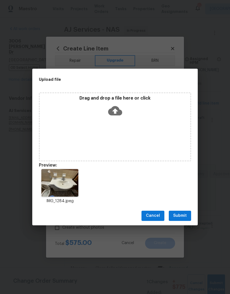
click at [182, 214] on span "Submit" at bounding box center [180, 215] width 14 height 7
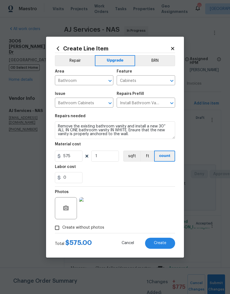
click at [163, 242] on span "Create" at bounding box center [160, 243] width 12 height 4
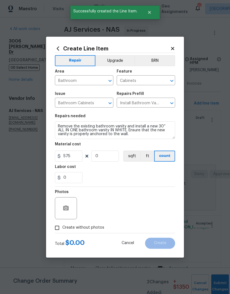
scroll to position [0, 0]
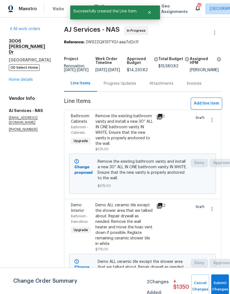
click at [212, 107] on span "Add line item" at bounding box center [206, 103] width 25 height 7
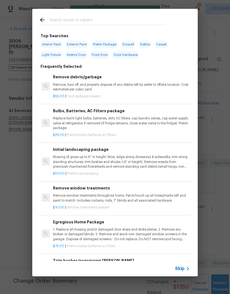
click at [118, 18] on input "text" at bounding box center [107, 21] width 117 height 8
type input "Faucet"
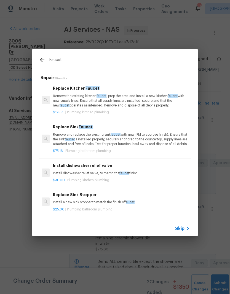
click at [94, 136] on p "Remove and replace the existing sink faucet with new (PM to approve finish). En…" at bounding box center [121, 139] width 137 height 14
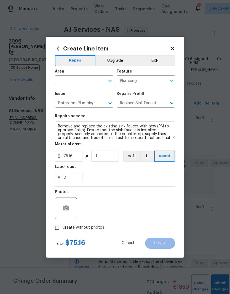
click at [93, 79] on input "text" at bounding box center [76, 81] width 43 height 9
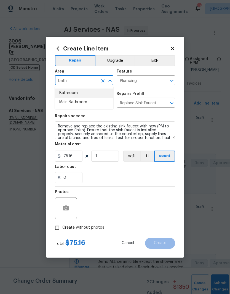
click at [74, 93] on li "Bathroom" at bounding box center [84, 92] width 58 height 9
type input "Bathroom"
click at [119, 60] on button "Upgrade" at bounding box center [114, 60] width 39 height 11
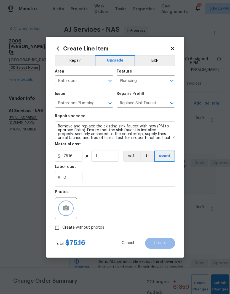
click at [71, 210] on button "button" at bounding box center [65, 207] width 13 height 13
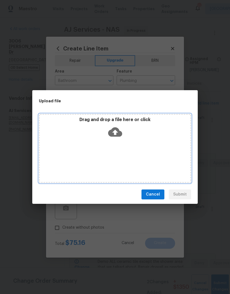
click at [142, 146] on div "Drag and drop a file here or click" at bounding box center [115, 148] width 152 height 69
click at [130, 145] on div "Drag and drop a file here or click" at bounding box center [115, 148] width 152 height 69
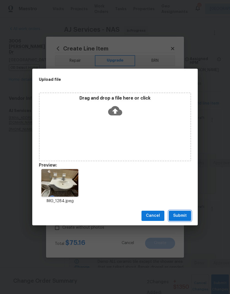
click at [182, 217] on span "Submit" at bounding box center [180, 215] width 14 height 7
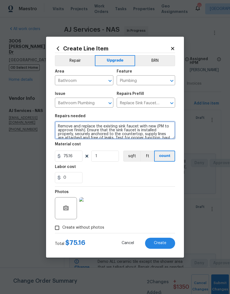
click at [82, 133] on textarea "Remove and replace the existing sink faucet with new (PM to approve finish). En…" at bounding box center [115, 130] width 120 height 18
click at [85, 127] on textarea "Remove and replace the existing sink faucet with new (PM to approve finish). En…" at bounding box center [115, 130] width 120 height 18
click at [83, 128] on textarea "Remove and replace the existing sink faucet with new (PM to approve finish). En…" at bounding box center [115, 130] width 120 height 18
click at [83, 130] on textarea "Remove and replace the existing sink faucet with new (PM to approve finish). En…" at bounding box center [115, 130] width 120 height 18
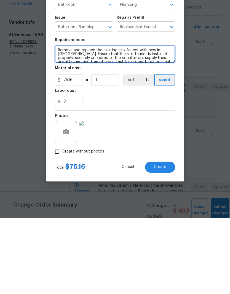
type textarea "Remove and replace the existing sink faucet with new in BN. Ensure that the sin…"
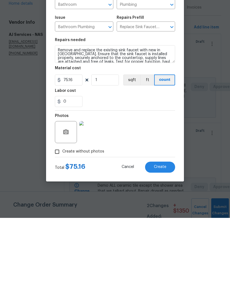
click at [162, 241] on span "Create" at bounding box center [160, 243] width 12 height 4
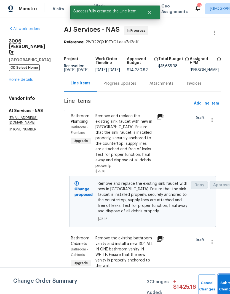
click at [224, 284] on button "Submit Changes" at bounding box center [227, 286] width 18 height 24
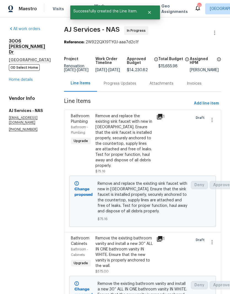
click at [29, 78] on link "Home details" at bounding box center [21, 80] width 24 height 4
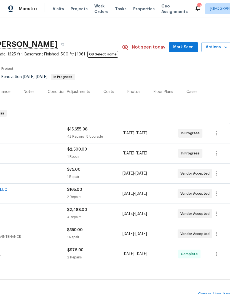
scroll to position [0, 80]
click at [185, 49] on span "Mark Seen" at bounding box center [182, 47] width 20 height 7
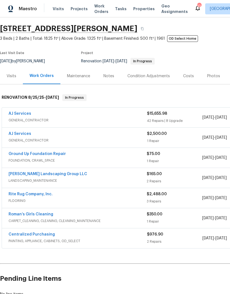
scroll to position [16, 0]
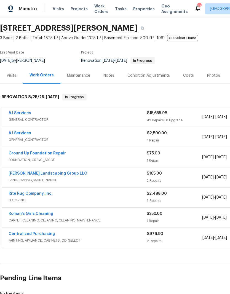
click at [41, 194] on link "Rite Rug Company, Inc." at bounding box center [31, 194] width 44 height 4
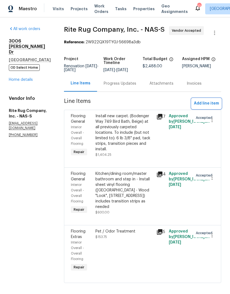
click at [208, 107] on span "Add line item" at bounding box center [206, 103] width 25 height 7
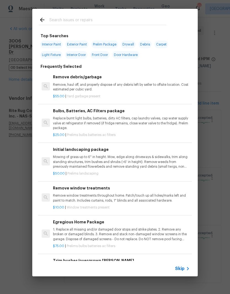
click at [90, 18] on input "text" at bounding box center [107, 21] width 117 height 8
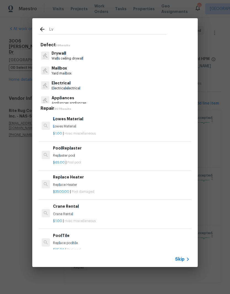
type input "Lvp"
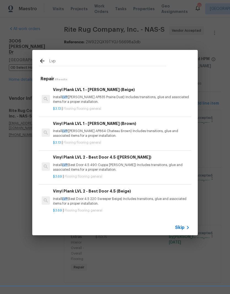
click at [87, 165] on p "Install LVP (Best Door 4.5 490 Cuppa [PERSON_NAME]) Includes transitions, glue …" at bounding box center [121, 167] width 137 height 9
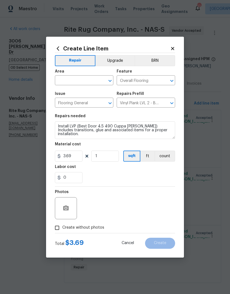
click at [120, 61] on button "Upgrade" at bounding box center [114, 60] width 39 height 11
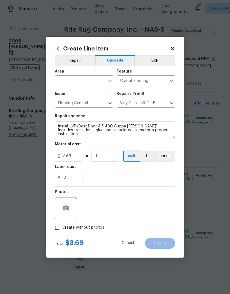
click at [96, 79] on input "text" at bounding box center [76, 81] width 43 height 9
click at [87, 104] on li "Interior Overall" at bounding box center [84, 102] width 58 height 9
type input "Interior Overall"
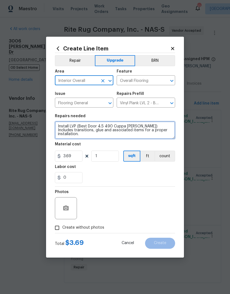
click at [59, 124] on textarea "Install LVP (Best Door 4.5 490 Cuppa Joe) Includes transitions, glue and associ…" at bounding box center [115, 130] width 120 height 18
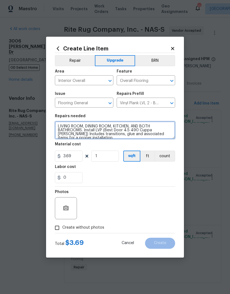
click at [156, 130] on textarea "LIVING ROOM, DINING ROOM, KITCHEN, AND BOTH BATHROOMS. Install LVP (Best Door 4…" at bounding box center [115, 130] width 120 height 18
click at [169, 130] on textarea "LIVING ROOM, DINING ROOM, KITCHEN, AND BOTH BATHROOMS. Install LVP) Includes tr…" at bounding box center [115, 130] width 120 height 18
click at [104, 130] on textarea "LIVING ROOM, DINING ROOM, KITCHEN, AND BOTH BATHROOMS. Install LVP) Includes tr…" at bounding box center [115, 130] width 120 height 18
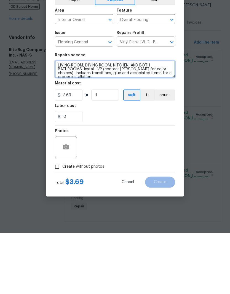
type textarea "LIVING ROOM, DINING ROOM, KITCHEN, AND BOTH BATHROOMS. Install LVP (contact Cyn…"
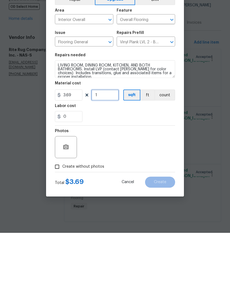
click at [106, 150] on input "1" at bounding box center [105, 155] width 28 height 11
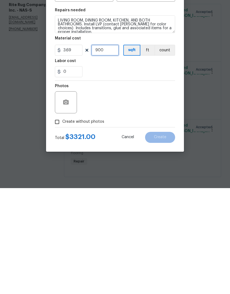
scroll to position [12, 0]
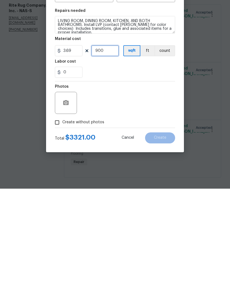
type input "900"
click at [70, 201] on button "button" at bounding box center [65, 207] width 13 height 13
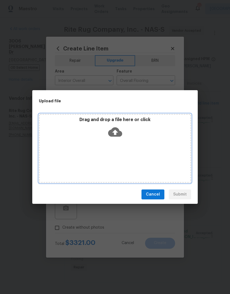
click at [133, 145] on div "Drag and drop a file here or click" at bounding box center [115, 148] width 152 height 69
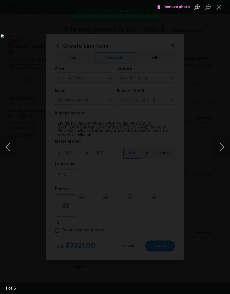
scroll to position [14, 0]
click at [223, 148] on button "Next image" at bounding box center [221, 147] width 17 height 22
click at [221, 150] on button "Next image" at bounding box center [221, 147] width 17 height 22
click at [221, 149] on button "Next image" at bounding box center [221, 147] width 17 height 22
click at [223, 148] on button "Next image" at bounding box center [221, 147] width 17 height 22
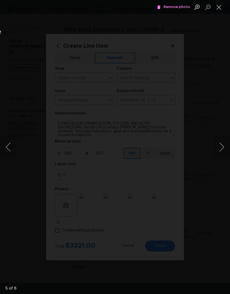
click at [222, 149] on button "Next image" at bounding box center [221, 147] width 17 height 22
click at [222, 147] on button "Next image" at bounding box center [221, 147] width 17 height 22
click at [222, 149] on button "Next image" at bounding box center [221, 147] width 17 height 22
click at [223, 148] on button "Next image" at bounding box center [221, 147] width 17 height 22
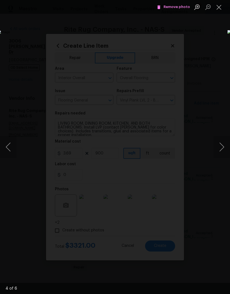
click at [220, 10] on button "Close lightbox" at bounding box center [218, 7] width 11 height 10
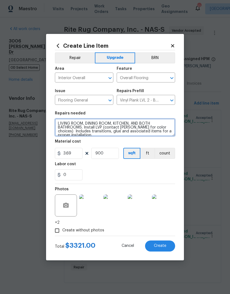
click at [86, 124] on textarea "LIVING ROOM, DINING ROOM, KITCHEN, AND BOTH BATHROOMS. Install LVP (contact Cyn…" at bounding box center [115, 128] width 120 height 18
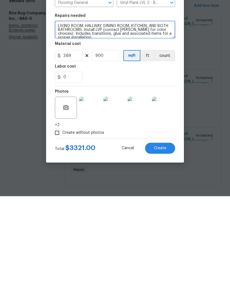
type textarea "LIVING ROOM, HALLWAY, DINING ROOM, KITCHEN, AND BOTH BATHROOMS. Install LVP (co…"
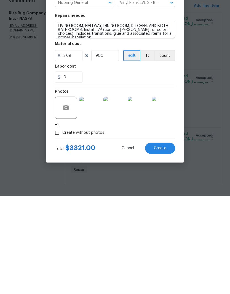
click at [163, 244] on span "Create" at bounding box center [160, 246] width 12 height 4
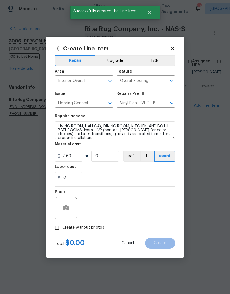
scroll to position [0, 0]
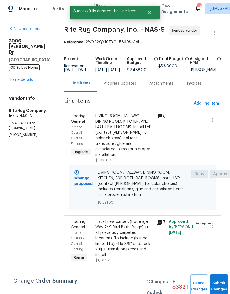
click at [90, 86] on div "Line Items" at bounding box center [81, 83] width 20 height 6
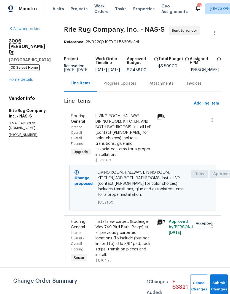
click at [26, 78] on link "Home details" at bounding box center [21, 80] width 24 height 4
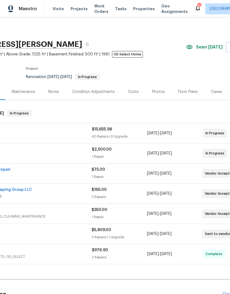
scroll to position [0, 50]
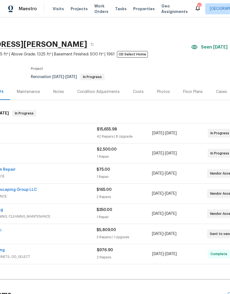
click at [193, 93] on div "Floor Plans" at bounding box center [193, 92] width 20 height 6
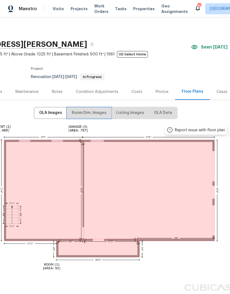
click at [101, 113] on span "Room Dim. Images" at bounding box center [89, 112] width 35 height 7
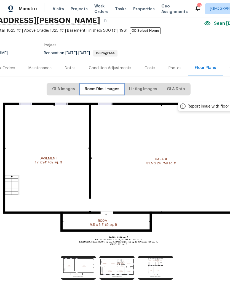
scroll to position [23, 37]
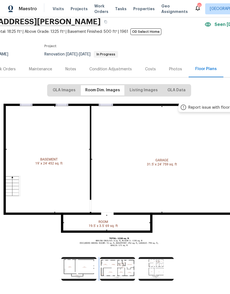
click at [117, 267] on img at bounding box center [117, 269] width 35 height 24
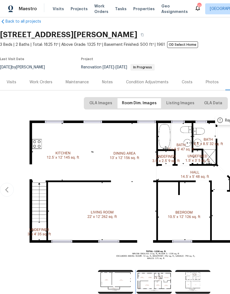
scroll to position [10, 0]
click at [47, 83] on div "Work Orders" at bounding box center [40, 82] width 23 height 6
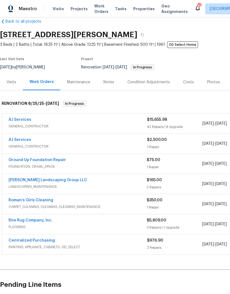
click at [42, 222] on link "Rite Rug Company, Inc." at bounding box center [31, 220] width 44 height 4
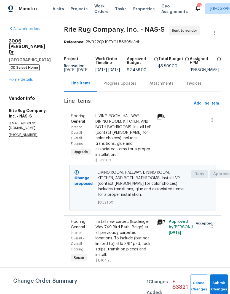
click at [136, 228] on div "Install new carpet. (Bodenger Way 749 Bird Bath, Beige) at all previously carpe…" at bounding box center [124, 238] width 58 height 39
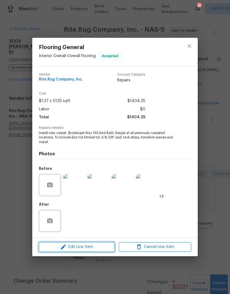
click at [88, 248] on span "Edit Line Item" at bounding box center [77, 246] width 72 height 7
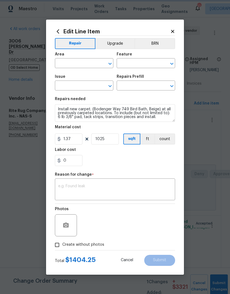
type input "Interior Overall"
type input "Overall Flooring"
type input "Flooring General"
type input "Carpet LVL 1 - Bodenger Way (Beige) $1.37"
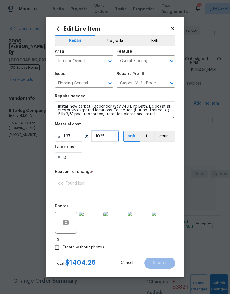
click at [114, 136] on input "1025" at bounding box center [105, 136] width 28 height 11
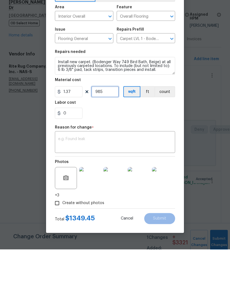
type input "985"
click at [101, 181] on textarea at bounding box center [115, 187] width 114 height 12
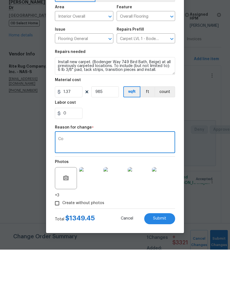
type textarea "C"
type textarea "Spec adjusted"
click at [57, 101] on textarea "Install new carpet. (Bodenger Way 749 Bird Bath, Beige) at all previously carpe…" at bounding box center [115, 110] width 120 height 18
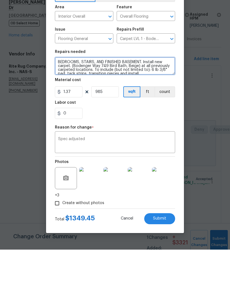
click at [59, 101] on textarea "BEDROOMS, STAIRS, AND FINISHED BASEMENT. Install new carpet. (Bodenger Way 749 …" at bounding box center [115, 110] width 120 height 18
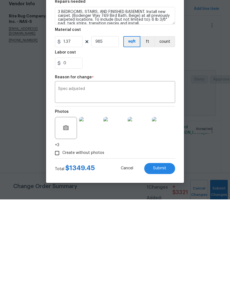
click at [118, 211] on img at bounding box center [114, 222] width 22 height 22
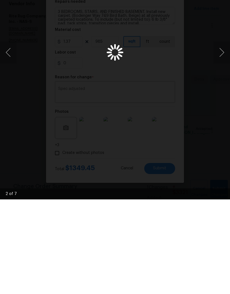
scroll to position [23, 0]
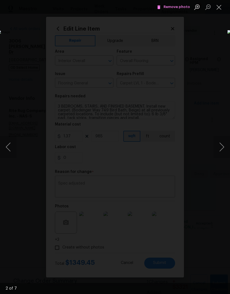
click at [220, 10] on button "Close lightbox" at bounding box center [218, 7] width 11 height 10
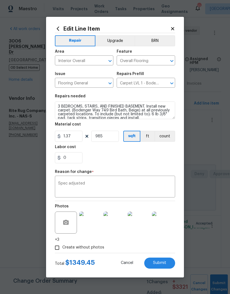
click at [160, 262] on span "Submit" at bounding box center [159, 263] width 13 height 4
type textarea "Install new carpet. (Bodenger Way 749 Bird Bath, Beige) at all previously carpe…"
type input "1025"
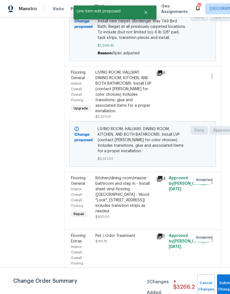
scroll to position [151, 0]
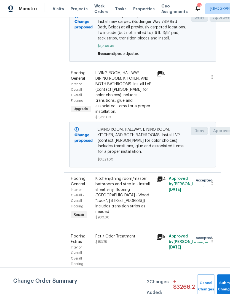
click at [129, 33] on span "3 BEDROOMS, STAIRS, AND FINISHED BASEMENT. Install new carpet. (Bodenger Way 74…" at bounding box center [143, 28] width 90 height 28
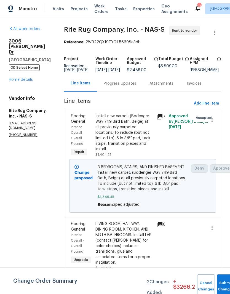
scroll to position [0, 0]
click at [28, 78] on link "Home details" at bounding box center [21, 80] width 24 height 4
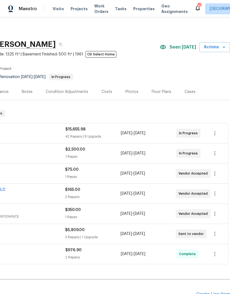
scroll to position [0, 82]
click at [162, 94] on div "Floor Plans" at bounding box center [162, 92] width 20 height 6
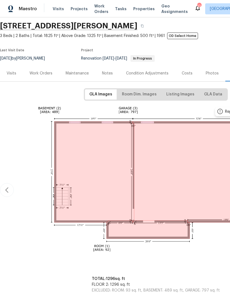
scroll to position [18, 0]
click at [147, 95] on span "Room Dim. Images" at bounding box center [139, 94] width 35 height 7
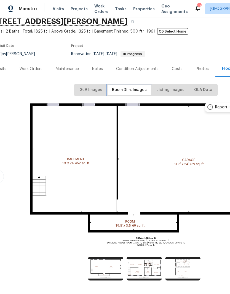
scroll to position [23, 10]
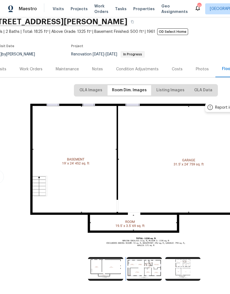
click at [151, 270] on img at bounding box center [144, 269] width 35 height 24
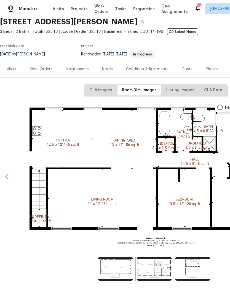
scroll to position [23, 0]
click at [45, 70] on div "Work Orders" at bounding box center [40, 69] width 23 height 6
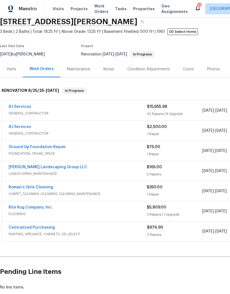
click at [49, 205] on link "Rite Rug Company, Inc." at bounding box center [31, 207] width 44 height 4
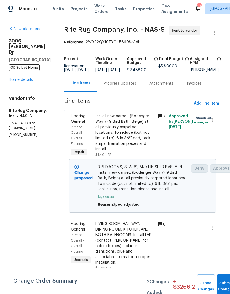
click at [142, 124] on div "Install new carpet. (Bodenger Way 749 Bird Bath, Beige) at all previously carpe…" at bounding box center [124, 132] width 58 height 39
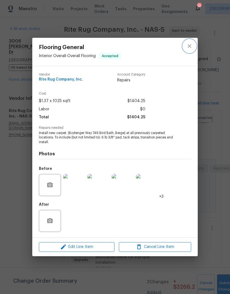
click at [189, 47] on icon "close" at bounding box center [189, 46] width 7 height 7
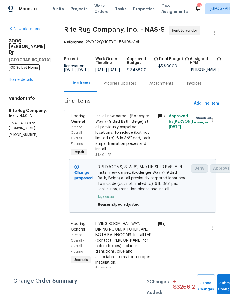
click at [136, 186] on span "3 BEDROOMS, STAIRS, AND FINISHED BASEMENT. Install new carpet. (Bodenger Way 74…" at bounding box center [143, 178] width 90 height 28
click at [131, 180] on span "3 BEDROOMS, STAIRS, AND FINISHED BASEMENT. Install new carpet. (Bodenger Way 74…" at bounding box center [143, 178] width 90 height 28
click at [131, 133] on div "Install new carpet. (Bodenger Way 749 Bird Bath, Beige) at all previously carpe…" at bounding box center [124, 132] width 58 height 39
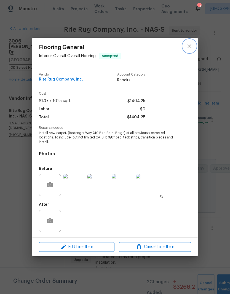
click at [191, 46] on icon "close" at bounding box center [189, 46] width 7 height 7
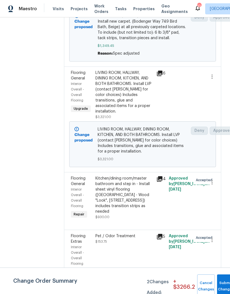
scroll to position [151, 0]
click at [212, 186] on icon "button" at bounding box center [212, 182] width 7 height 7
click at [213, 193] on li "Cancel" at bounding box center [214, 193] width 21 height 9
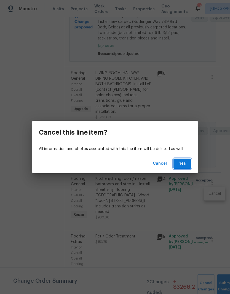
click at [187, 164] on button "Yes" at bounding box center [182, 163] width 18 height 10
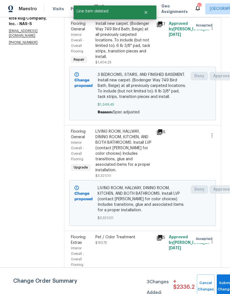
scroll to position [92, 0]
click at [212, 243] on icon "button" at bounding box center [211, 241] width 1 height 4
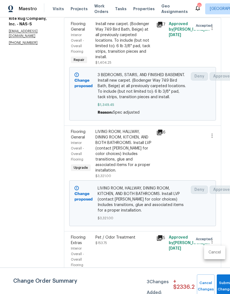
click at [213, 251] on li "Cancel" at bounding box center [214, 252] width 21 height 9
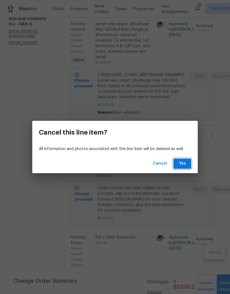
click at [186, 164] on span "Yes" at bounding box center [182, 163] width 9 height 7
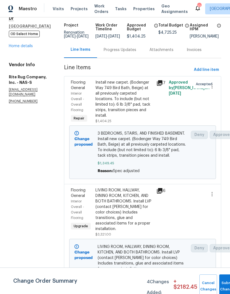
scroll to position [33, 0]
click at [224, 281] on button "Submit Changes" at bounding box center [228, 286] width 18 height 24
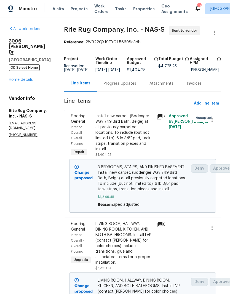
scroll to position [0, 0]
click at [29, 78] on link "Home details" at bounding box center [21, 80] width 24 height 4
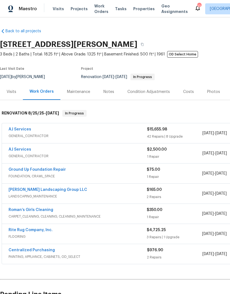
click at [56, 168] on link "Ground Up Foundation Repair" at bounding box center [37, 170] width 57 height 4
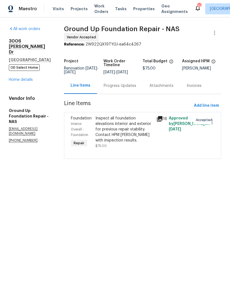
click at [119, 85] on div "Progress Updates" at bounding box center [120, 86] width 33 height 6
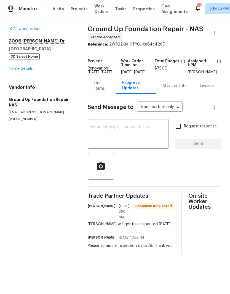
click at [122, 131] on textarea at bounding box center [128, 134] width 74 height 19
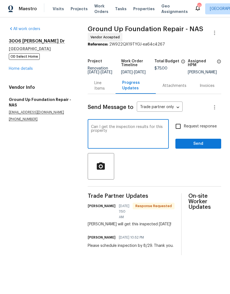
click at [98, 129] on textarea "Can I get the inspection results for this property" at bounding box center [128, 134] width 74 height 19
click at [111, 135] on textarea "Can I get the inspection results for this property" at bounding box center [128, 134] width 74 height 19
click at [92, 130] on textarea "Can I get the inspection results for this property so we can get in the schedul…" at bounding box center [128, 134] width 74 height 19
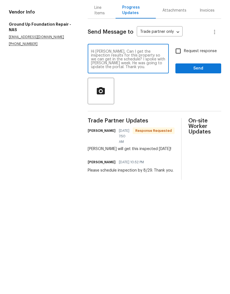
click at [149, 125] on textarea "Hi Camie, Can I get the inspection results for this property so we can get in t…" at bounding box center [128, 134] width 74 height 19
click at [162, 125] on textarea "Hi Camie, Can I get the inspection results for this property so we can get in t…" at bounding box center [128, 134] width 74 height 19
click at [165, 125] on textarea "Hi Camie, Can I get the inspection results for this property so we can get in t…" at bounding box center [128, 134] width 74 height 19
type textarea "Hi Camie, Can I get the inspection results for this property so we can get on t…"
click at [197, 140] on span "Send" at bounding box center [198, 143] width 37 height 7
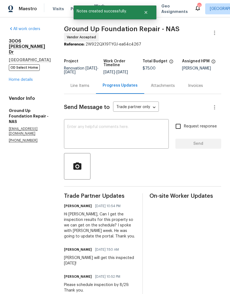
click at [31, 79] on link "Home details" at bounding box center [21, 80] width 24 height 4
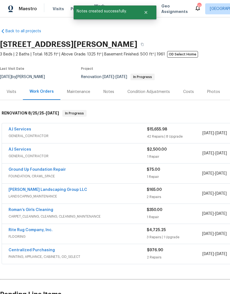
click at [190, 92] on div "Costs" at bounding box center [188, 92] width 11 height 6
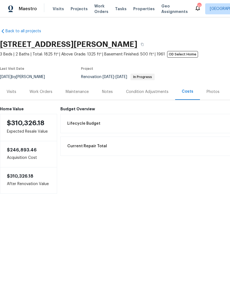
click at [44, 92] on div "Work Orders" at bounding box center [40, 92] width 23 height 6
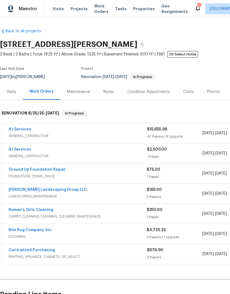
click at [24, 130] on link "AJ Services" at bounding box center [20, 129] width 23 height 4
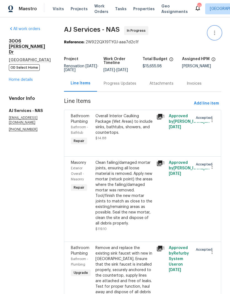
click at [216, 34] on icon "button" at bounding box center [214, 32] width 7 height 7
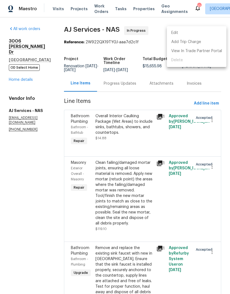
click at [179, 34] on li "Edit" at bounding box center [197, 32] width 60 height 9
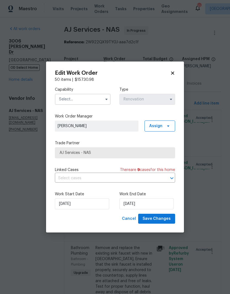
click at [89, 98] on input "text" at bounding box center [83, 99] width 56 height 11
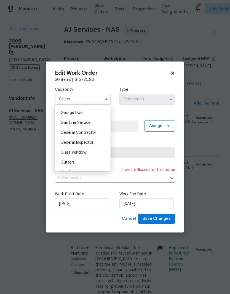
scroll to position [242, 0]
click at [90, 144] on span "General Inspector" at bounding box center [77, 142] width 33 height 4
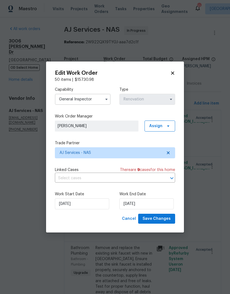
click at [93, 98] on input "General Inspector" at bounding box center [83, 99] width 56 height 11
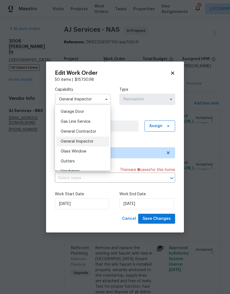
scroll to position [240, 0]
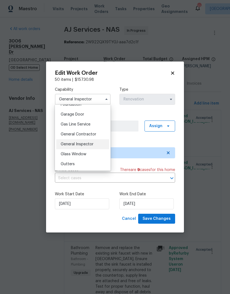
click at [92, 135] on span "General Contractor" at bounding box center [79, 134] width 36 height 4
type input "General Contractor"
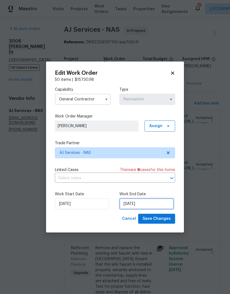
click at [155, 203] on input "9/10/2025" at bounding box center [146, 203] width 54 height 11
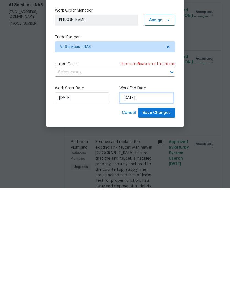
select select "8"
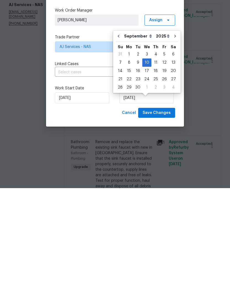
click at [119, 140] on icon "Go to previous month" at bounding box center [118, 142] width 4 height 4
type input "8/26/2025"
select select "7"
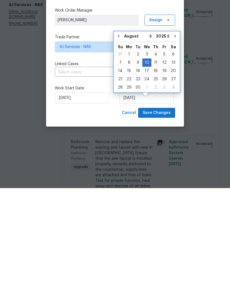
scroll to position [23, 0]
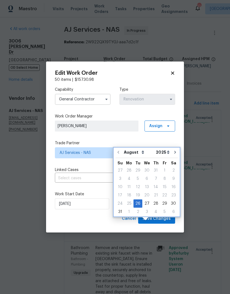
click at [173, 150] on icon "Go to next month" at bounding box center [175, 152] width 4 height 4
type input "9/26/2025"
select select "8"
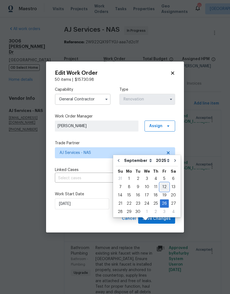
click at [163, 183] on div "12" at bounding box center [164, 187] width 9 height 8
type input "9/12/2025"
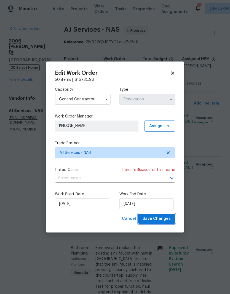
click at [159, 218] on span "Save Changes" at bounding box center [156, 218] width 28 height 7
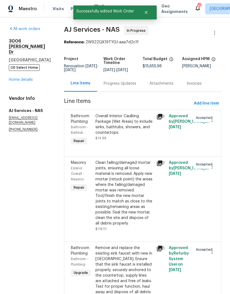
click at [24, 78] on link "Home details" at bounding box center [21, 80] width 24 height 4
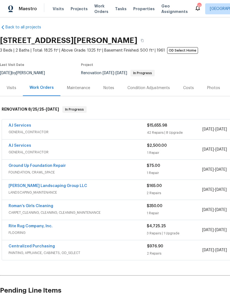
scroll to position [4, 0]
click at [27, 143] on link "AJ Services" at bounding box center [20, 145] width 23 height 4
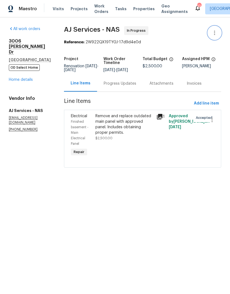
click at [214, 34] on icon "button" at bounding box center [214, 33] width 1 height 4
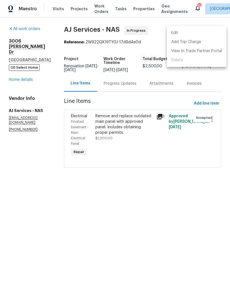
click at [181, 34] on li "Edit" at bounding box center [197, 32] width 60 height 9
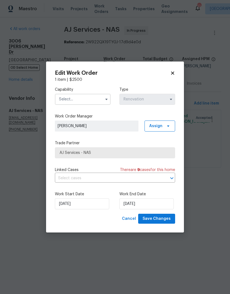
click at [95, 97] on input "text" at bounding box center [83, 99] width 56 height 11
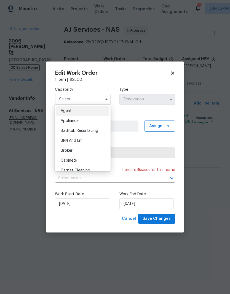
click at [173, 74] on icon at bounding box center [172, 73] width 5 height 5
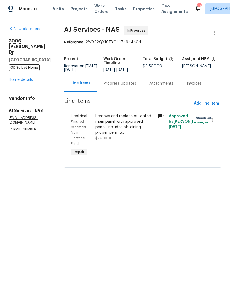
click at [116, 122] on div "Remove and replace outdated main panel with approved panel. Includes obtaining …" at bounding box center [124, 124] width 58 height 22
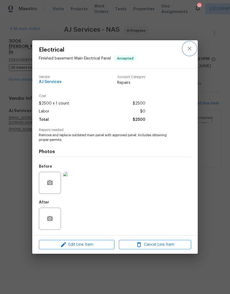
click at [192, 49] on icon "close" at bounding box center [189, 48] width 7 height 7
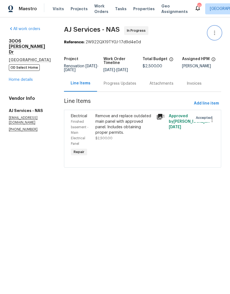
click at [217, 33] on icon "button" at bounding box center [214, 32] width 7 height 7
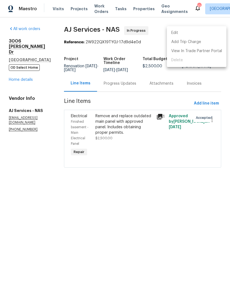
click at [180, 33] on li "Edit" at bounding box center [197, 32] width 60 height 9
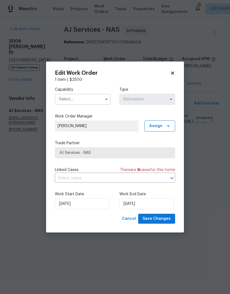
click at [88, 96] on input "text" at bounding box center [83, 99] width 56 height 11
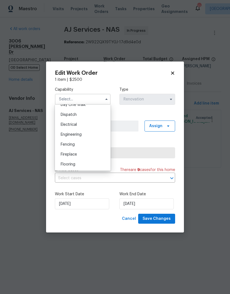
scroll to position [160, 0]
click at [77, 126] on div "Electrical" at bounding box center [82, 125] width 53 height 10
type input "Electrical"
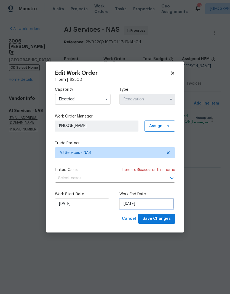
click at [150, 203] on input "9/10/2025" at bounding box center [146, 203] width 54 height 11
select select "8"
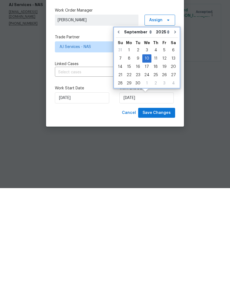
click at [119, 132] on button "Go to previous month" at bounding box center [118, 137] width 8 height 11
type input "8/26/2025"
select select "7"
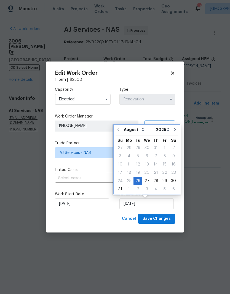
click at [173, 130] on icon "Go to next month" at bounding box center [175, 129] width 4 height 4
type input "9/26/2025"
select select "8"
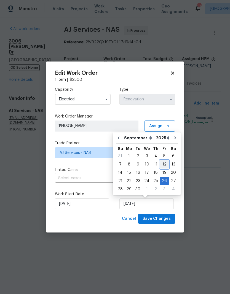
click at [163, 165] on div "12" at bounding box center [164, 164] width 9 height 8
type input "9/12/2025"
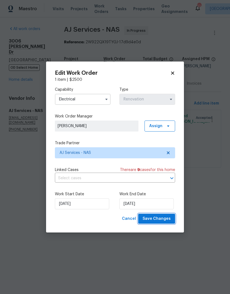
click at [162, 219] on span "Save Changes" at bounding box center [156, 218] width 28 height 7
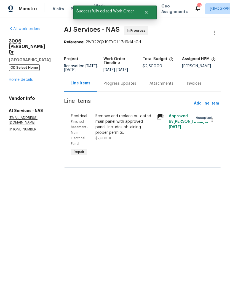
click at [23, 78] on link "Home details" at bounding box center [21, 80] width 24 height 4
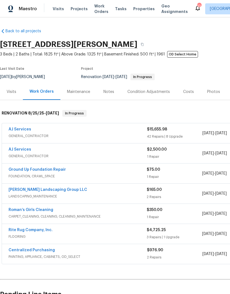
click at [55, 170] on link "Ground Up Foundation Repair" at bounding box center [37, 170] width 57 height 4
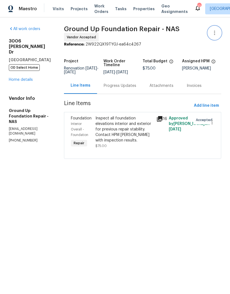
click at [214, 34] on icon "button" at bounding box center [214, 32] width 7 height 7
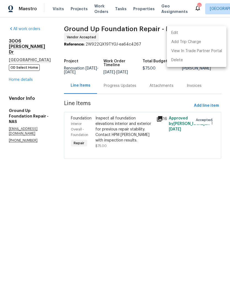
click at [182, 33] on li "Edit" at bounding box center [197, 32] width 60 height 9
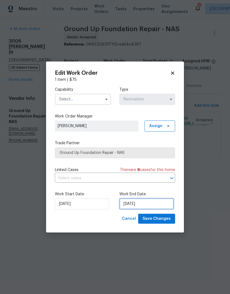
click at [146, 203] on input "9/10/2025" at bounding box center [146, 203] width 54 height 11
select select "8"
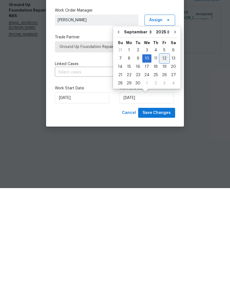
click at [163, 160] on div "12" at bounding box center [164, 164] width 9 height 8
type input "9/12/2025"
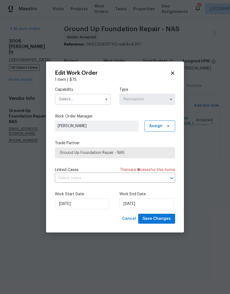
click at [91, 99] on input "text" at bounding box center [83, 99] width 56 height 11
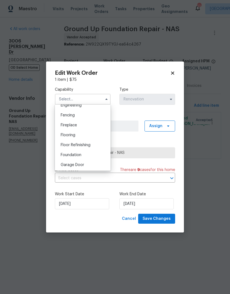
scroll to position [200, 0]
click at [79, 146] on span "Foundation" at bounding box center [71, 145] width 21 height 4
type input "Foundation"
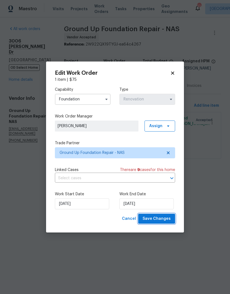
click at [162, 220] on span "Save Changes" at bounding box center [156, 218] width 28 height 7
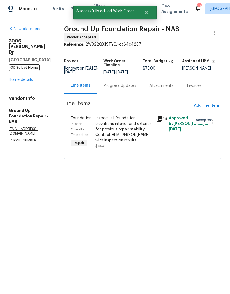
click at [29, 81] on link "Home details" at bounding box center [21, 80] width 24 height 4
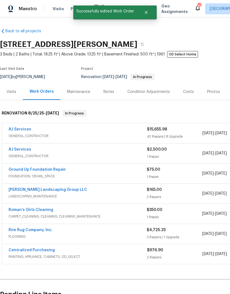
click at [54, 190] on link "Sandoval Landscaping Group LLC" at bounding box center [48, 190] width 79 height 4
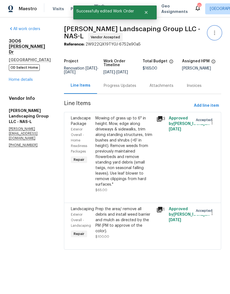
click at [216, 34] on icon "button" at bounding box center [214, 32] width 7 height 7
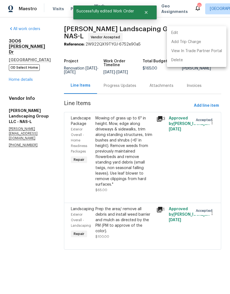
click at [192, 33] on li "Edit" at bounding box center [197, 32] width 60 height 9
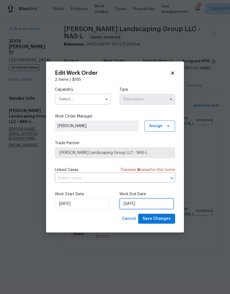
click at [145, 203] on input "9/10/2025" at bounding box center [146, 203] width 54 height 11
select select "8"
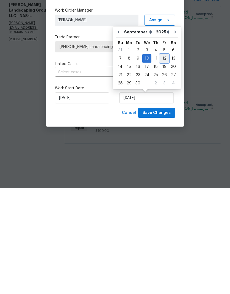
click at [163, 160] on div "12" at bounding box center [164, 164] width 9 height 8
type input "9/12/2025"
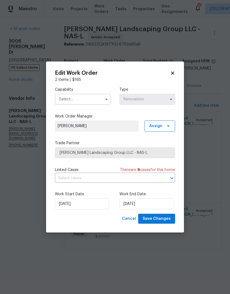
click at [89, 98] on input "text" at bounding box center [83, 99] width 56 height 11
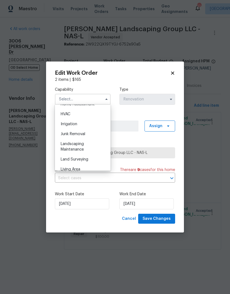
scroll to position [330, 0]
click at [84, 146] on div "Landscaping Maintenance" at bounding box center [82, 146] width 53 height 15
type input "Landscaping Maintenance"
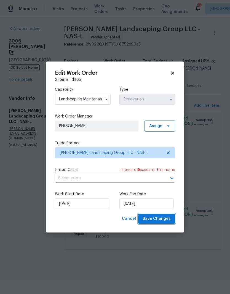
click at [161, 219] on span "Save Changes" at bounding box center [156, 218] width 28 height 7
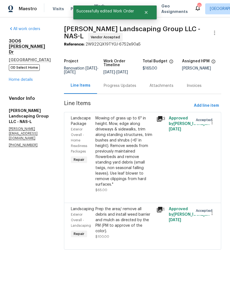
click at [136, 88] on div "Progress Updates" at bounding box center [120, 86] width 33 height 6
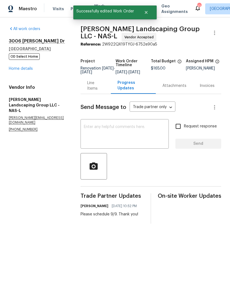
click at [123, 131] on textarea at bounding box center [125, 134] width 82 height 19
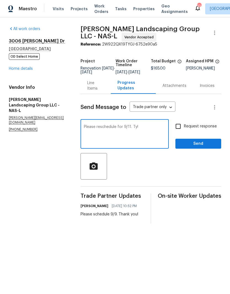
type textarea "Please reschedule for 9/11. Ty!"
click at [200, 147] on span "Send" at bounding box center [198, 143] width 37 height 7
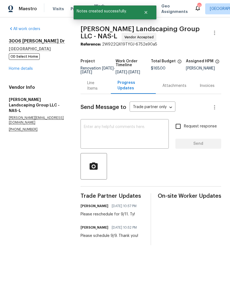
click at [27, 70] on link "Home details" at bounding box center [21, 69] width 24 height 4
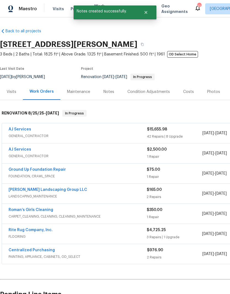
click at [47, 212] on link "Roman’s Girls Cleaning" at bounding box center [31, 210] width 45 height 4
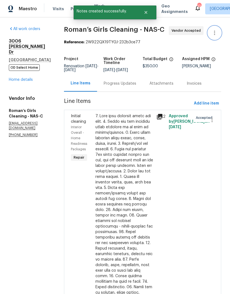
click at [214, 36] on icon "button" at bounding box center [214, 32] width 7 height 7
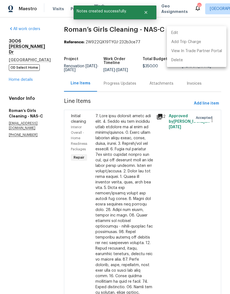
click at [175, 32] on li "Edit" at bounding box center [197, 32] width 60 height 9
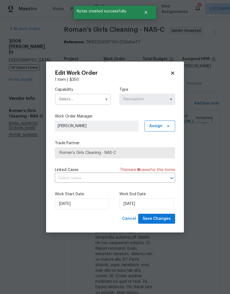
click at [88, 96] on input "text" at bounding box center [83, 99] width 56 height 11
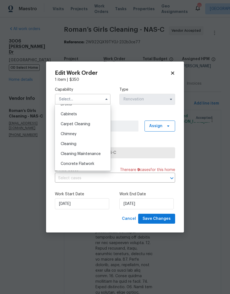
scroll to position [49, 0]
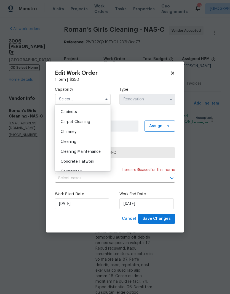
click at [76, 142] on span "Cleaning" at bounding box center [69, 142] width 16 height 4
type input "Cleaning"
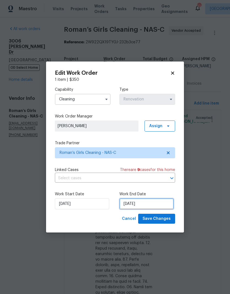
click at [151, 205] on input "9/10/2025" at bounding box center [146, 203] width 54 height 11
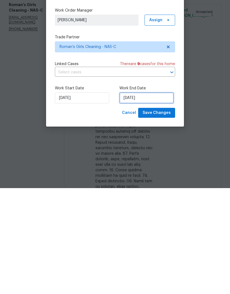
select select "8"
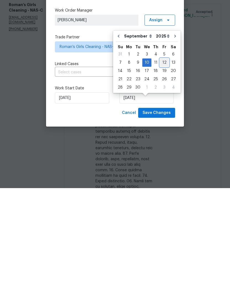
click at [164, 165] on div "12" at bounding box center [164, 169] width 9 height 8
type input "9/12/2025"
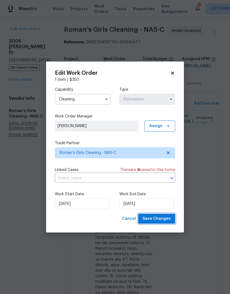
click at [161, 218] on span "Save Changes" at bounding box center [156, 218] width 28 height 7
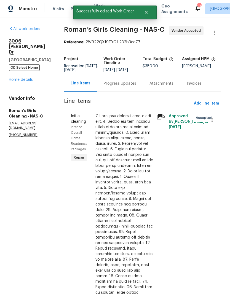
click at [136, 81] on div "Progress Updates" at bounding box center [120, 84] width 33 height 6
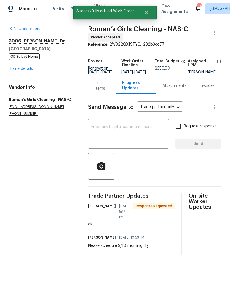
click at [122, 133] on textarea at bounding box center [128, 134] width 74 height 19
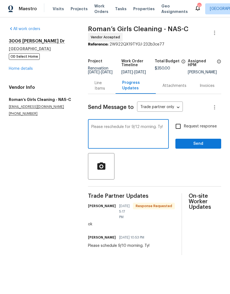
type textarea "Please reschedule for 9/12 morning. Ty!"
click at [179, 131] on input "Request response" at bounding box center [178, 126] width 12 height 12
checkbox input "true"
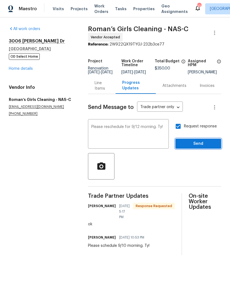
click at [197, 145] on span "Send" at bounding box center [198, 143] width 37 height 7
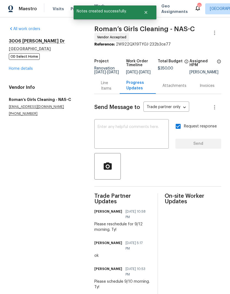
click at [24, 69] on link "Home details" at bounding box center [21, 69] width 24 height 4
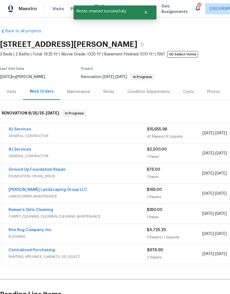
click at [38, 230] on link "Rite Rug Company, Inc." at bounding box center [31, 230] width 44 height 4
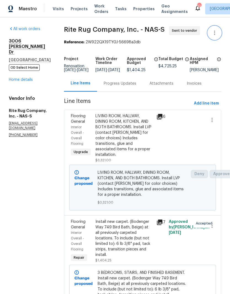
click at [216, 33] on icon "button" at bounding box center [214, 32] width 7 height 7
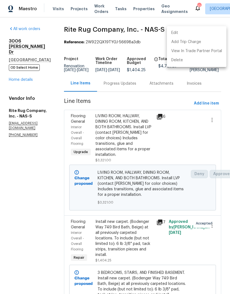
click at [187, 33] on li "Edit" at bounding box center [197, 32] width 60 height 9
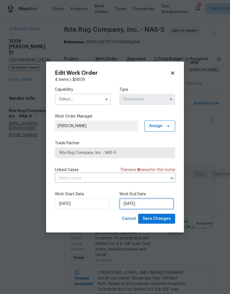
click at [148, 203] on input "9/10/2025" at bounding box center [146, 203] width 54 height 11
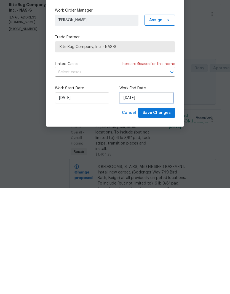
select select "8"
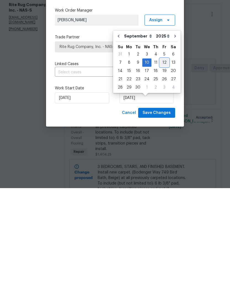
click at [163, 165] on div "12" at bounding box center [164, 169] width 9 height 8
type input "9/12/2025"
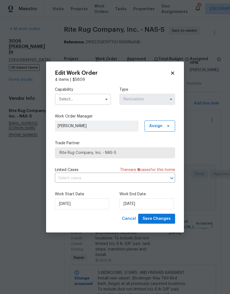
click at [102, 97] on input "text" at bounding box center [83, 99] width 56 height 11
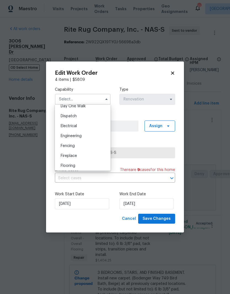
scroll to position [181, 0]
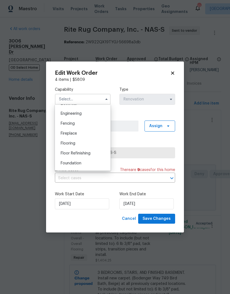
click at [73, 145] on span "Flooring" at bounding box center [68, 143] width 15 height 4
type input "Flooring"
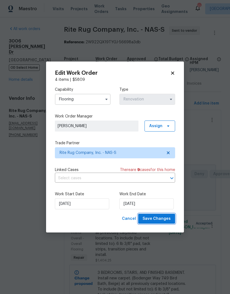
click at [160, 218] on span "Save Changes" at bounding box center [156, 218] width 28 height 7
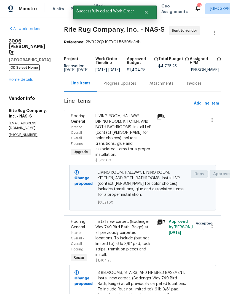
click at [136, 81] on div "Progress Updates" at bounding box center [120, 84] width 33 height 6
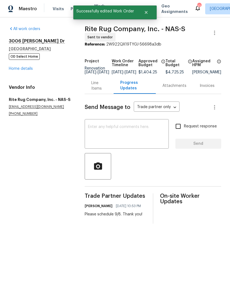
click at [110, 127] on div "x ​" at bounding box center [127, 134] width 84 height 28
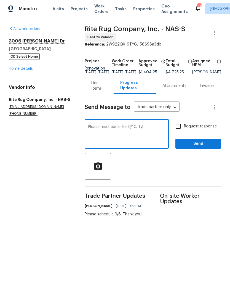
type textarea "Please reschedule for 9/10. Ty!"
click at [202, 145] on span "Send" at bounding box center [198, 143] width 37 height 7
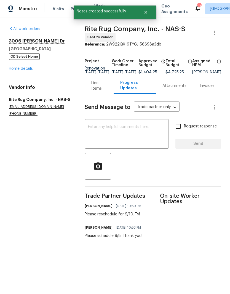
click at [25, 71] on link "Home details" at bounding box center [21, 69] width 24 height 4
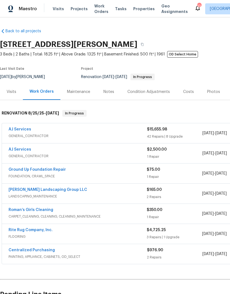
click at [26, 130] on link "AJ Services" at bounding box center [20, 129] width 23 height 4
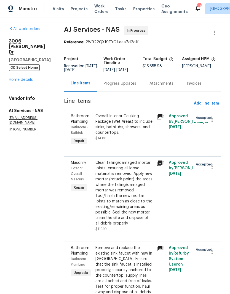
click at [129, 86] on div "Progress Updates" at bounding box center [120, 84] width 33 height 6
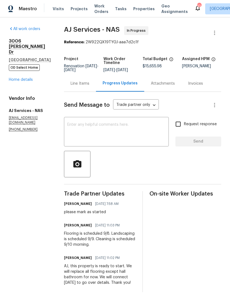
click at [104, 130] on textarea at bounding box center [116, 132] width 98 height 19
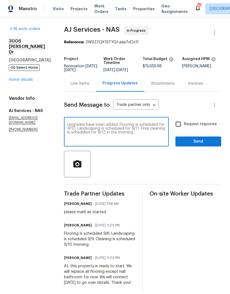
type textarea "Upgrades have been added. Flooring is scheduled for 9/10. Landscaping is schedu…"
click at [202, 143] on span "Send" at bounding box center [198, 141] width 37 height 7
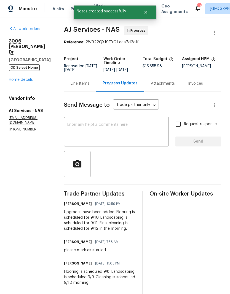
click at [27, 78] on link "Home details" at bounding box center [21, 80] width 24 height 4
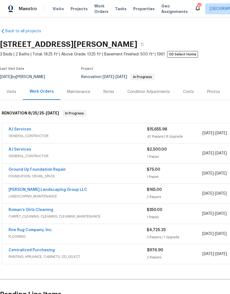
click at [111, 90] on div "Notes" at bounding box center [108, 92] width 11 height 6
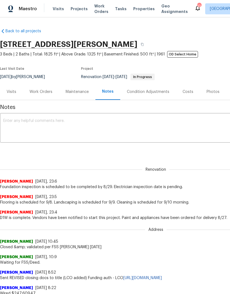
click at [55, 121] on textarea at bounding box center [155, 128] width 305 height 19
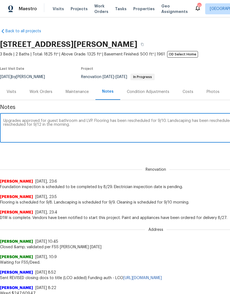
click at [111, 137] on textarea "Upgrades approved for guest bathroom and LVP. Flooring has been rescheduled for…" at bounding box center [155, 128] width 305 height 19
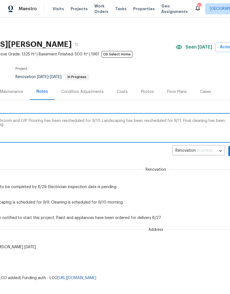
scroll to position [0, 66]
click at [196, 132] on textarea "Upgrades approved for guest bathroom and LVP. Flooring has been rescheduled for…" at bounding box center [89, 128] width 305 height 19
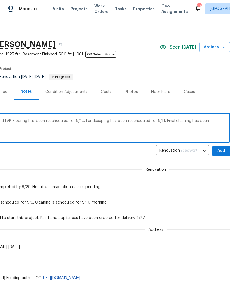
scroll to position [0, 82]
type textarea "Upgrades approved for guest bathroom and LVP. Flooring has been rescheduled for…"
click at [219, 152] on span "Add" at bounding box center [221, 150] width 9 height 7
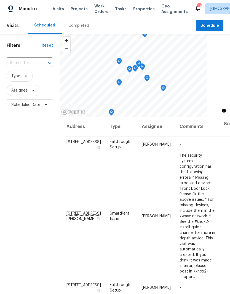
click at [26, 60] on input "text" at bounding box center [22, 63] width 31 height 9
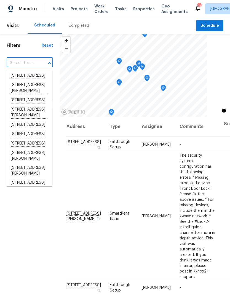
click at [23, 62] on input "text" at bounding box center [22, 63] width 31 height 9
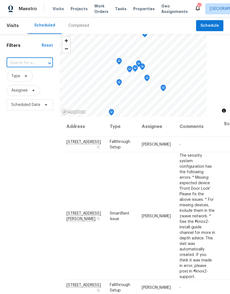
paste input "[STREET_ADDRESS][PERSON_NAME]"
type input "[STREET_ADDRESS][PERSON_NAME]"
click at [32, 77] on li "[STREET_ADDRESS][PERSON_NAME]" at bounding box center [29, 78] width 46 height 15
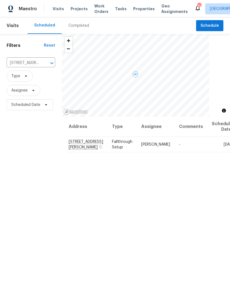
click at [0, 0] on span at bounding box center [0, 0] width 0 height 0
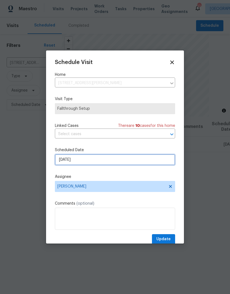
click at [101, 161] on input "[DATE]" at bounding box center [115, 159] width 120 height 11
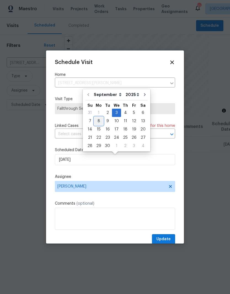
click at [99, 122] on div "8" at bounding box center [98, 121] width 9 height 8
type input "[DATE]"
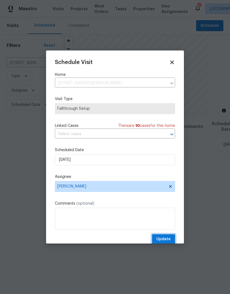
click at [167, 238] on span "Update" at bounding box center [163, 239] width 14 height 7
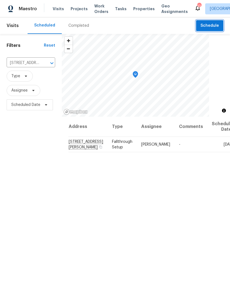
click at [208, 26] on span "Schedule" at bounding box center [209, 25] width 18 height 7
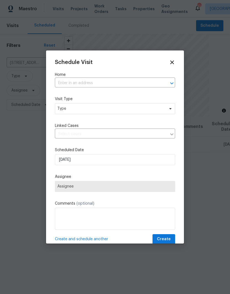
click at [86, 82] on input "text" at bounding box center [107, 83] width 105 height 9
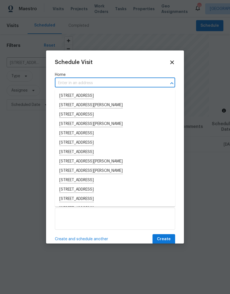
click at [76, 79] on input "text" at bounding box center [107, 83] width 105 height 9
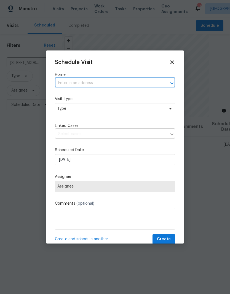
paste input "[STREET_ADDRESS]"
type input "[STREET_ADDRESS]"
click at [105, 95] on li "[STREET_ADDRESS]" at bounding box center [115, 95] width 120 height 9
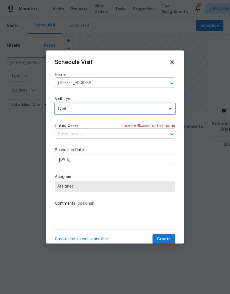
click at [155, 106] on span "Type" at bounding box center [110, 109] width 107 height 6
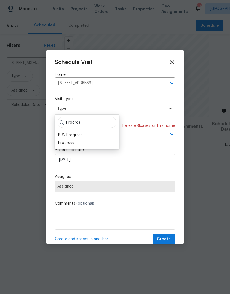
type input "Progres"
click at [76, 142] on div "Progress" at bounding box center [86, 143] width 61 height 8
click at [95, 141] on div "Progress" at bounding box center [86, 143] width 61 height 8
click at [68, 142] on div "Progress" at bounding box center [66, 143] width 16 height 6
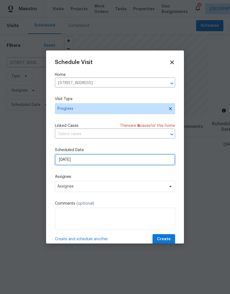
click at [157, 159] on input "[DATE]" at bounding box center [115, 159] width 120 height 11
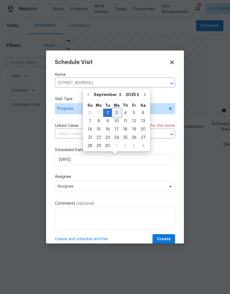
click at [117, 114] on div "3" at bounding box center [116, 113] width 9 height 8
type input "[DATE]"
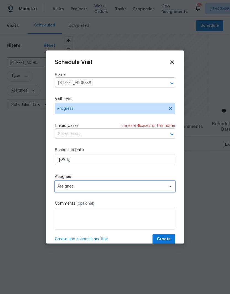
click at [168, 189] on icon at bounding box center [170, 186] width 4 height 4
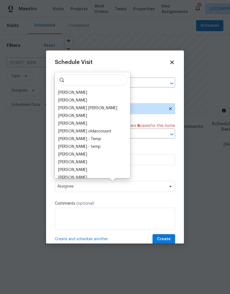
click at [86, 94] on div "[PERSON_NAME]" at bounding box center [72, 93] width 29 height 6
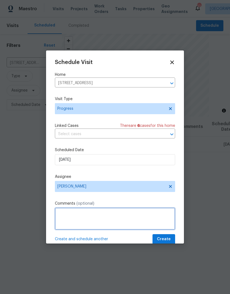
click at [89, 216] on textarea at bounding box center [115, 219] width 120 height 22
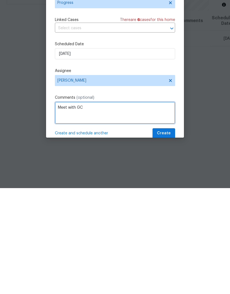
type textarea "Meet with GC"
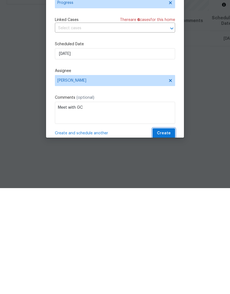
click at [166, 236] on span "Create" at bounding box center [164, 239] width 14 height 7
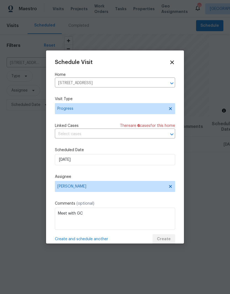
scroll to position [0, 0]
